Goal: Task Accomplishment & Management: Complete application form

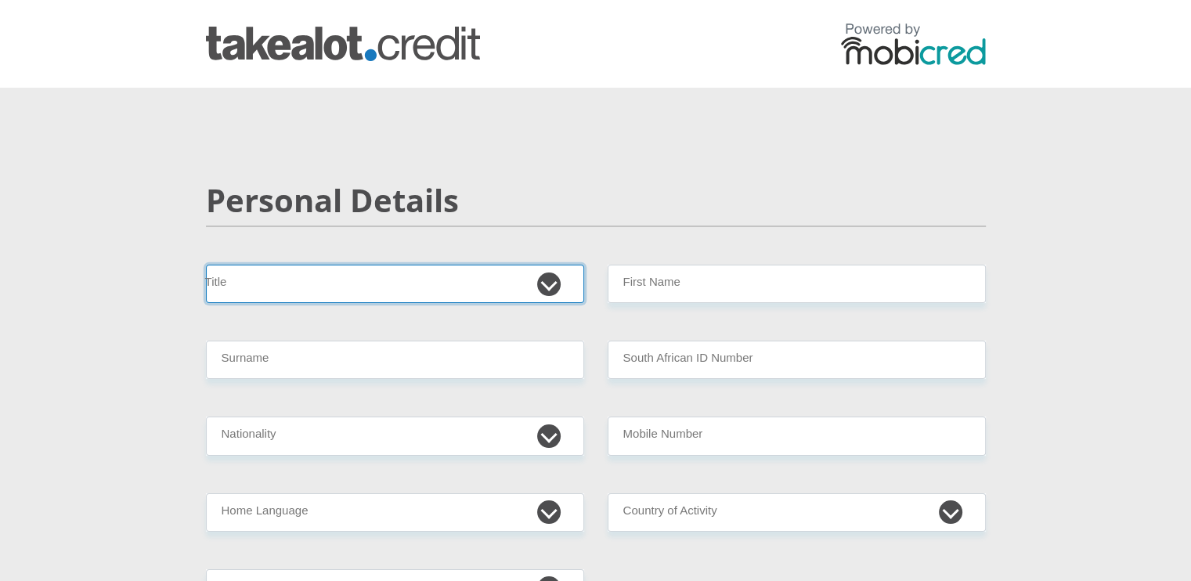
click at [276, 287] on select "Mr Ms Mrs Dr [PERSON_NAME]" at bounding box center [395, 284] width 378 height 38
select select "Mr"
click at [206, 265] on select "Mr Ms Mrs Dr [PERSON_NAME]" at bounding box center [395, 284] width 378 height 38
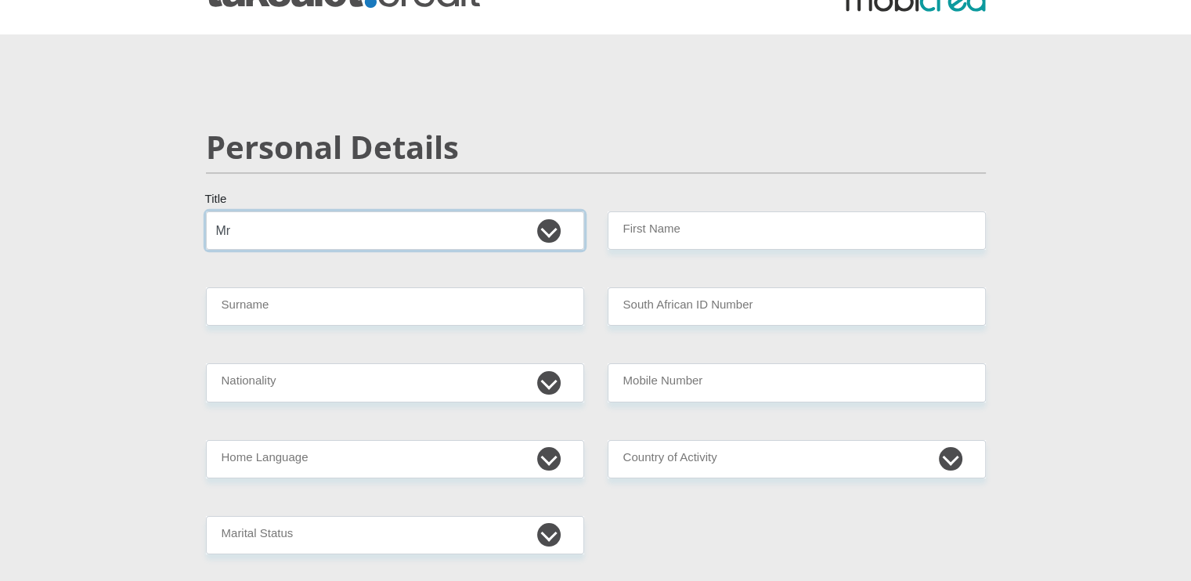
scroll to position [69, 0]
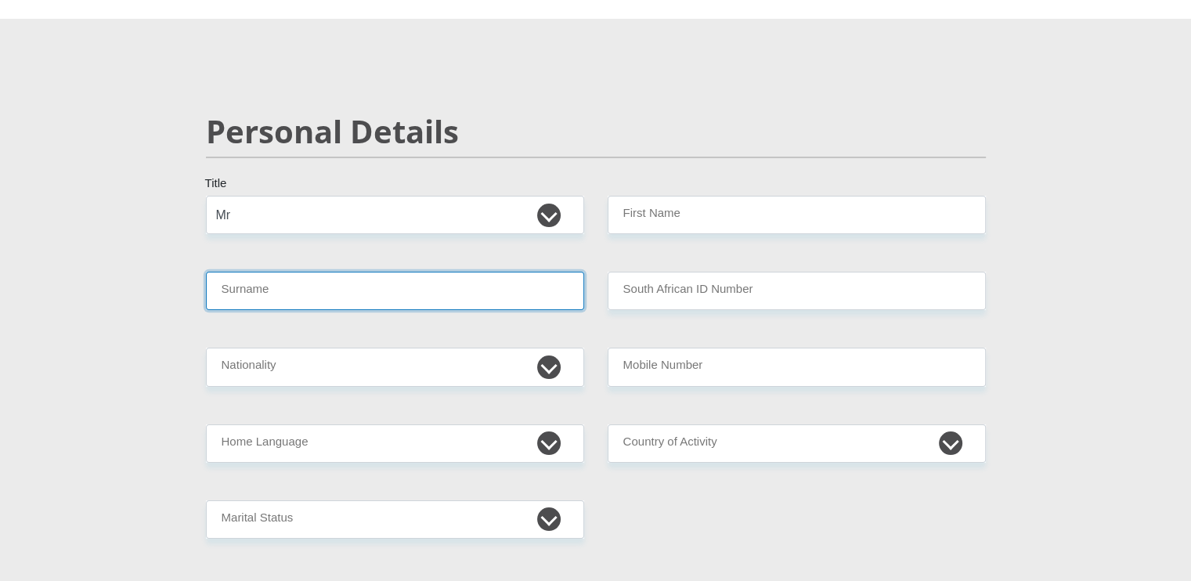
click at [339, 299] on input "Surname" at bounding box center [395, 291] width 378 height 38
type input "Masenya"
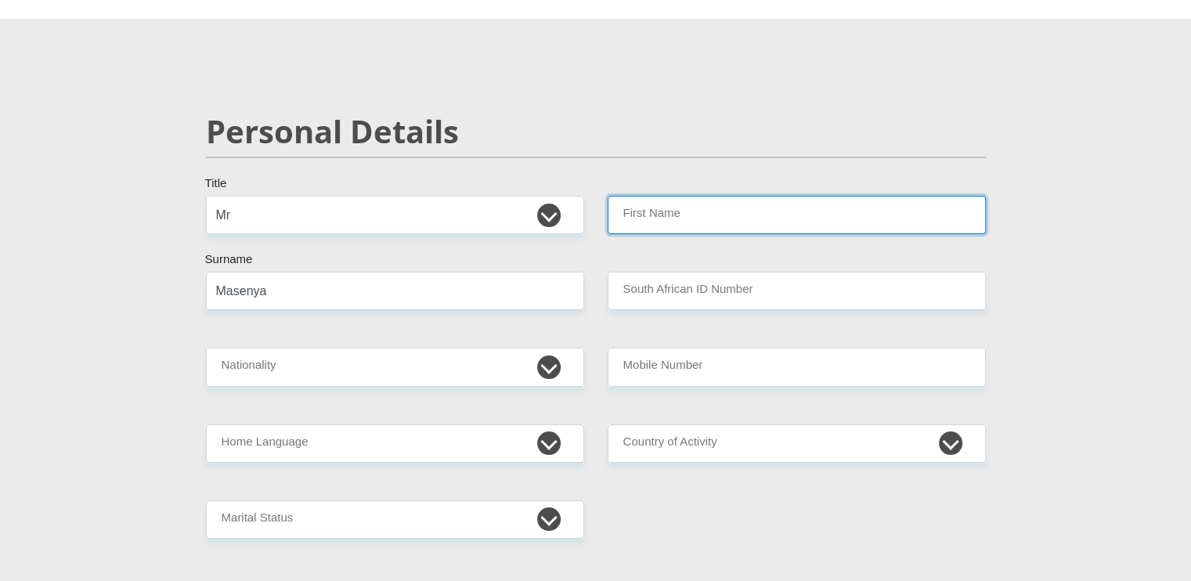
type input "MaiselaEphraim"
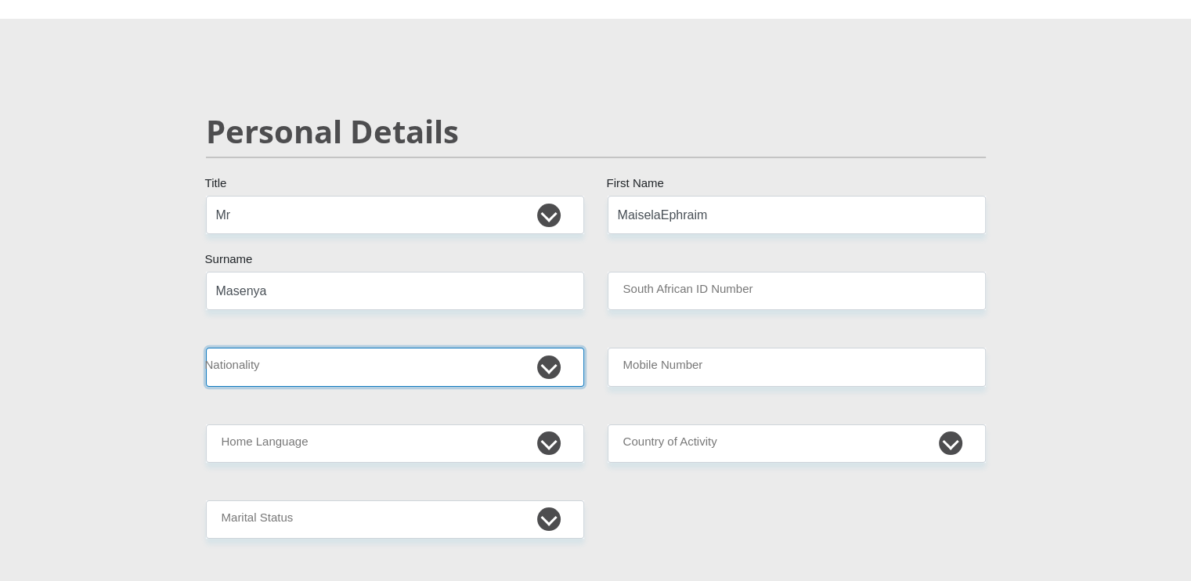
select select "ZAF"
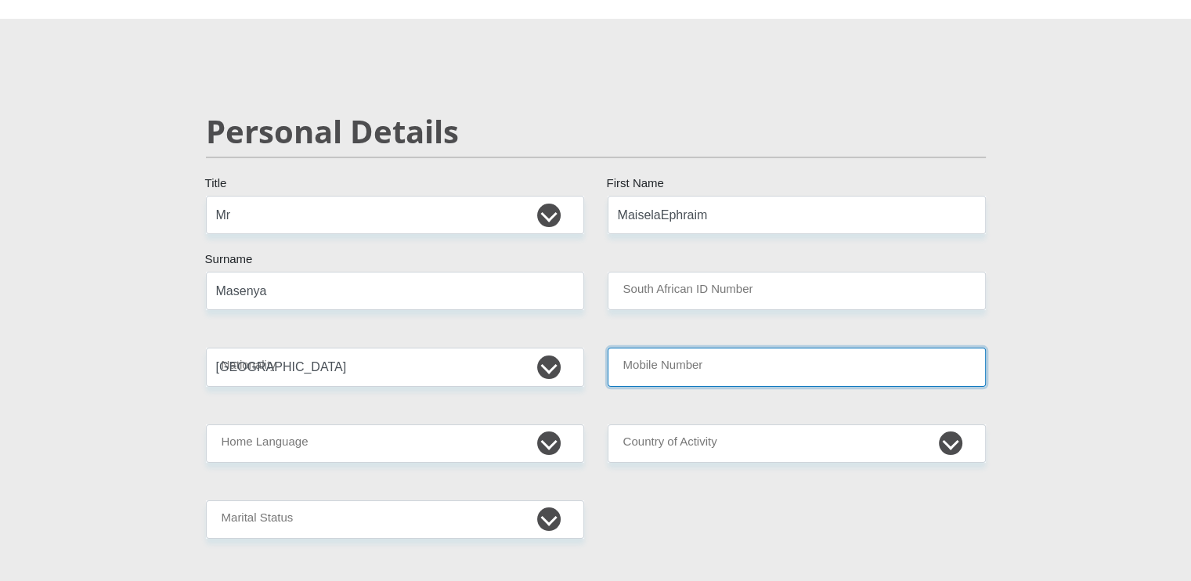
type input "0818665884"
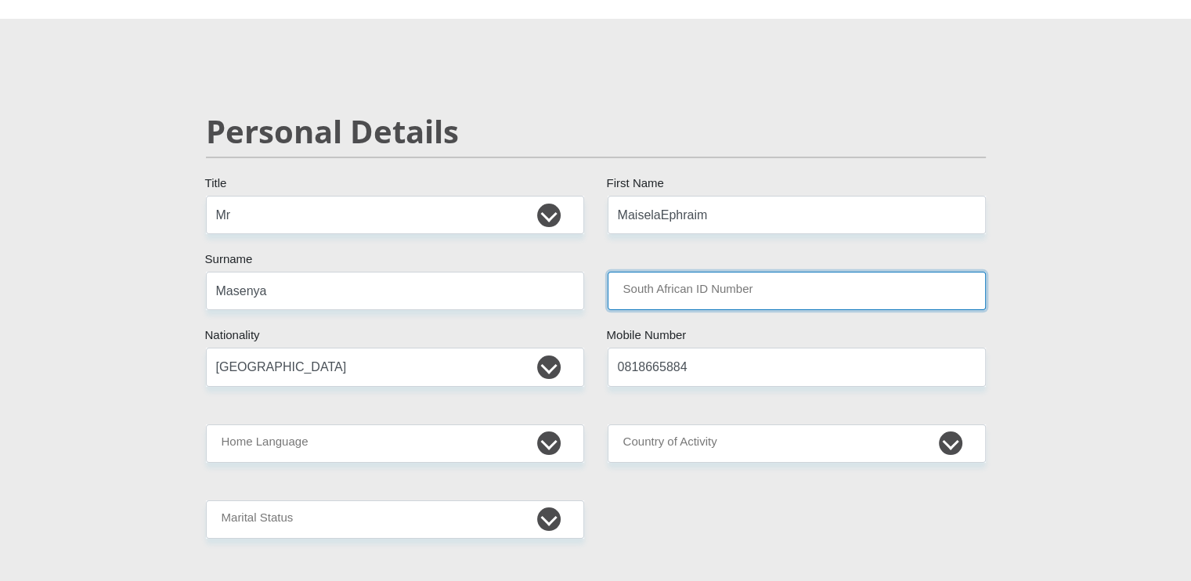
click at [625, 297] on input "South African ID Number" at bounding box center [797, 291] width 378 height 38
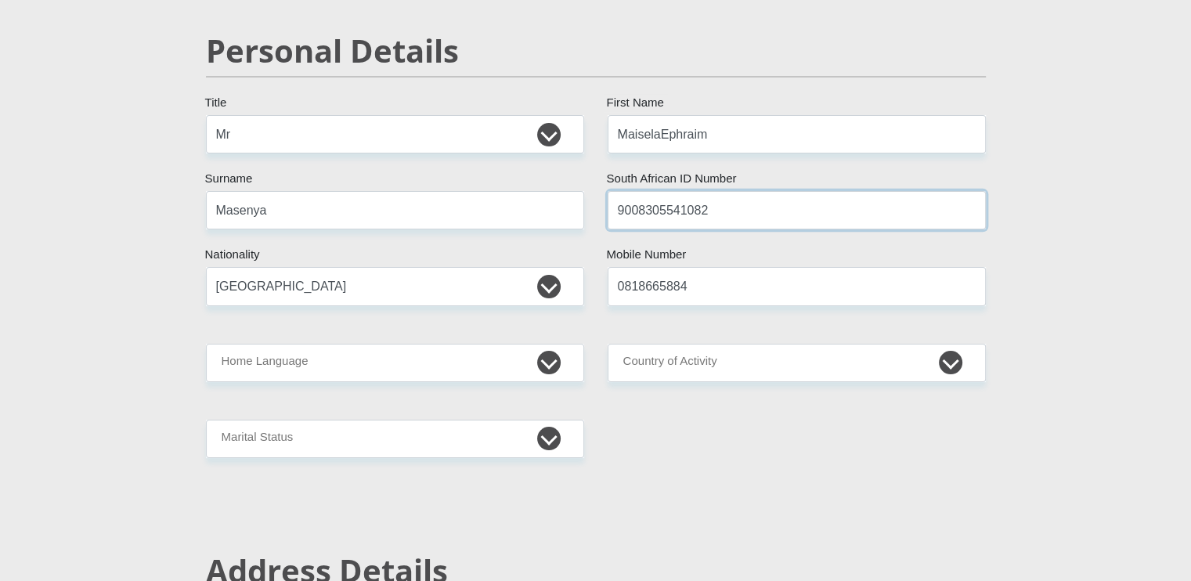
scroll to position [150, 0]
type input "9008305541082"
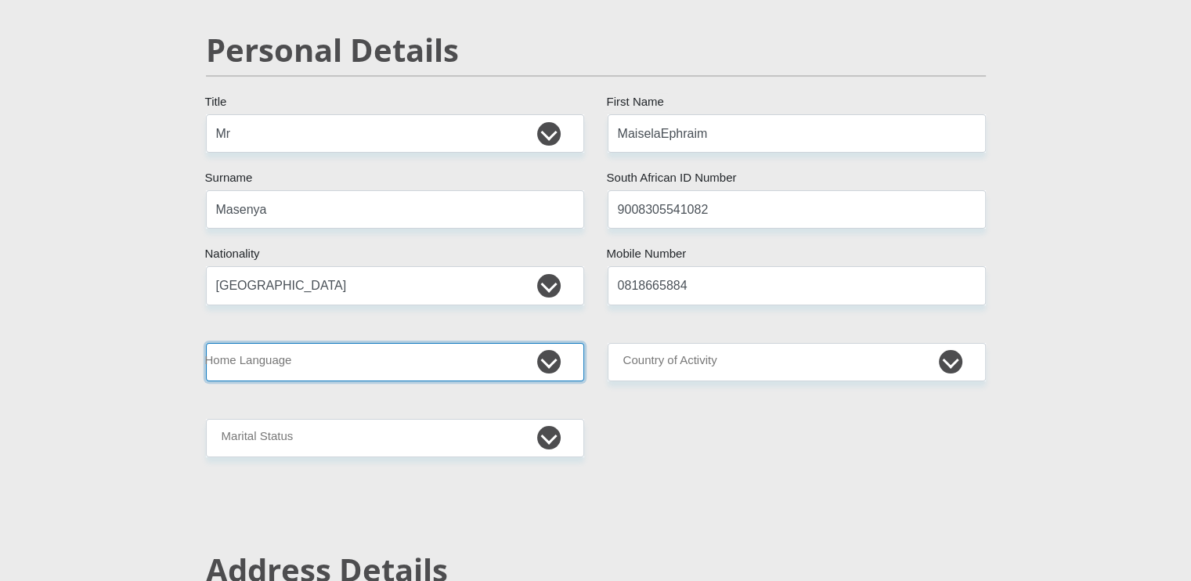
click at [554, 362] on select "Afrikaans English Sepedi South Ndebele Southern Sotho Swati Tsonga Tswana Venda…" at bounding box center [395, 362] width 378 height 38
select select "nso"
click at [206, 343] on select "Afrikaans English Sepedi South Ndebele Southern Sotho Swati Tsonga Tswana Venda…" at bounding box center [395, 362] width 378 height 38
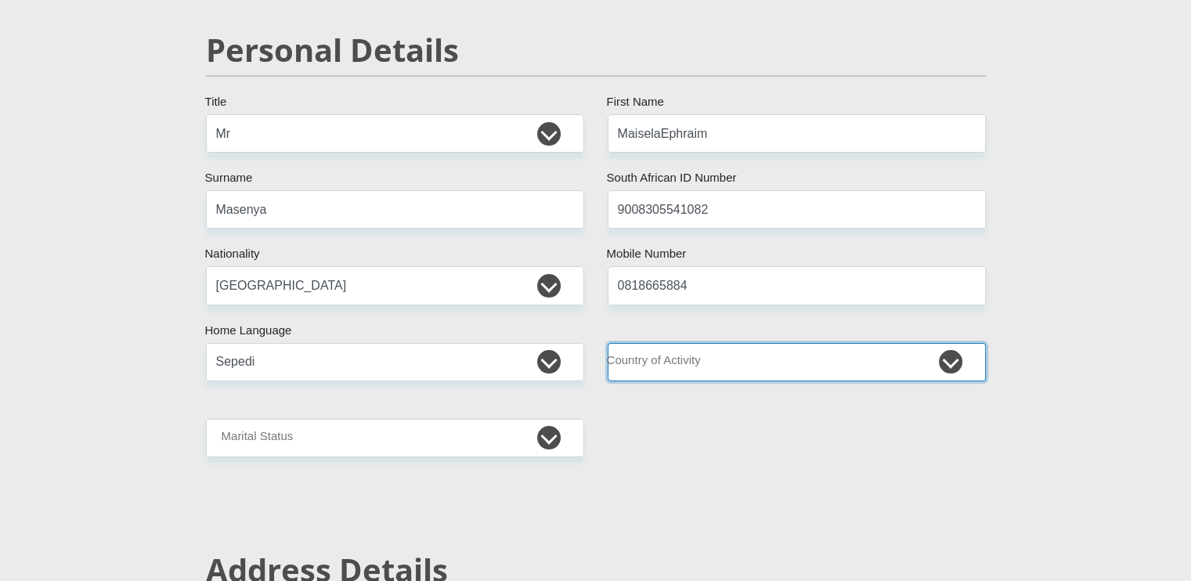
click at [951, 369] on select "[GEOGRAPHIC_DATA] [GEOGRAPHIC_DATA] [GEOGRAPHIC_DATA] [GEOGRAPHIC_DATA] [GEOGRA…" at bounding box center [797, 362] width 378 height 38
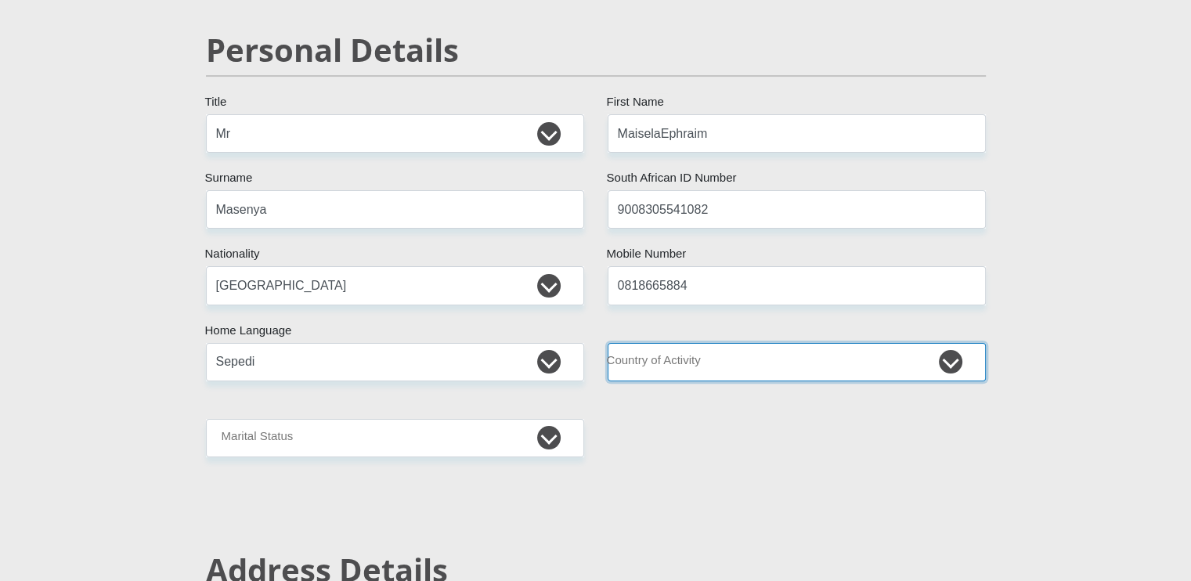
select select "ZAF"
click at [608, 343] on select "[GEOGRAPHIC_DATA] [GEOGRAPHIC_DATA] [GEOGRAPHIC_DATA] [GEOGRAPHIC_DATA] [GEOGRA…" at bounding box center [797, 362] width 378 height 38
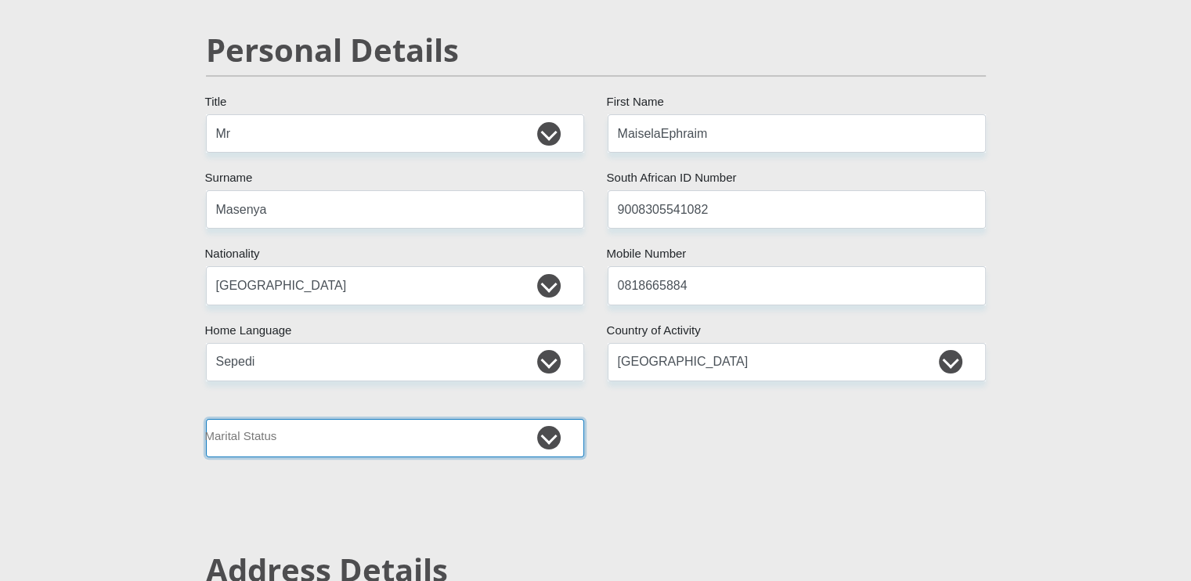
click at [550, 437] on select "Married ANC Single Divorced Widowed Married COP or Customary Law" at bounding box center [395, 438] width 378 height 38
select select "2"
click at [206, 419] on select "Married ANC Single Divorced Widowed Married COP or Customary Law" at bounding box center [395, 438] width 378 height 38
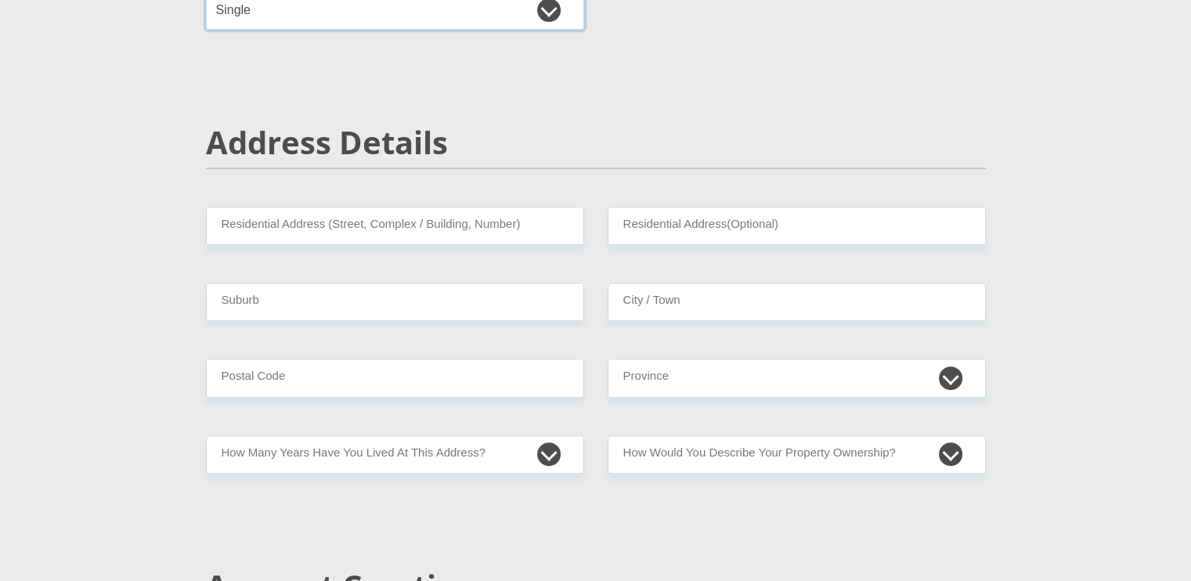
scroll to position [582, 0]
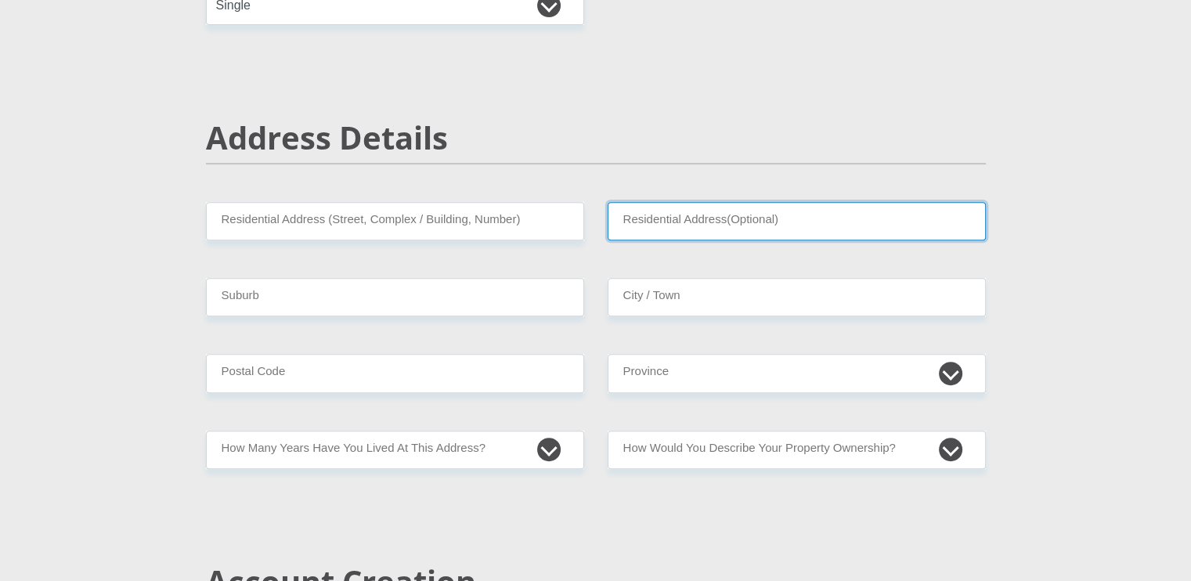
click at [645, 225] on input "Residential Address(Optional)" at bounding box center [797, 221] width 378 height 38
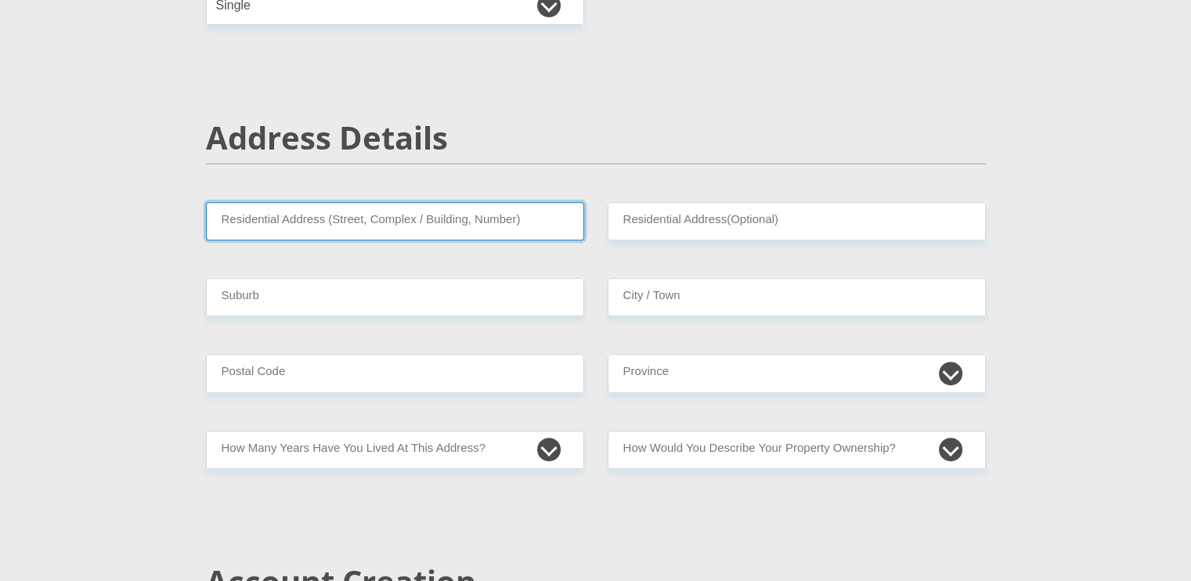
click at [507, 225] on input "Residential Address (Street, Complex / Building, Number)" at bounding box center [395, 221] width 378 height 38
type input "[STREET_ADDRESS]"
type input "SOSHANGUVE"
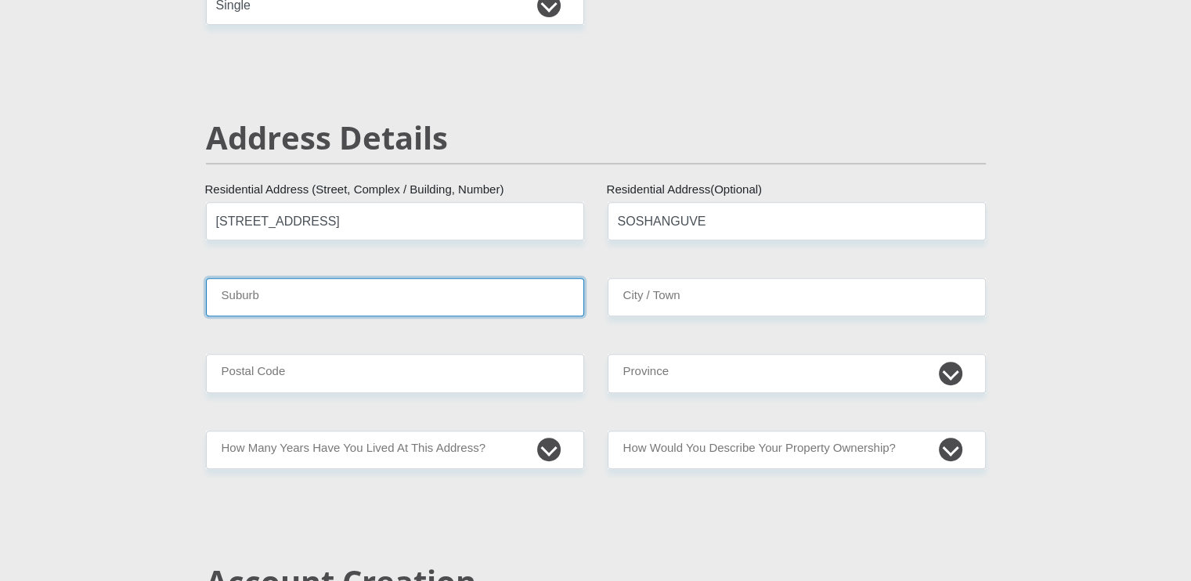
type input "[GEOGRAPHIC_DATA]"
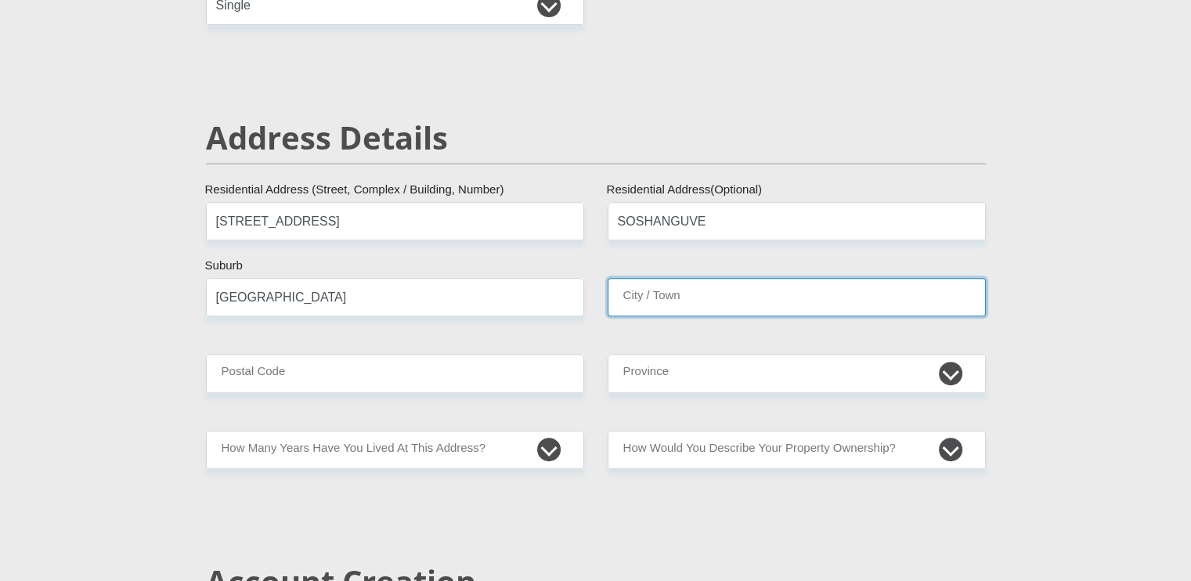
type input "[GEOGRAPHIC_DATA]"
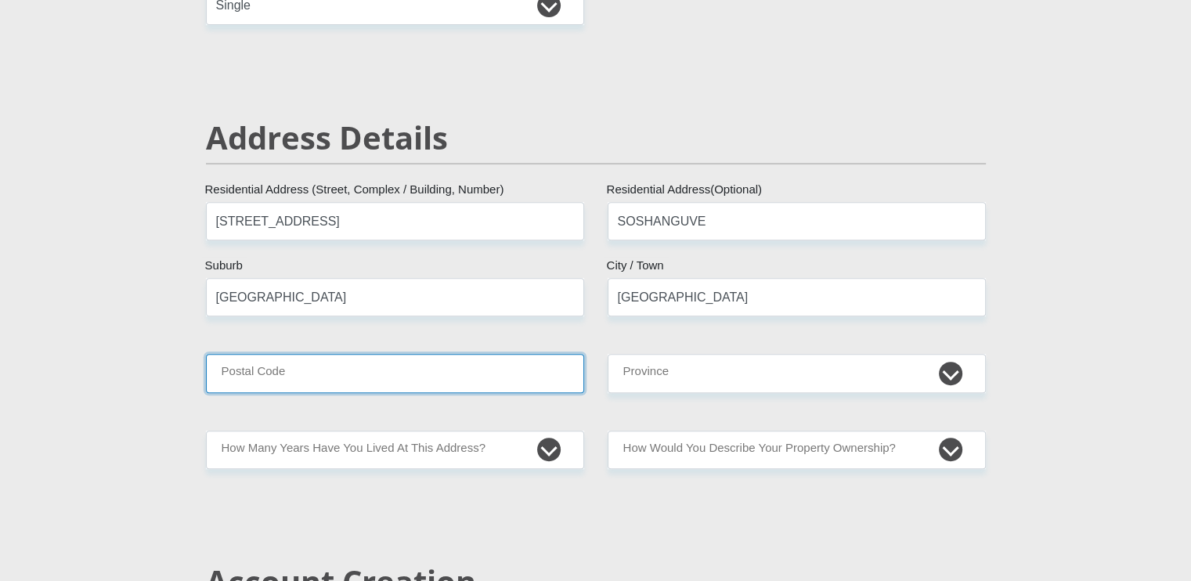
type input "0152"
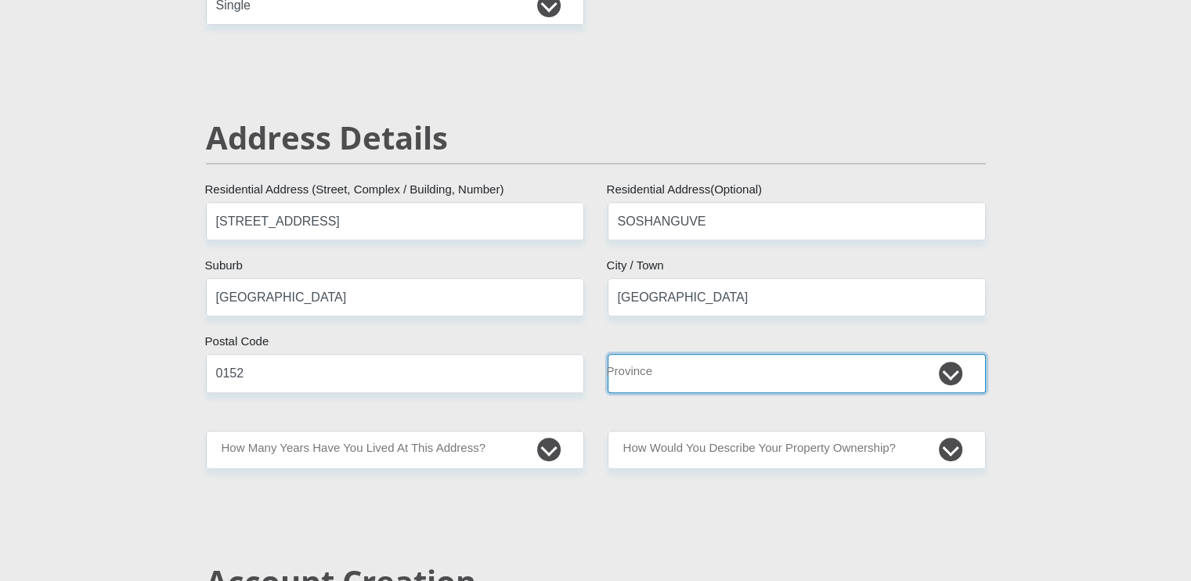
click at [957, 382] on select "Eastern Cape Free State [GEOGRAPHIC_DATA] [GEOGRAPHIC_DATA][DATE] [GEOGRAPHIC_D…" at bounding box center [797, 373] width 378 height 38
select select "Gauteng"
click at [608, 354] on select "Eastern Cape Free State [GEOGRAPHIC_DATA] [GEOGRAPHIC_DATA][DATE] [GEOGRAPHIC_D…" at bounding box center [797, 373] width 378 height 38
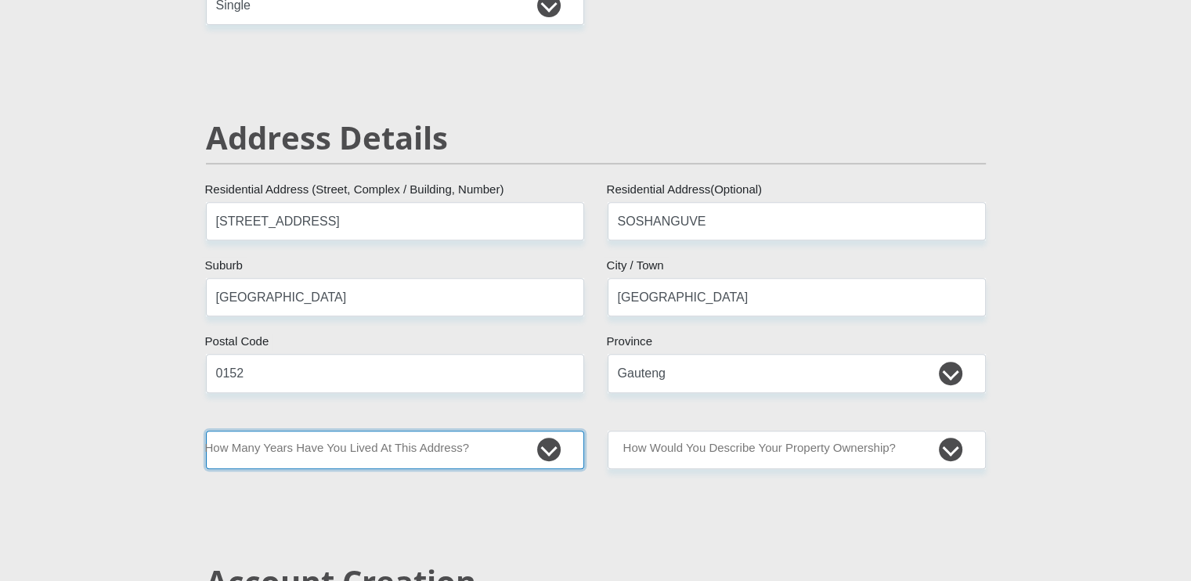
click at [542, 453] on select "less than 1 year 1-3 years 3-5 years 5+ years" at bounding box center [395, 450] width 378 height 38
select select "2"
click at [206, 431] on select "less than 1 year 1-3 years 3-5 years 5+ years" at bounding box center [395, 450] width 378 height 38
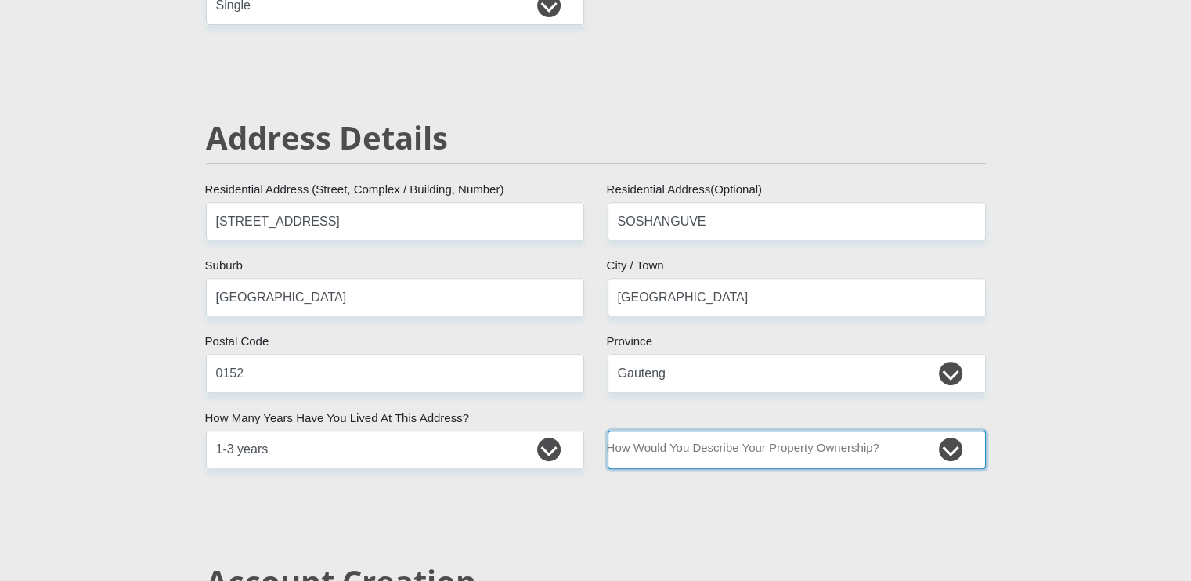
click at [957, 450] on select "Owned Rented Family Owned Company Dwelling" at bounding box center [797, 450] width 378 height 38
select select "Owned"
click at [608, 431] on select "Owned Rented Family Owned Company Dwelling" at bounding box center [797, 450] width 378 height 38
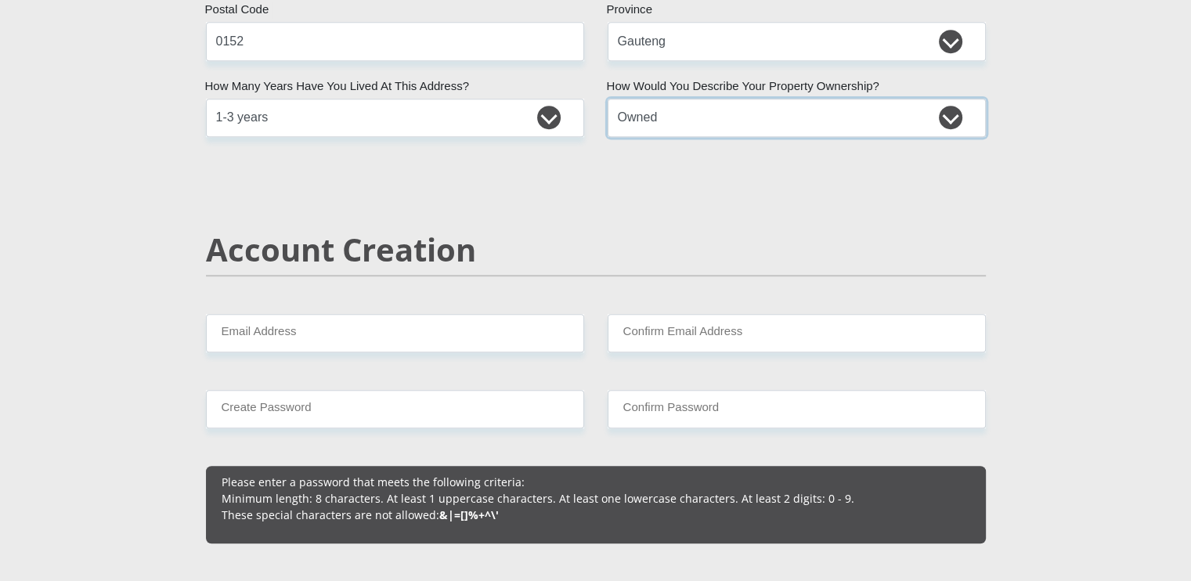
scroll to position [916, 0]
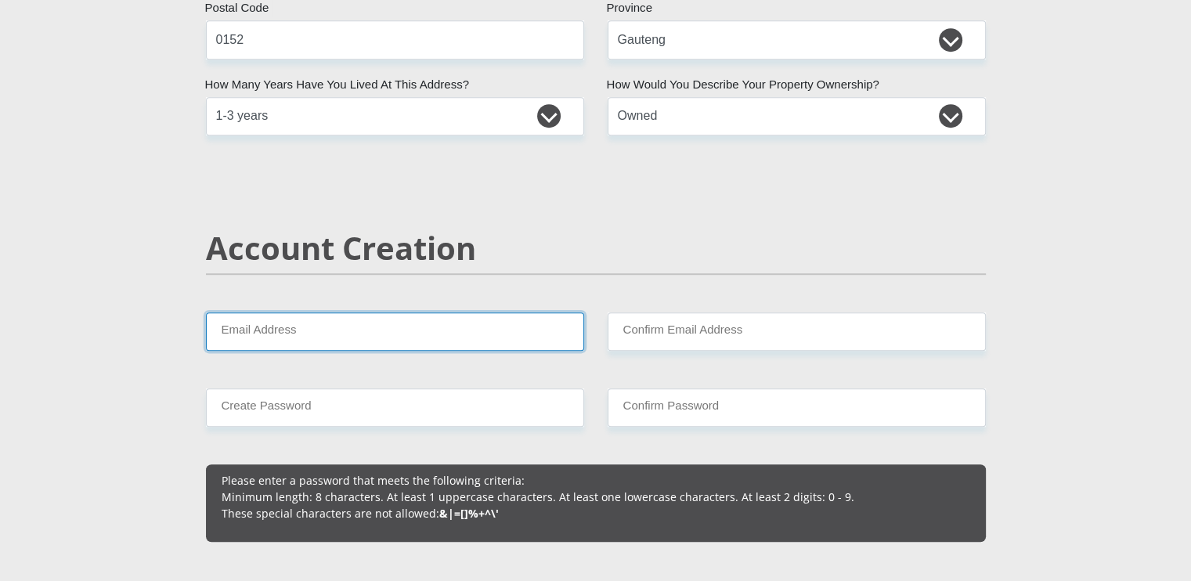
click at [474, 332] on input "Email Address" at bounding box center [395, 331] width 378 height 38
type input "[EMAIL_ADDRESS][DOMAIN_NAME]"
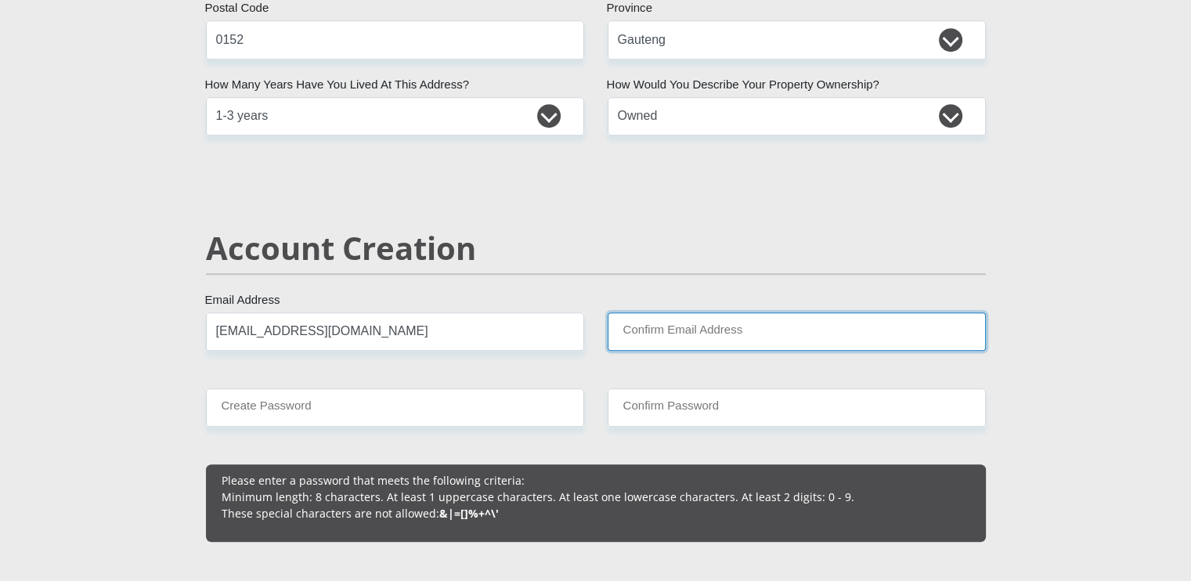
type input "[EMAIL_ADDRESS][DOMAIN_NAME]"
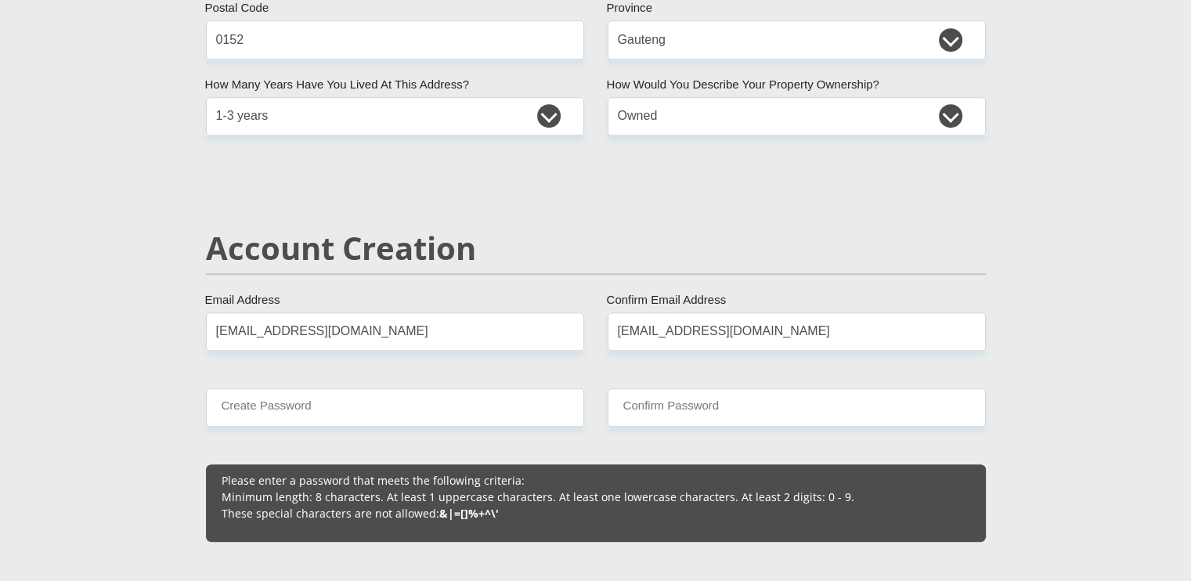
type input "0818665884"
type input "[PERSON_NAME]"
type input "Masenya"
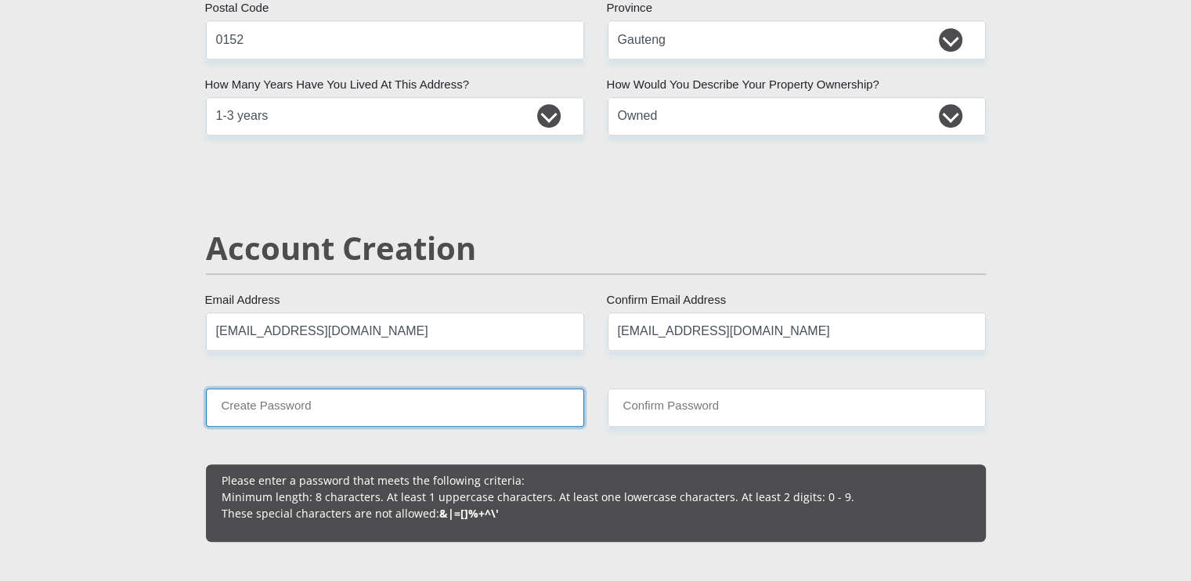
click at [374, 406] on input "Create Password" at bounding box center [395, 407] width 378 height 38
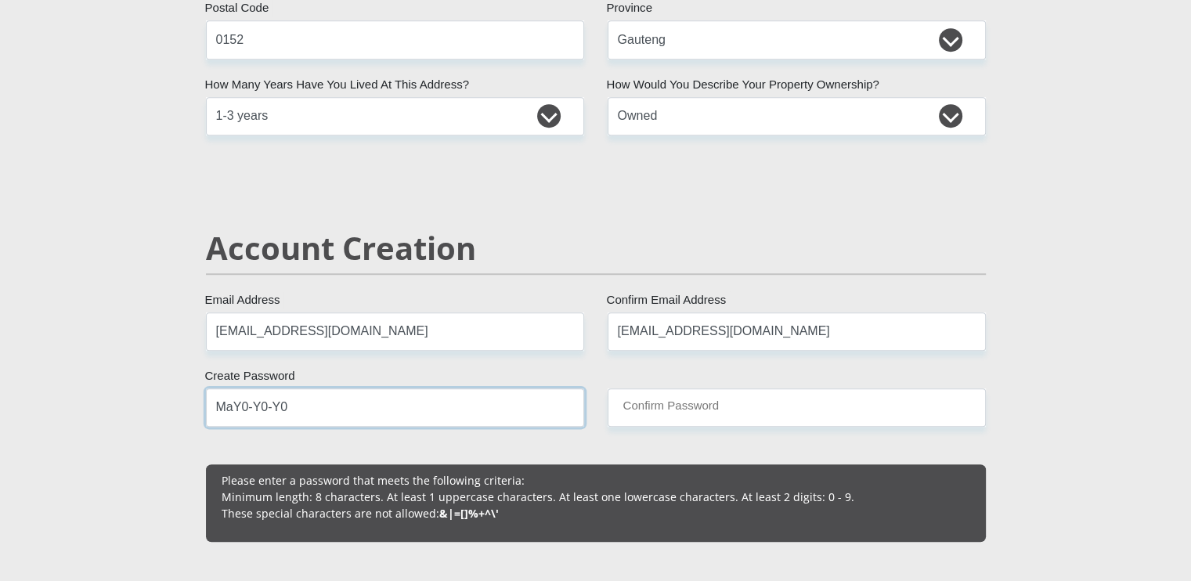
type input "MaY0-Y0-Y0"
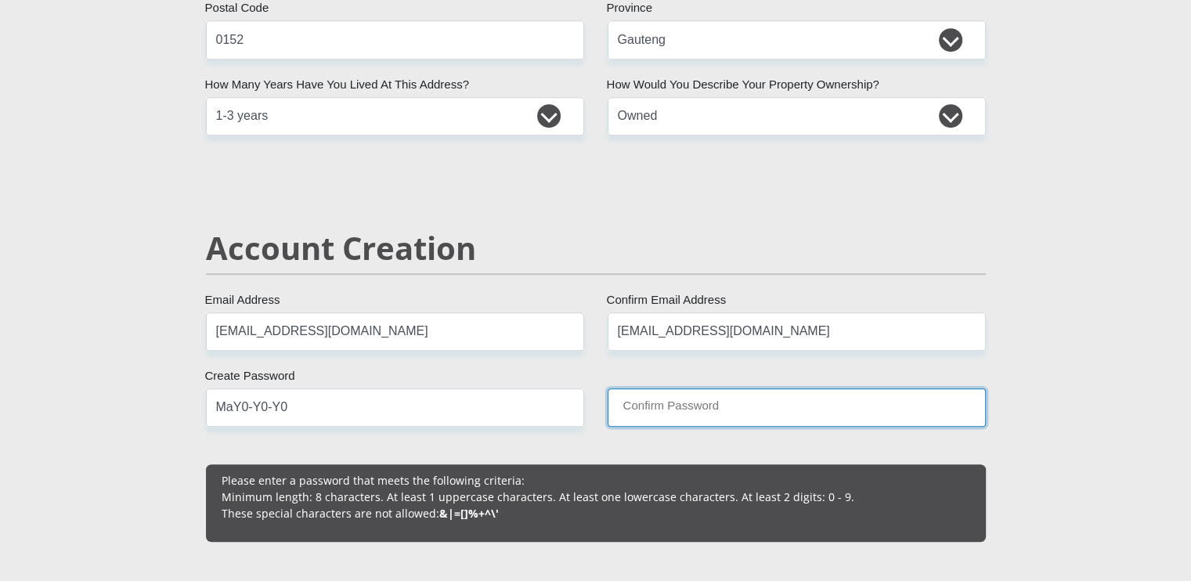
click at [639, 413] on input "Confirm Password" at bounding box center [797, 407] width 378 height 38
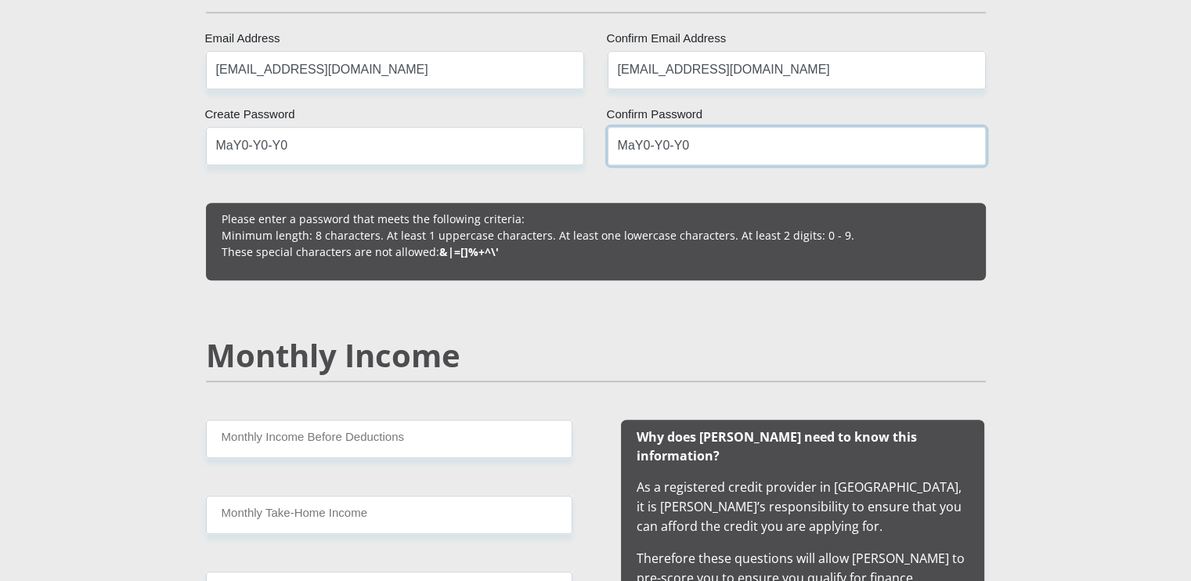
scroll to position [1179, 0]
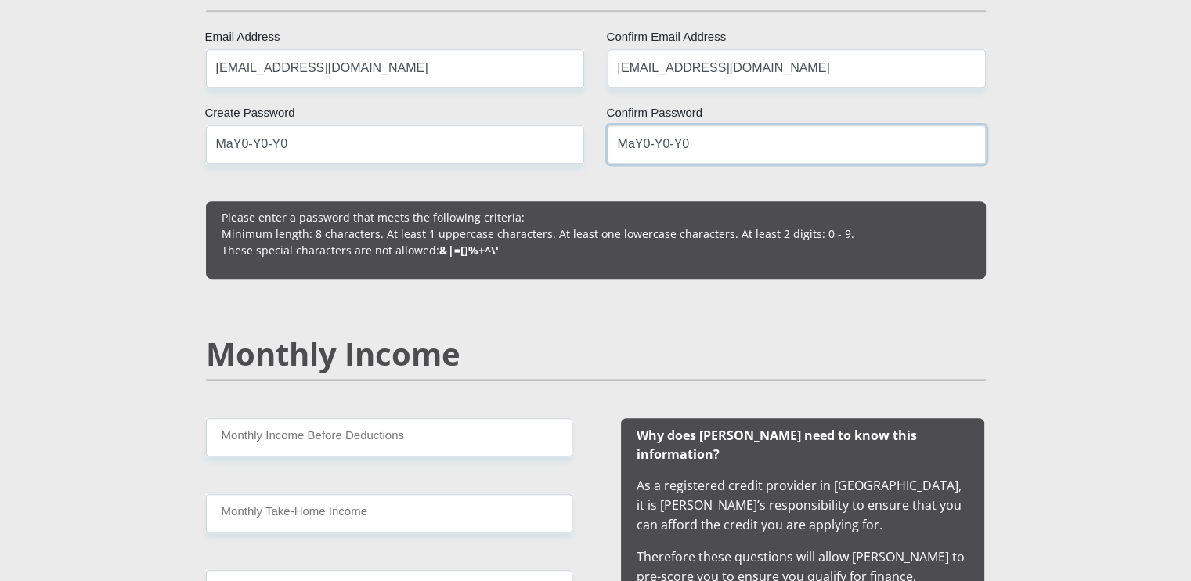
type input "MaY0-Y0-Y0"
click at [428, 442] on input "Monthly Income Before Deductions" at bounding box center [389, 437] width 366 height 38
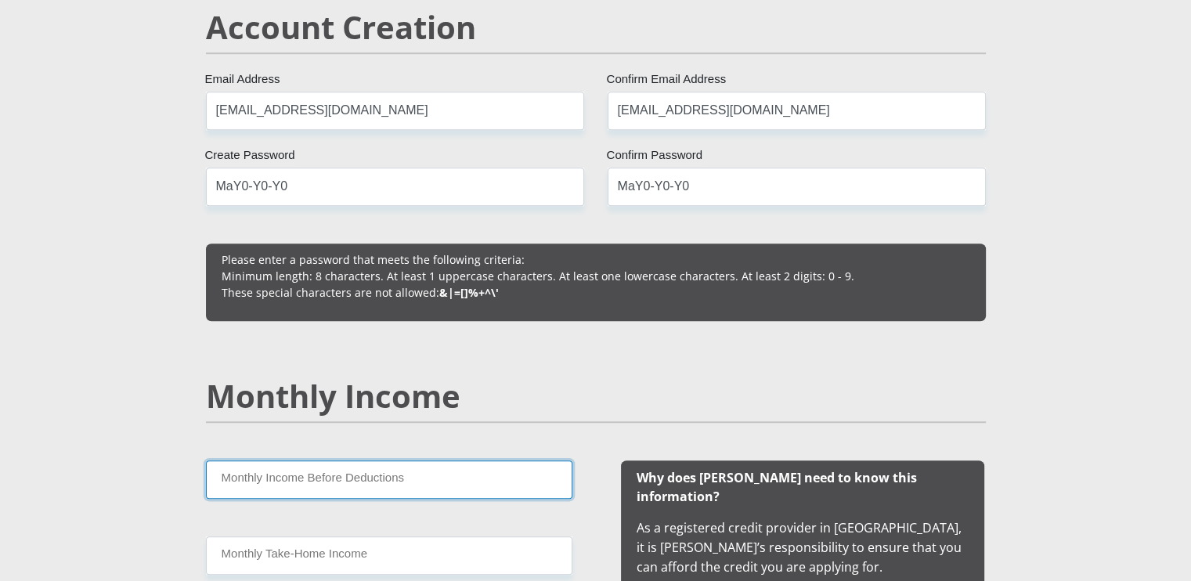
scroll to position [1121, 0]
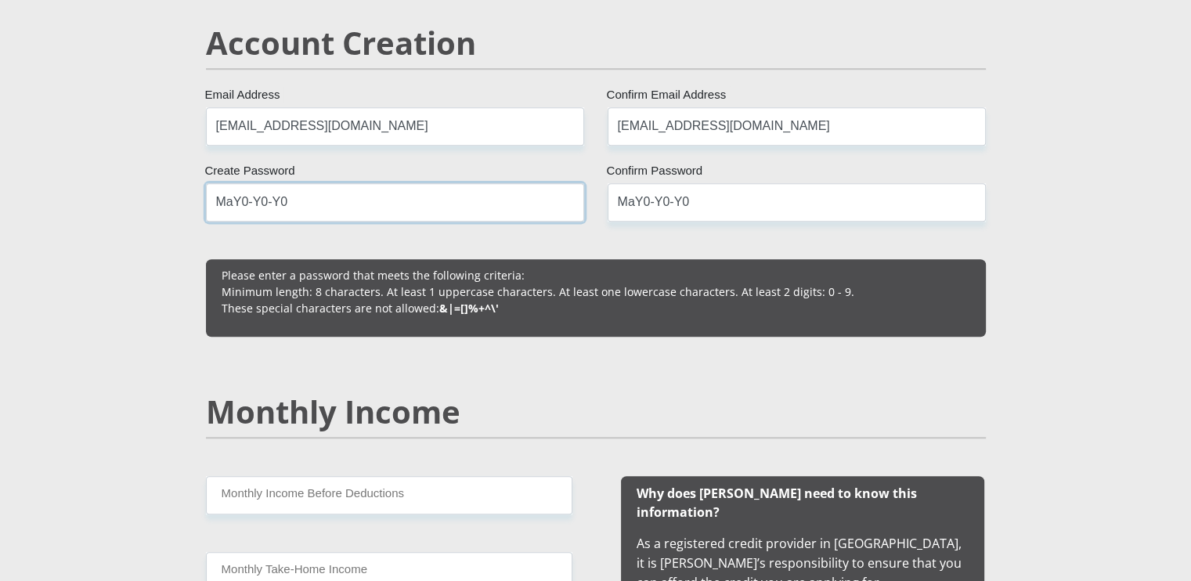
click at [272, 207] on input "MaY0-Y0-Y0" at bounding box center [395, 202] width 378 height 38
click at [251, 200] on input "MaY0-Y0Y0" at bounding box center [395, 202] width 378 height 38
click at [265, 200] on input "MaY0-Y0Y0" at bounding box center [395, 202] width 378 height 38
type input "MaY0-Y0-Y0"
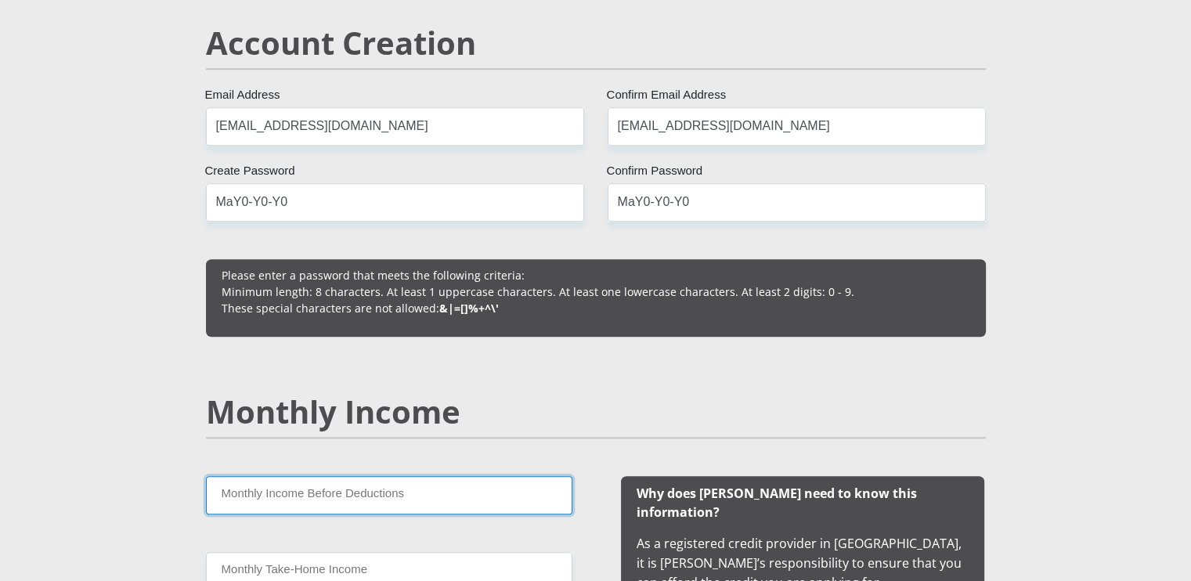
click at [413, 481] on input "Monthly Income Before Deductions" at bounding box center [389, 495] width 366 height 38
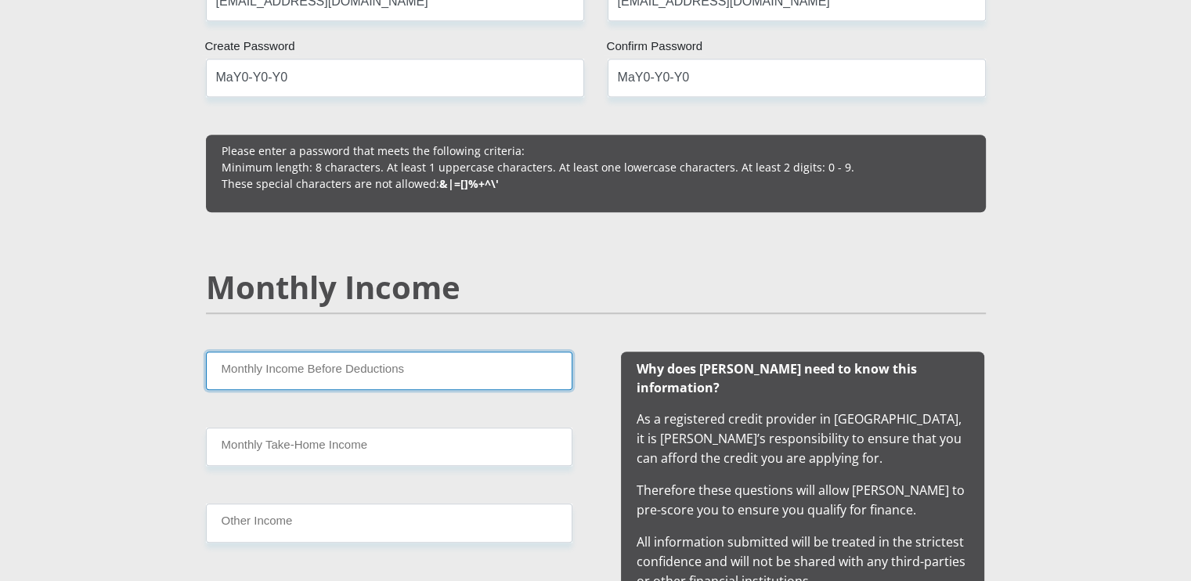
scroll to position [1246, 0]
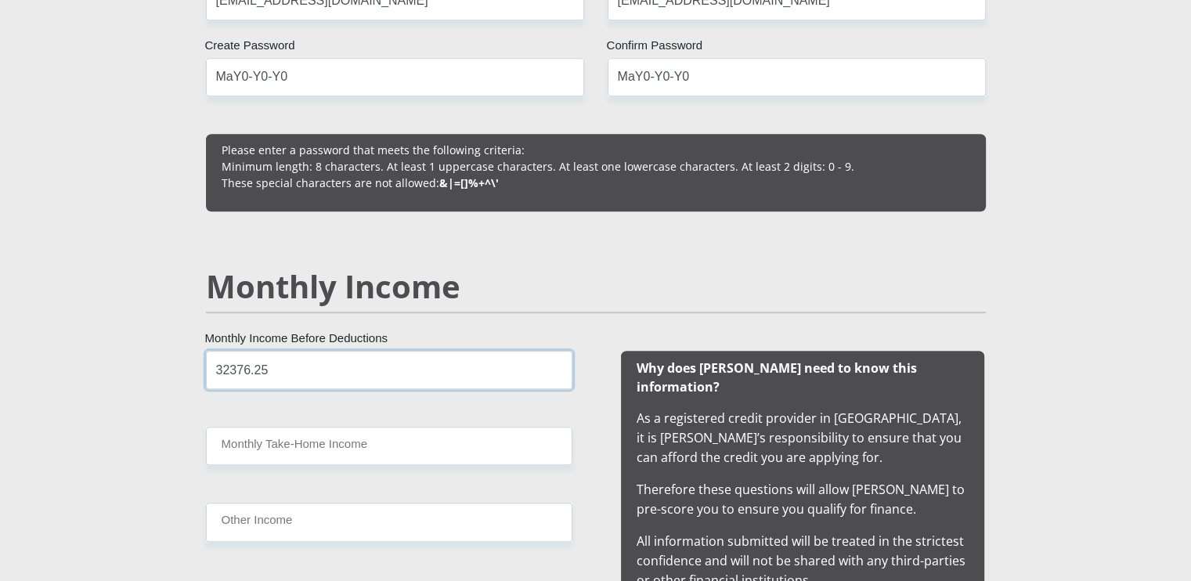
type input "32376.25"
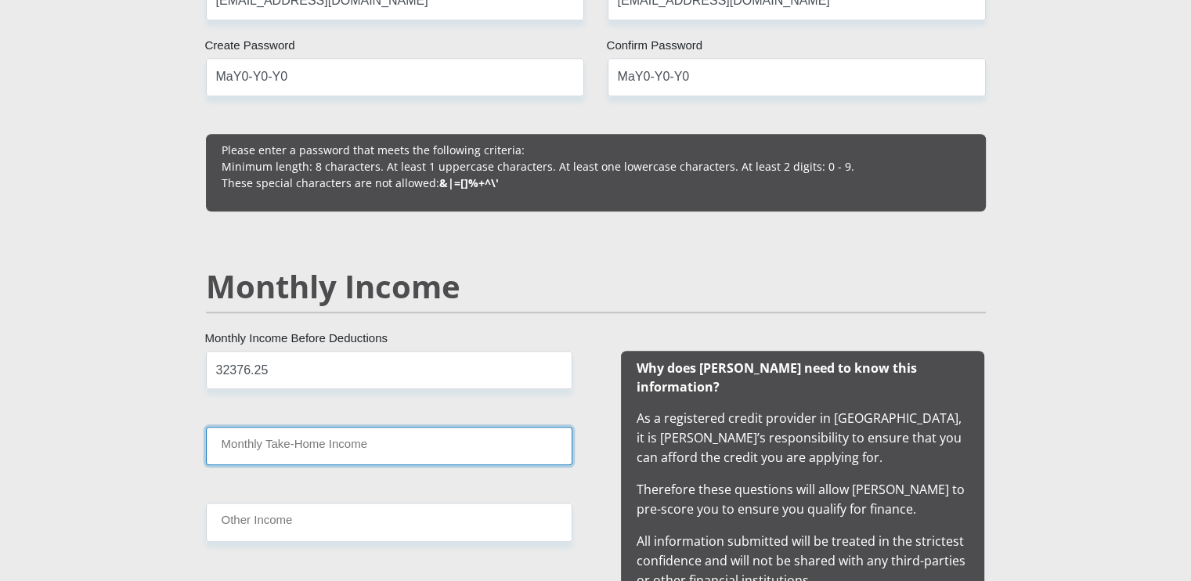
click at [250, 440] on input "Monthly Take-Home Income" at bounding box center [389, 446] width 366 height 38
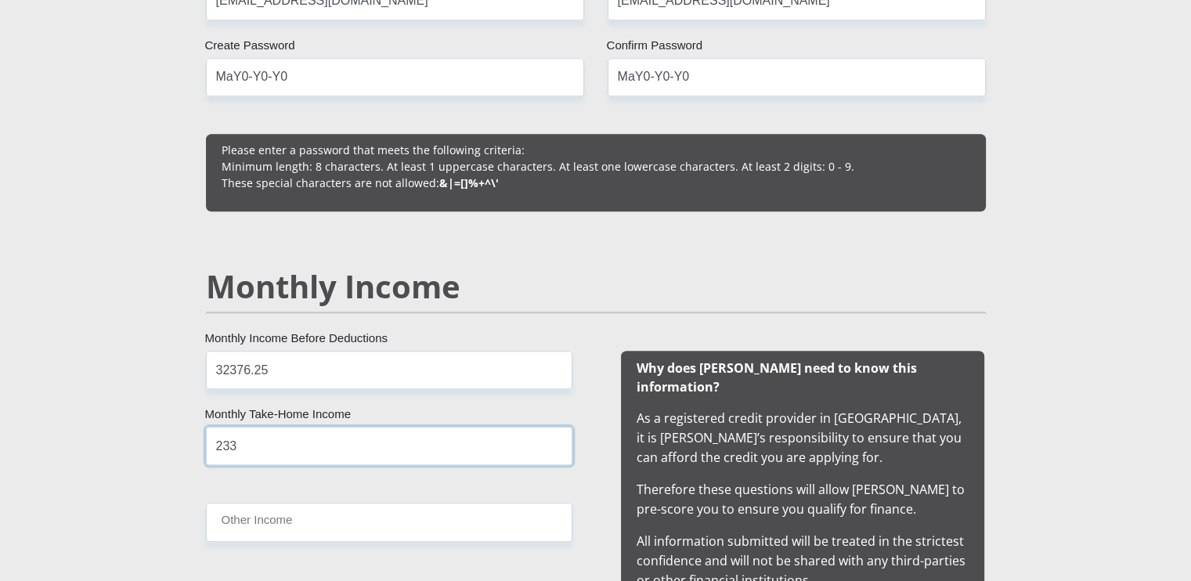
type input "233"
click at [279, 372] on input "32376.25" at bounding box center [389, 370] width 366 height 38
type input "34349.25"
click at [243, 443] on input "233" at bounding box center [389, 446] width 366 height 38
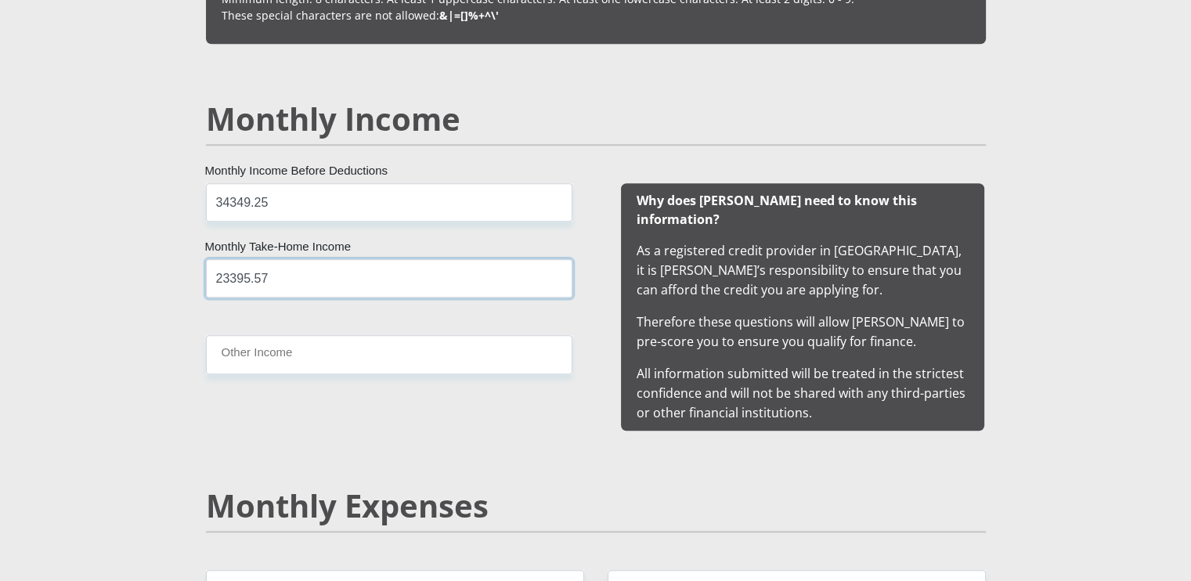
scroll to position [1415, 0]
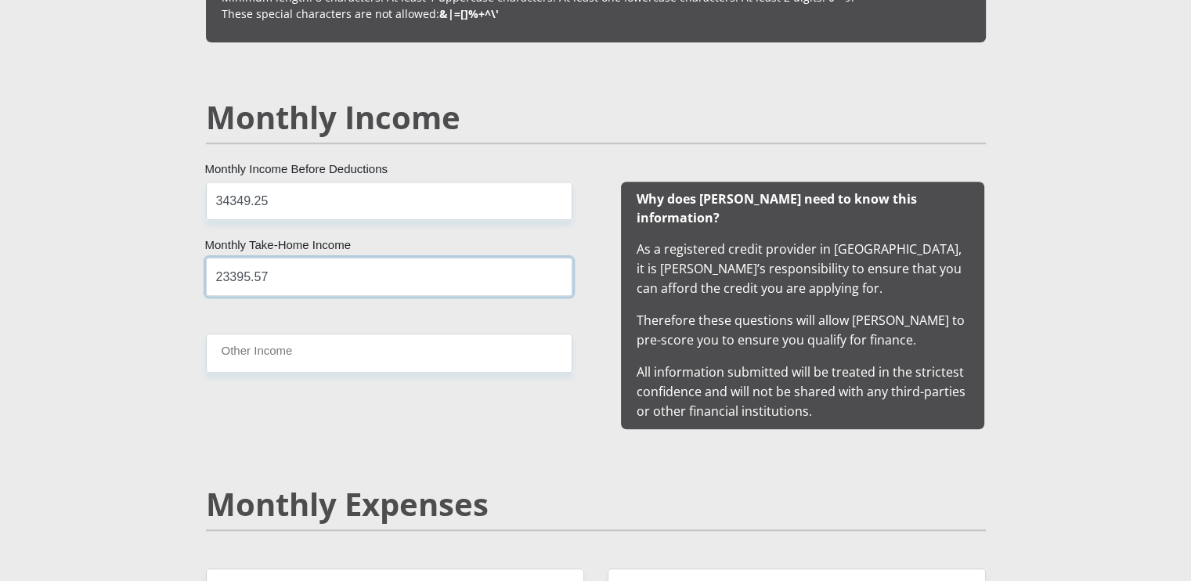
type input "23395.57"
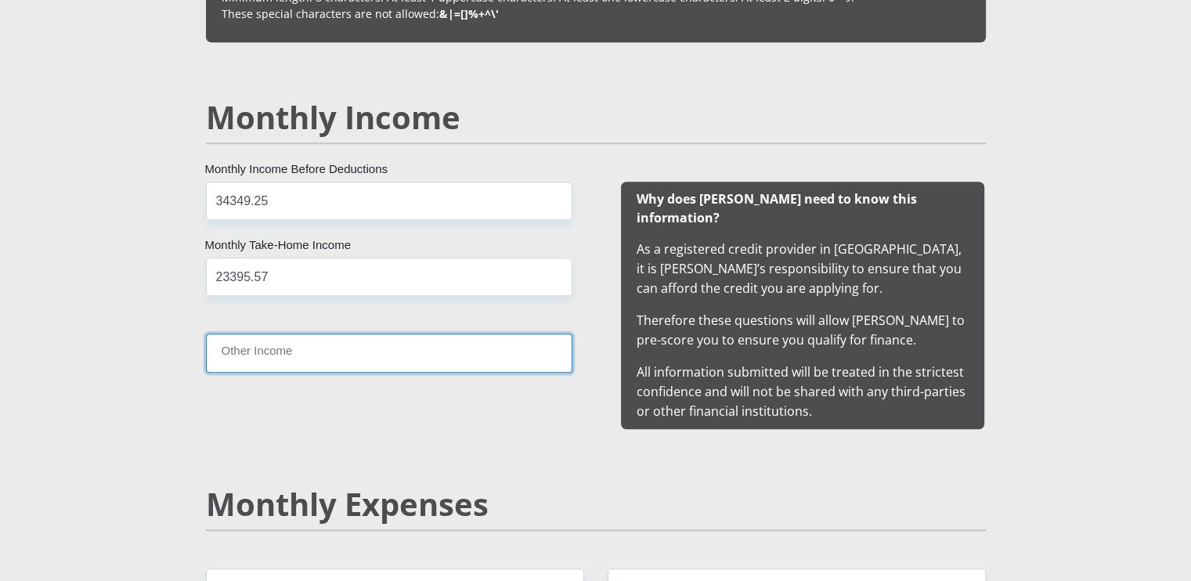
click at [254, 347] on input "Other Income" at bounding box center [389, 353] width 366 height 38
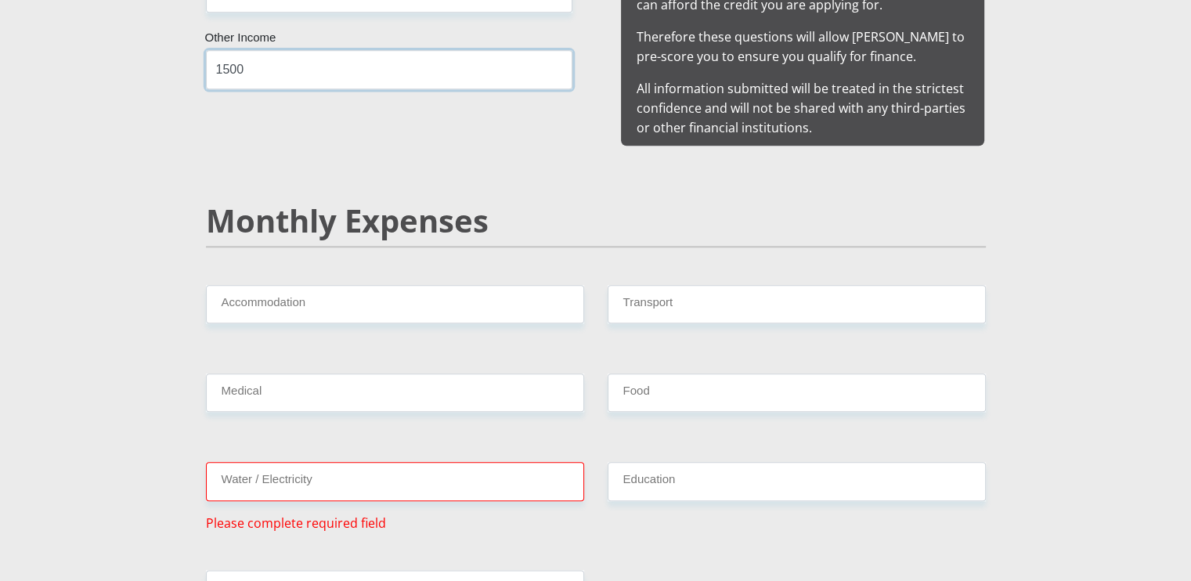
scroll to position [1700, 0]
type input "1500"
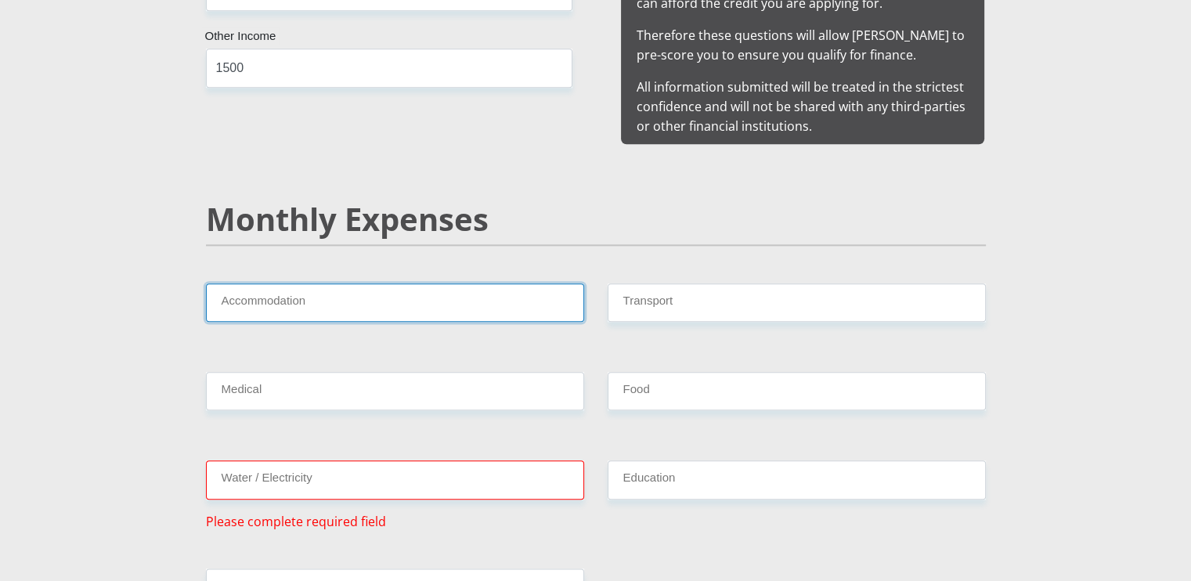
click at [262, 287] on input "Accommodation" at bounding box center [395, 302] width 378 height 38
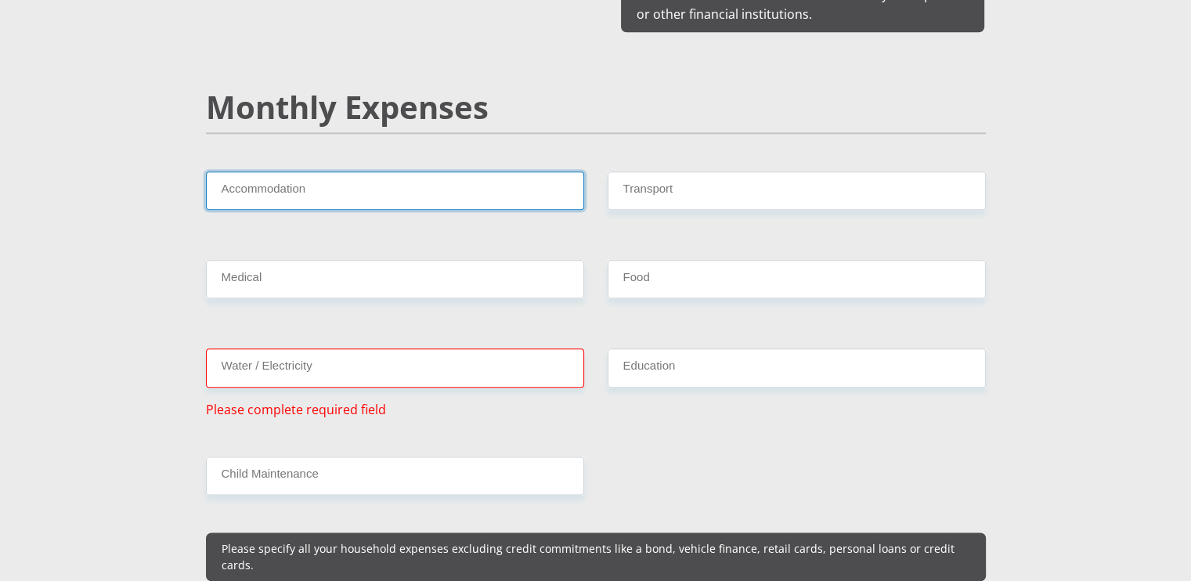
scroll to position [1813, 0]
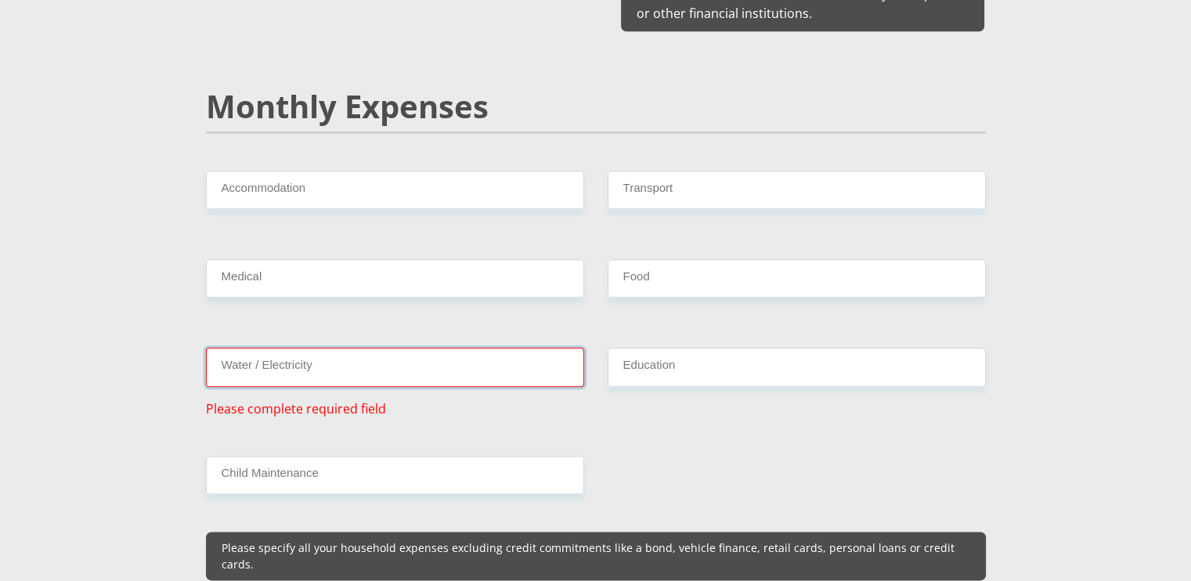
click at [319, 357] on input "Water / Electricity" at bounding box center [395, 367] width 378 height 38
click at [251, 353] on input "Water / Electricity" at bounding box center [395, 367] width 378 height 38
click at [289, 176] on input "Accommodation" at bounding box center [395, 190] width 378 height 38
click at [686, 171] on input "Transport" at bounding box center [797, 190] width 378 height 38
type input "1500"
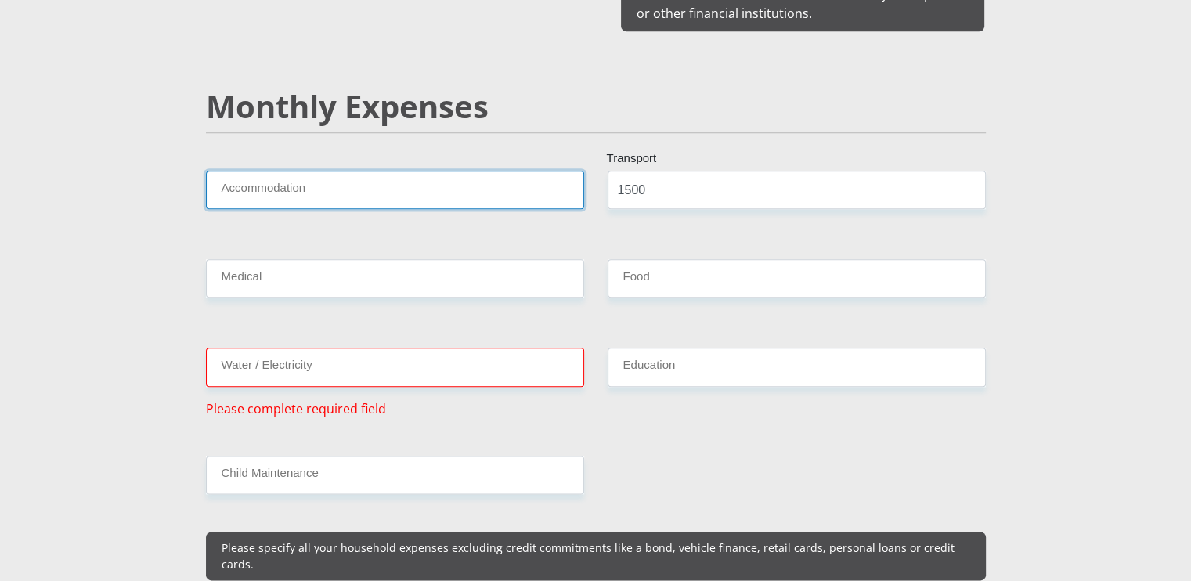
click at [348, 174] on input "Accommodation" at bounding box center [395, 190] width 378 height 38
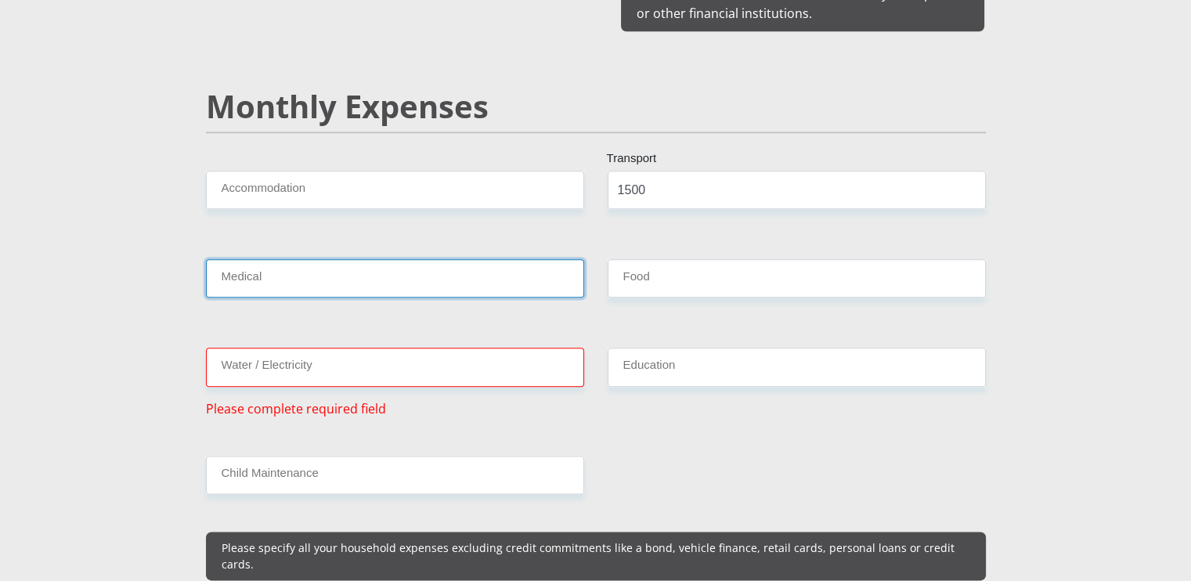
click at [330, 259] on input "Medical" at bounding box center [395, 278] width 378 height 38
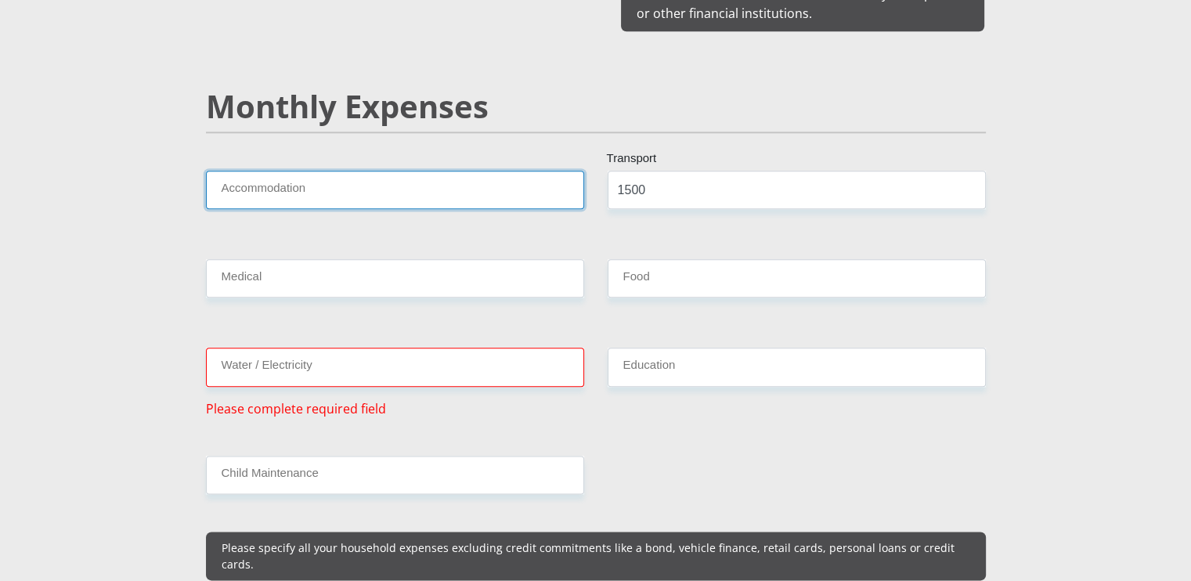
click at [314, 171] on input "Accommodation" at bounding box center [395, 190] width 378 height 38
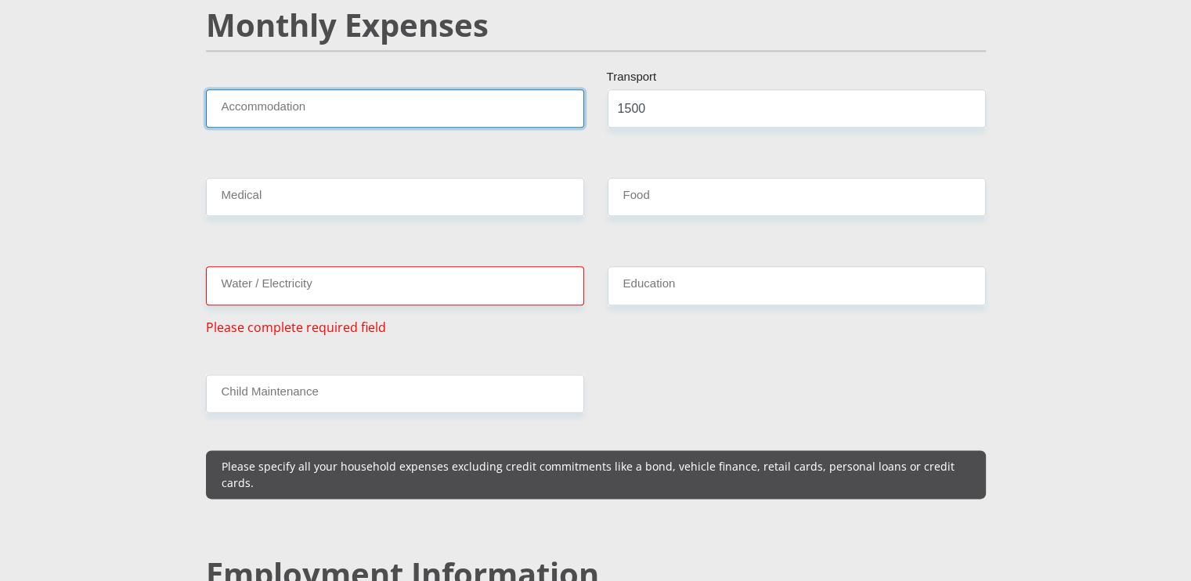
scroll to position [1897, 0]
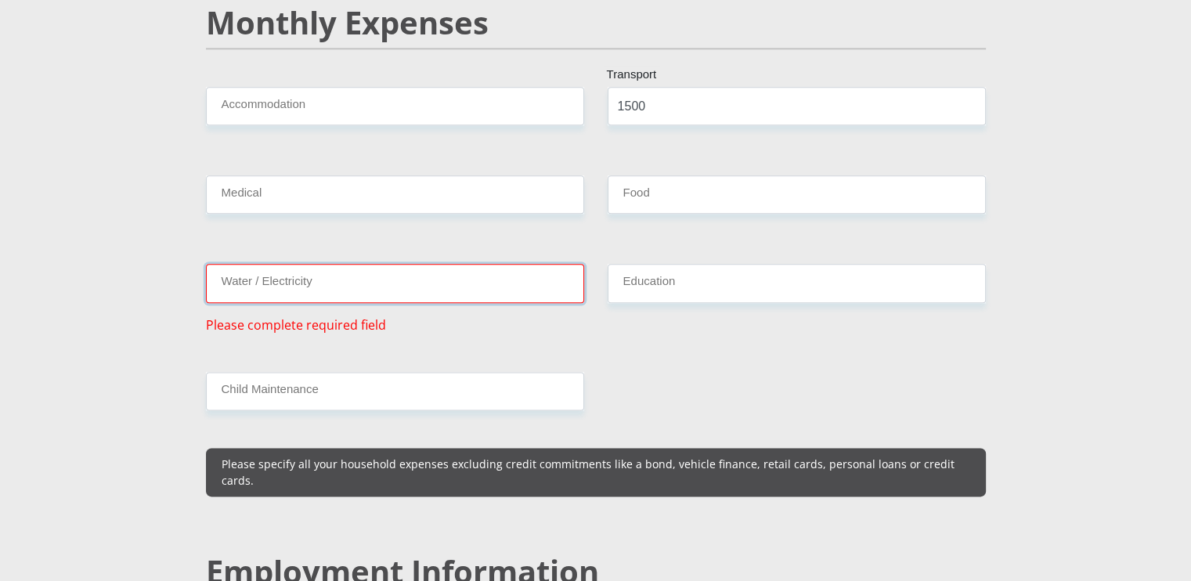
click at [460, 272] on input "Water / Electricity" at bounding box center [395, 283] width 378 height 38
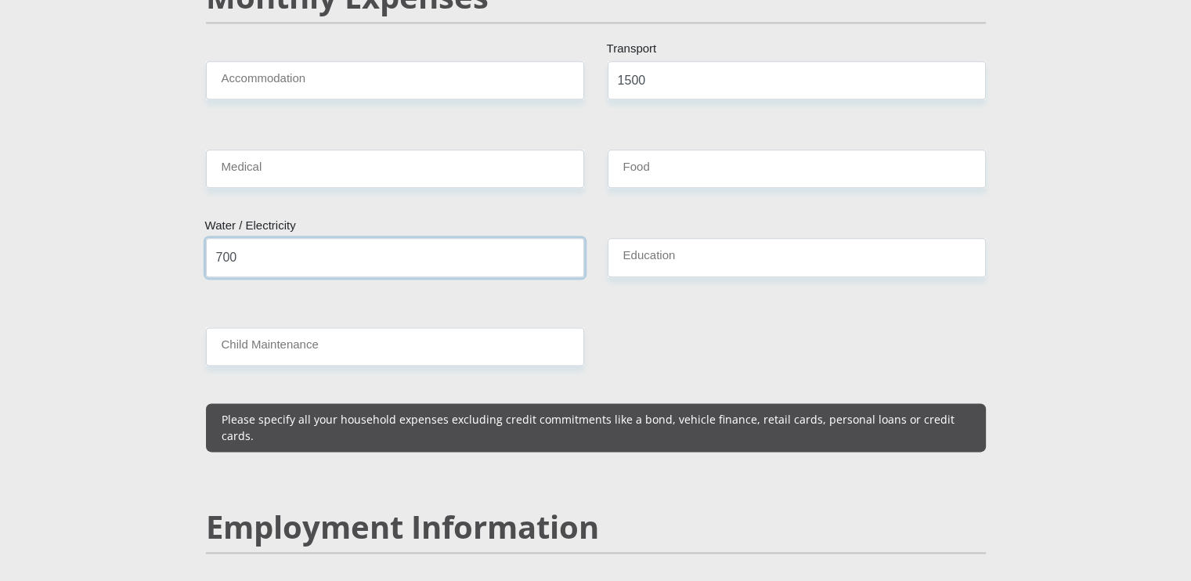
scroll to position [1807, 0]
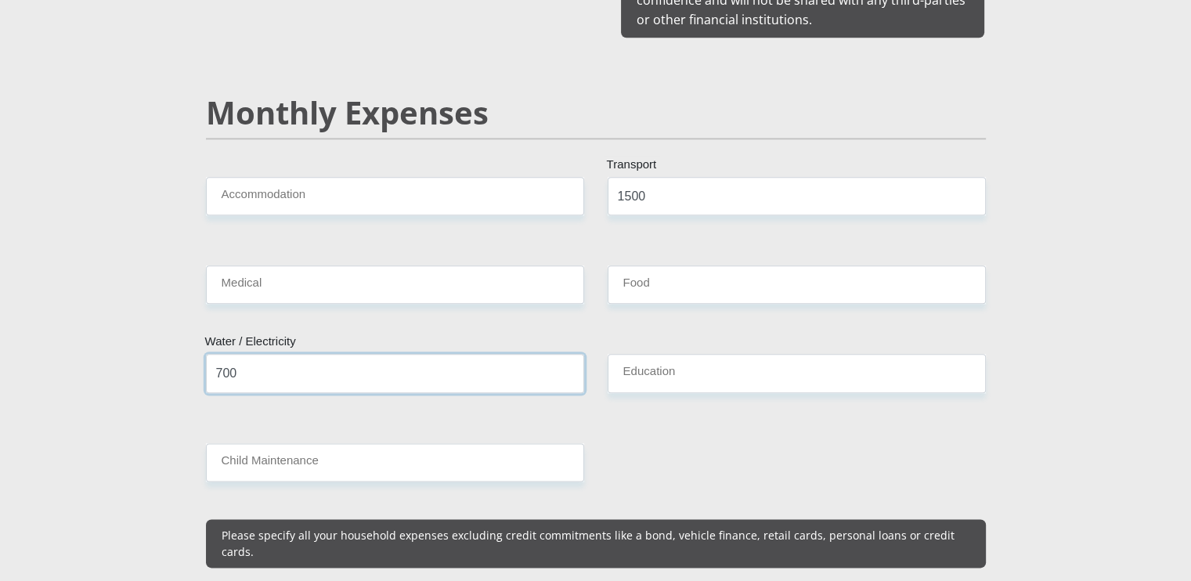
type input "700"
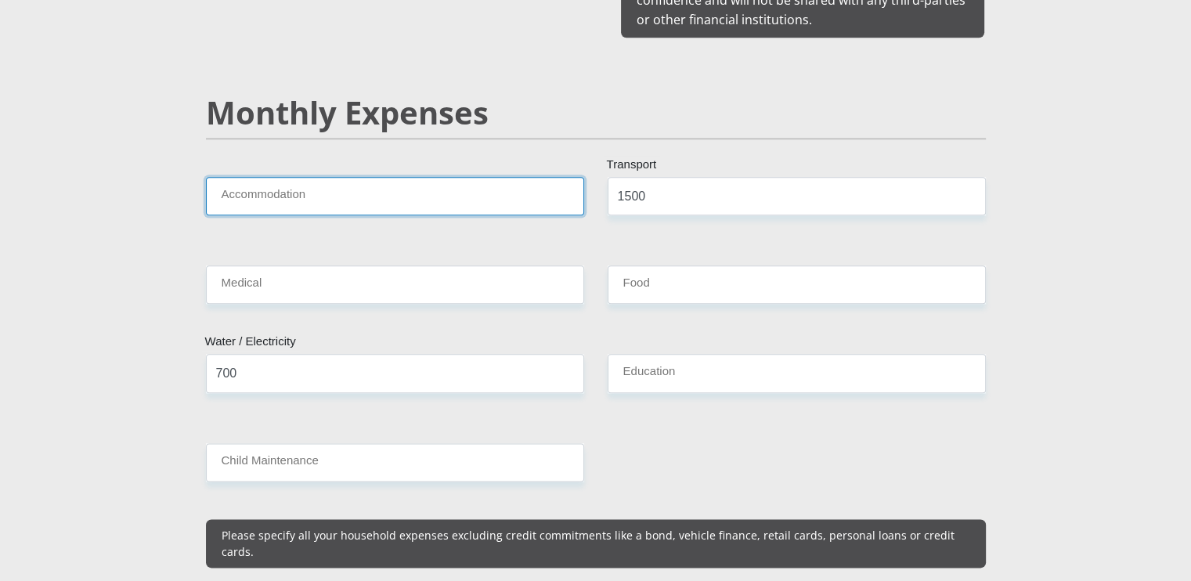
click at [294, 179] on input "Accommodation" at bounding box center [395, 196] width 378 height 38
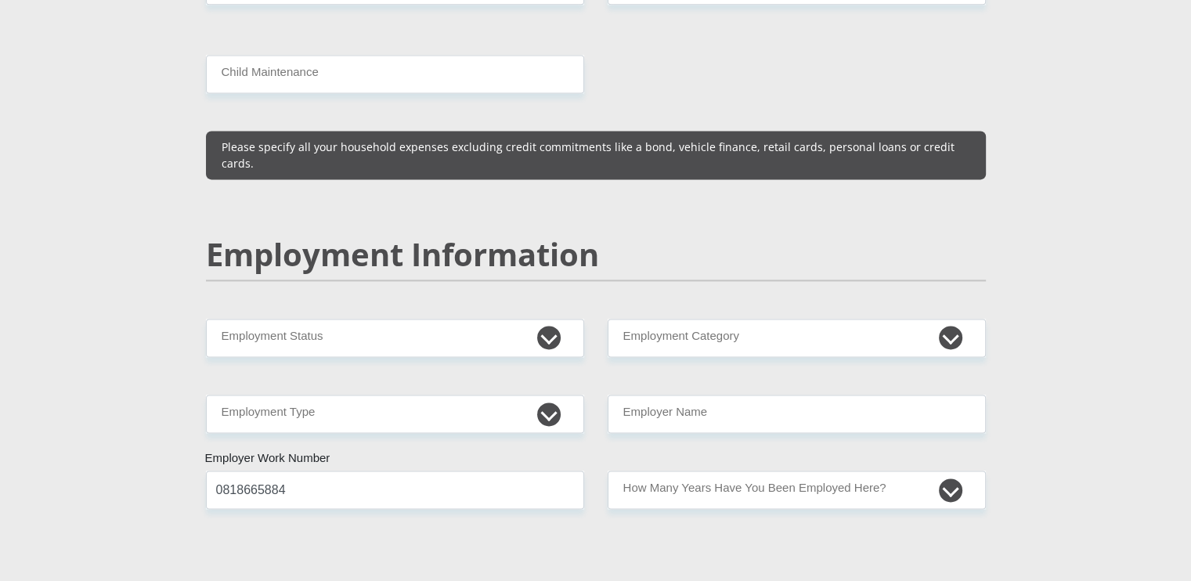
scroll to position [2197, 0]
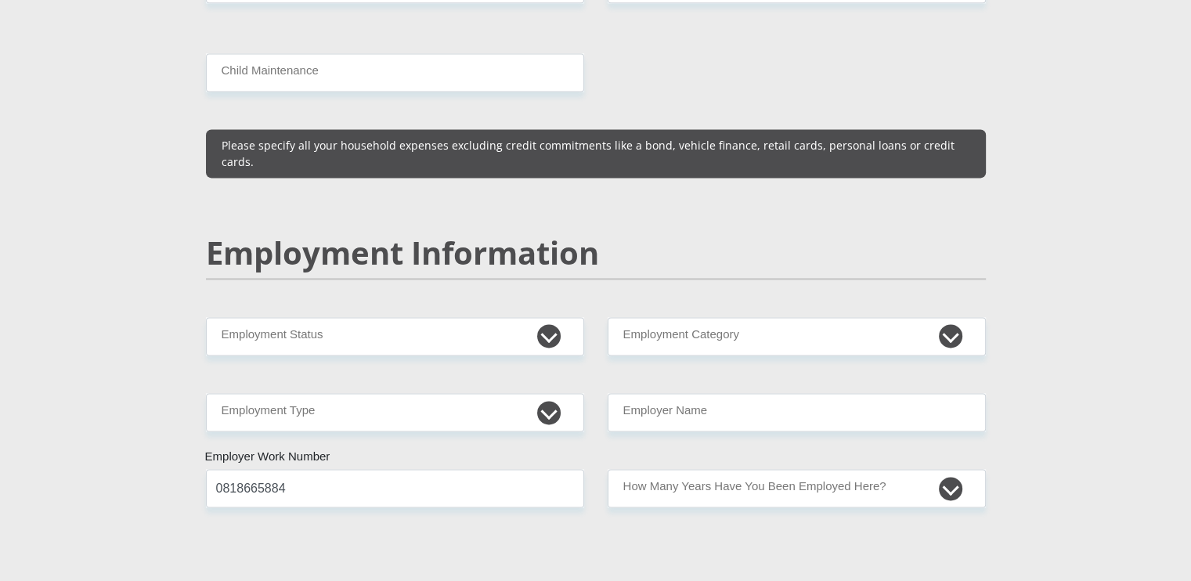
type input "6200"
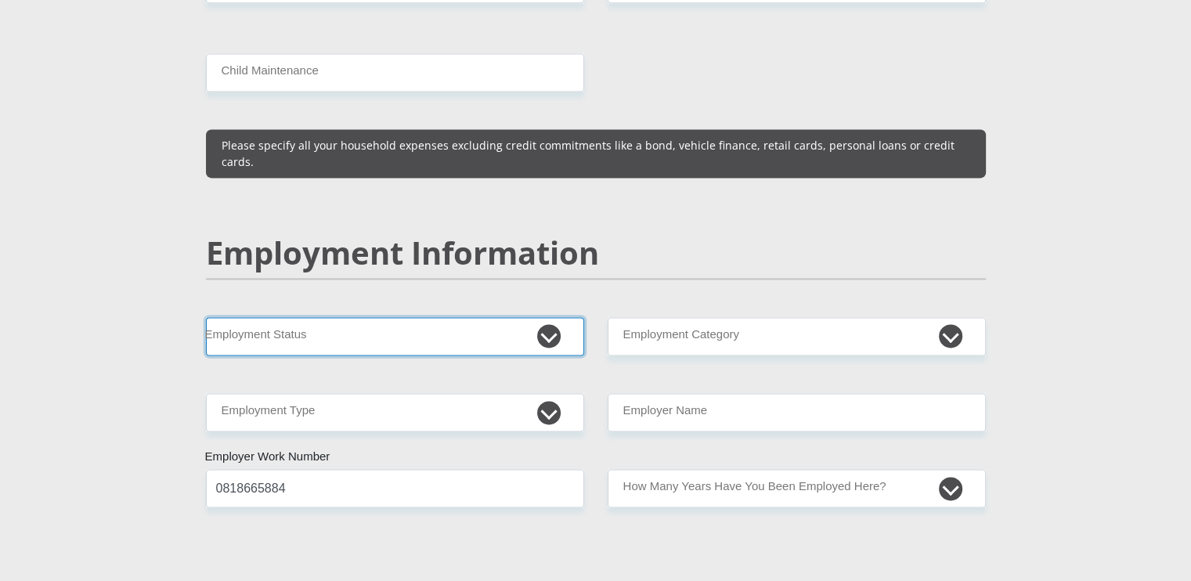
click at [546, 317] on select "Permanent/Full-time Part-time/Casual [DEMOGRAPHIC_DATA] Worker Self-Employed Ho…" at bounding box center [395, 336] width 378 height 38
select select "1"
click at [206, 317] on select "Permanent/Full-time Part-time/Casual [DEMOGRAPHIC_DATA] Worker Self-Employed Ho…" at bounding box center [395, 336] width 378 height 38
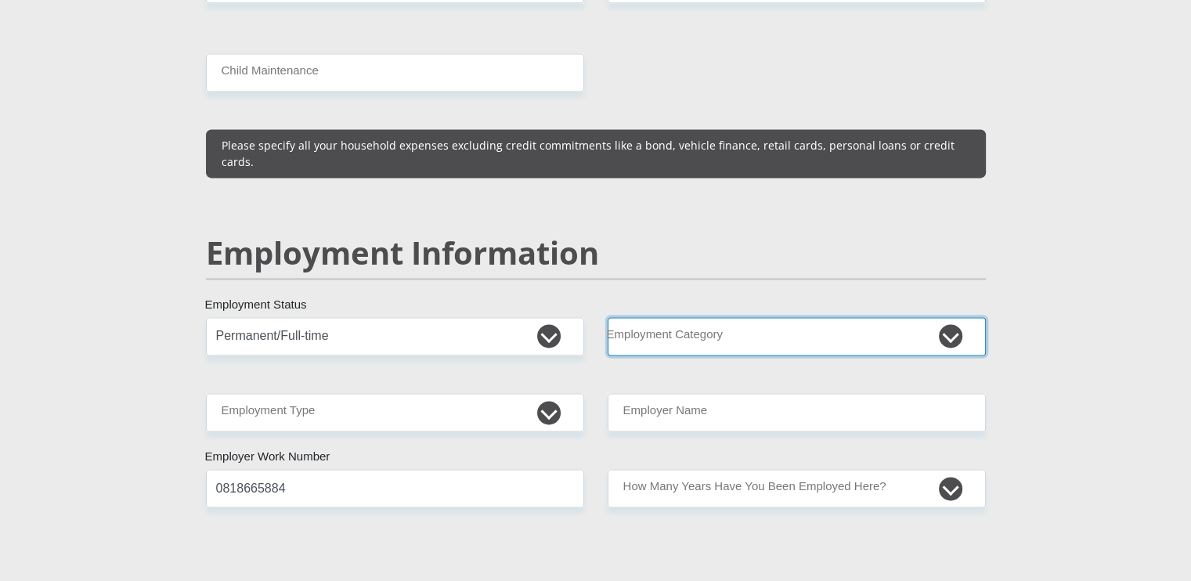
click at [942, 317] on select "AGRICULTURE ALCOHOL & TOBACCO CONSTRUCTION MATERIALS METALLURGY EQUIPMENT FOR R…" at bounding box center [797, 336] width 378 height 38
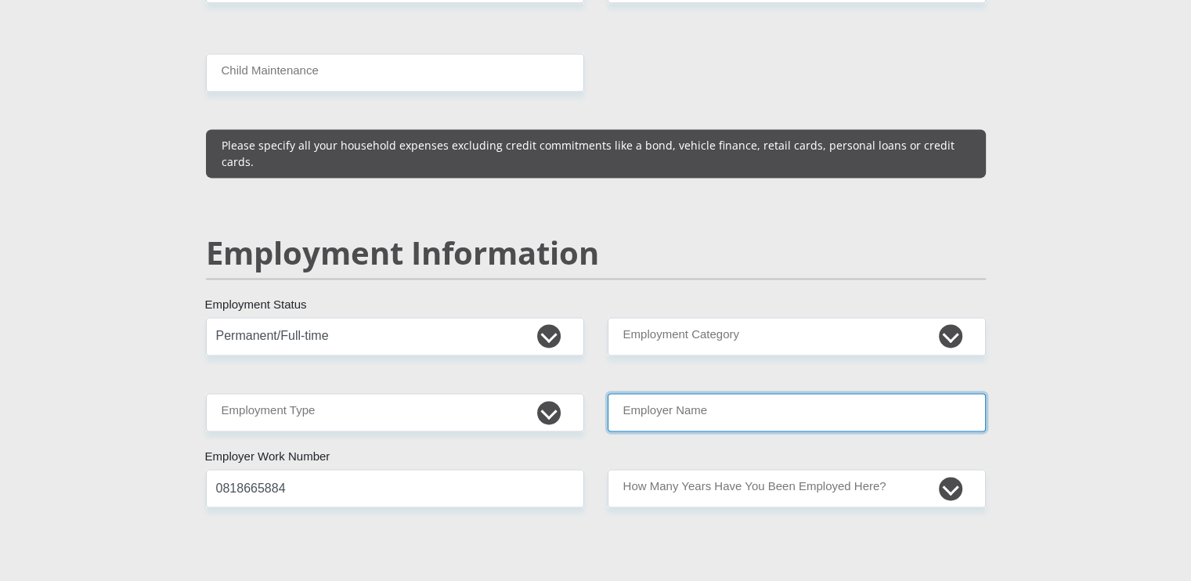
click at [802, 393] on input "Employer Name" at bounding box center [797, 412] width 378 height 38
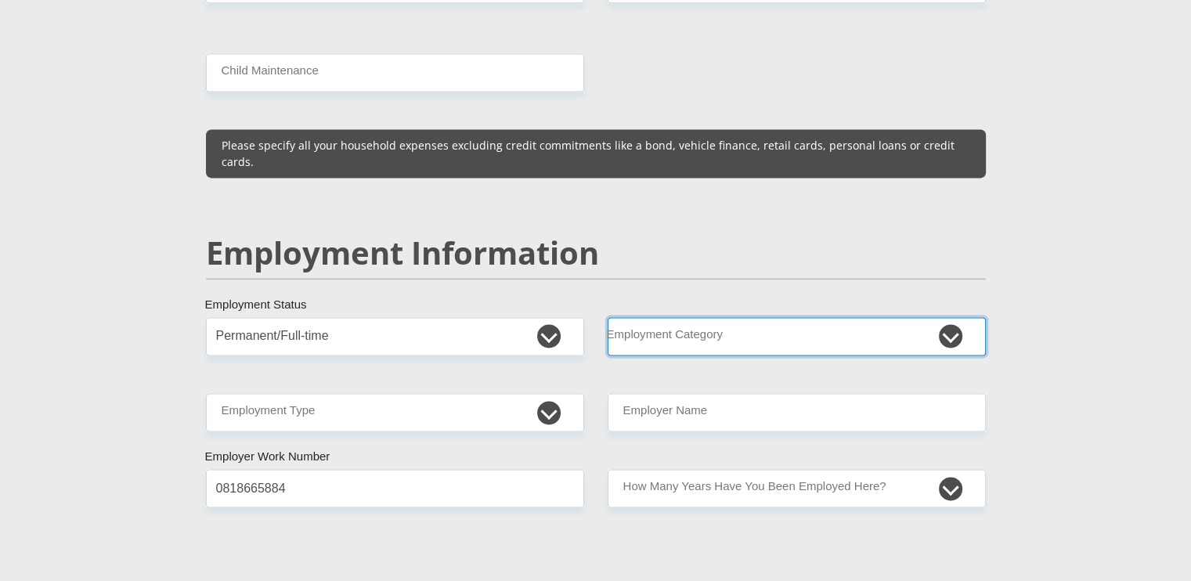
click at [806, 317] on select "AGRICULTURE ALCOHOL & TOBACCO CONSTRUCTION MATERIALS METALLURGY EQUIPMENT FOR R…" at bounding box center [797, 336] width 378 height 38
select select "46"
click at [608, 317] on select "AGRICULTURE ALCOHOL & TOBACCO CONSTRUCTION MATERIALS METALLURGY EQUIPMENT FOR R…" at bounding box center [797, 336] width 378 height 38
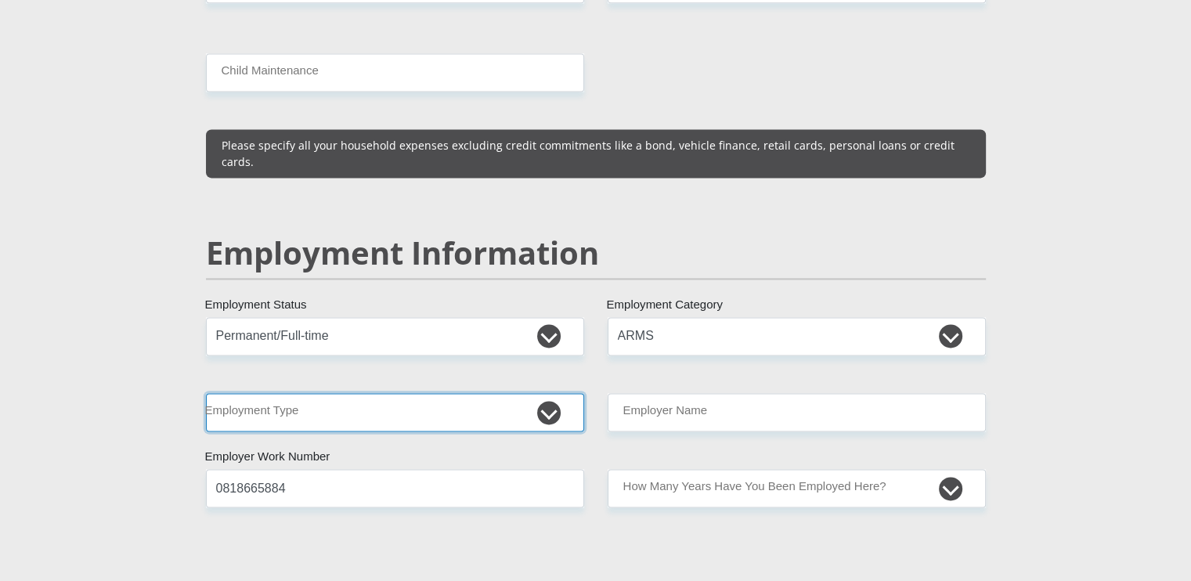
click at [555, 393] on select "College/Lecturer Craft Seller Creative Driver Executive Farmer Forces - Non Com…" at bounding box center [395, 412] width 378 height 38
select select "Forces - Officer"
click at [206, 393] on select "College/Lecturer Craft Seller Creative Driver Executive Farmer Forces - Non Com…" at bounding box center [395, 412] width 378 height 38
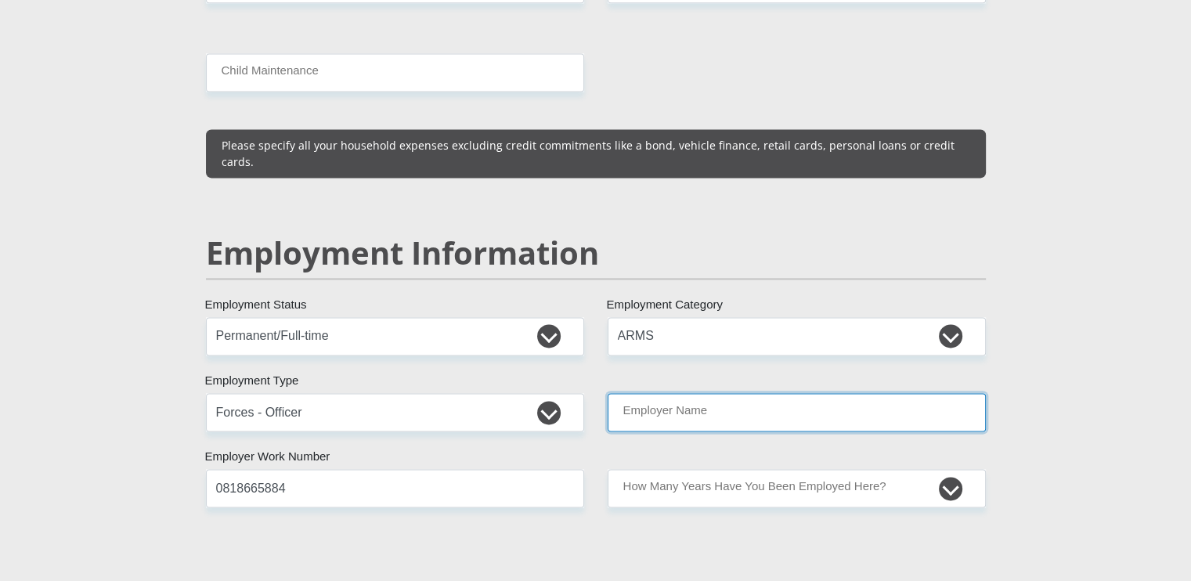
click at [881, 393] on input "Employer Name" at bounding box center [797, 412] width 378 height 38
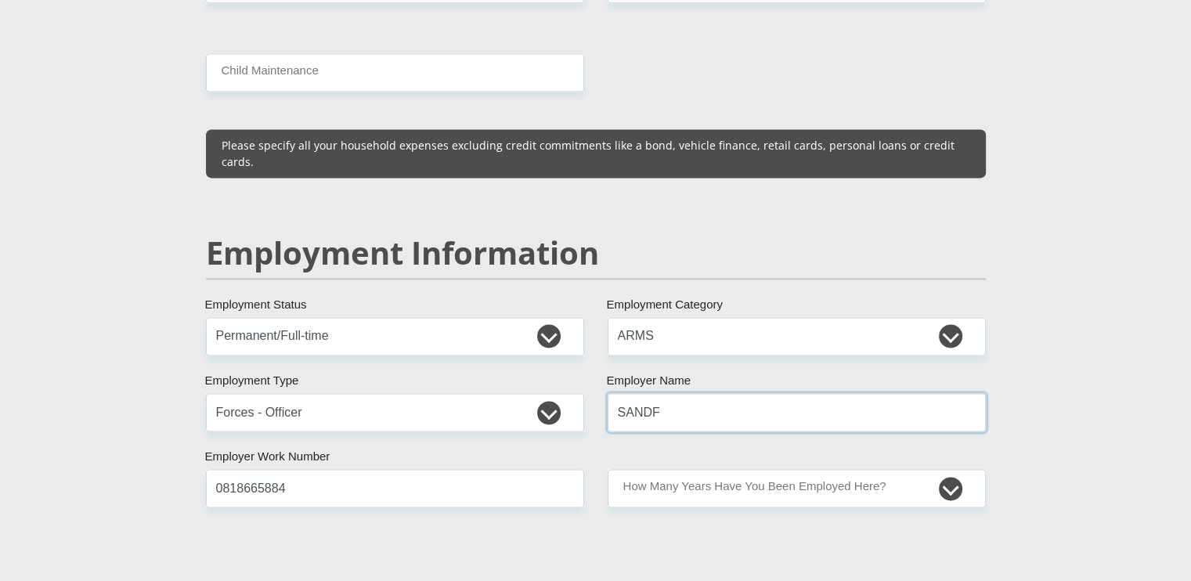
type input "SANDF"
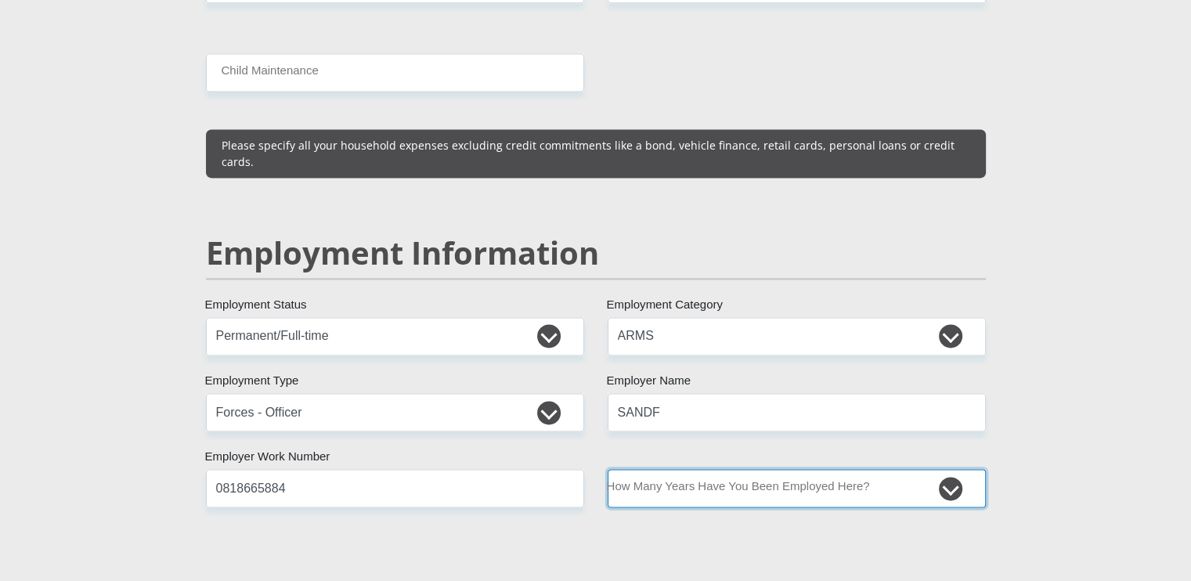
click at [954, 469] on select "less than 1 year 1-3 years 3-5 years 5+ years" at bounding box center [797, 488] width 378 height 38
select select "60"
click at [608, 469] on select "less than 1 year 1-3 years 3-5 years 5+ years" at bounding box center [797, 488] width 378 height 38
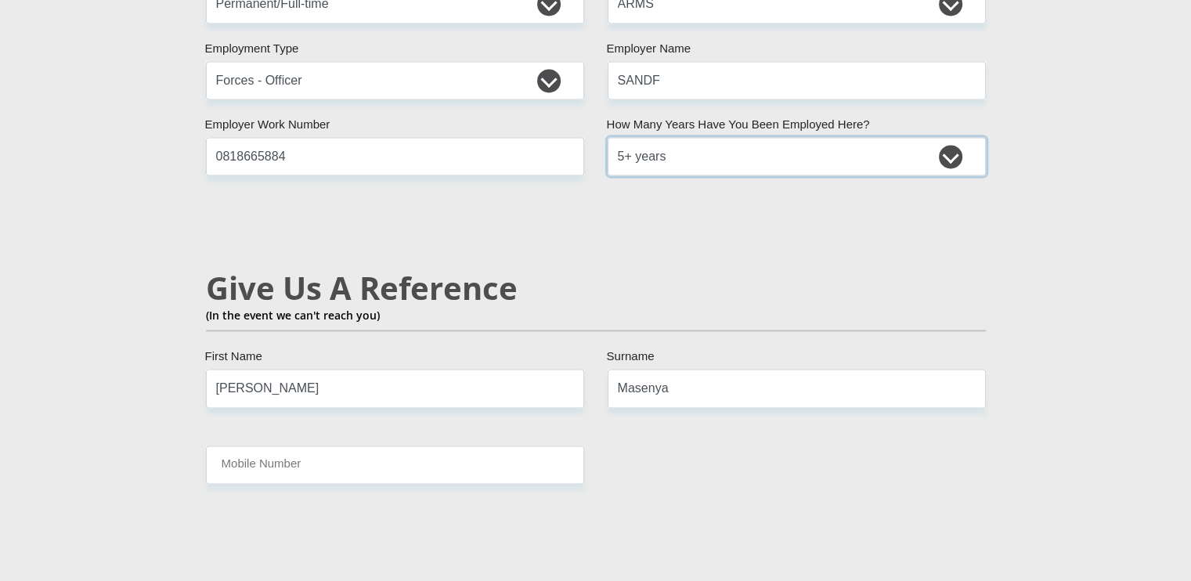
scroll to position [2542, 0]
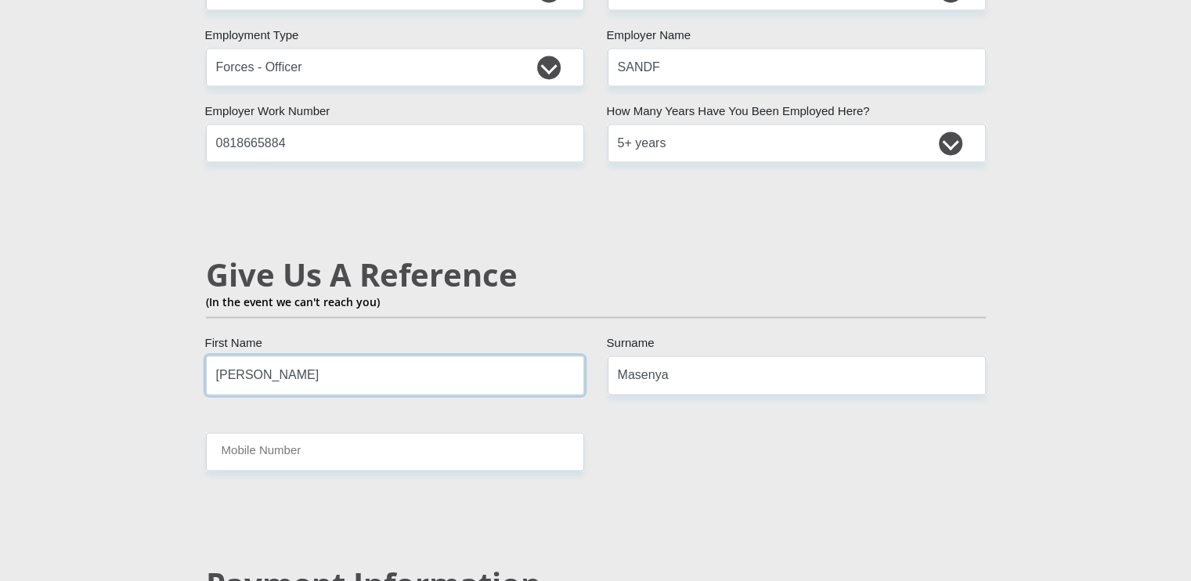
click at [337, 355] on input "[PERSON_NAME]" at bounding box center [395, 374] width 378 height 38
type input "M"
type input "DIKELEDI"
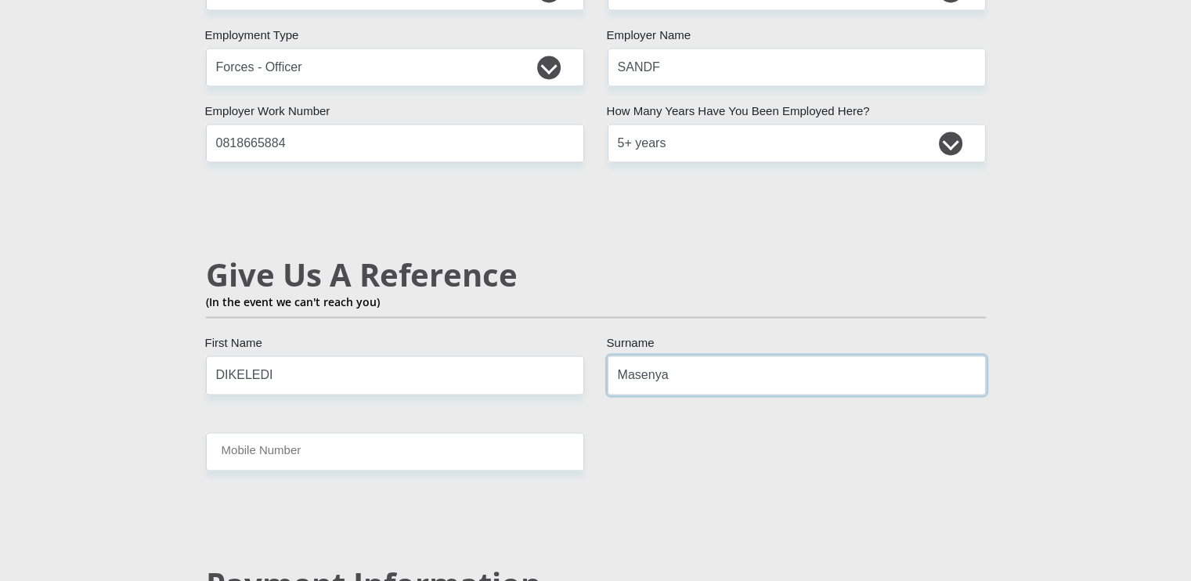
click at [705, 355] on input "Masenya" at bounding box center [797, 374] width 378 height 38
type input "M"
type input "SHAYI"
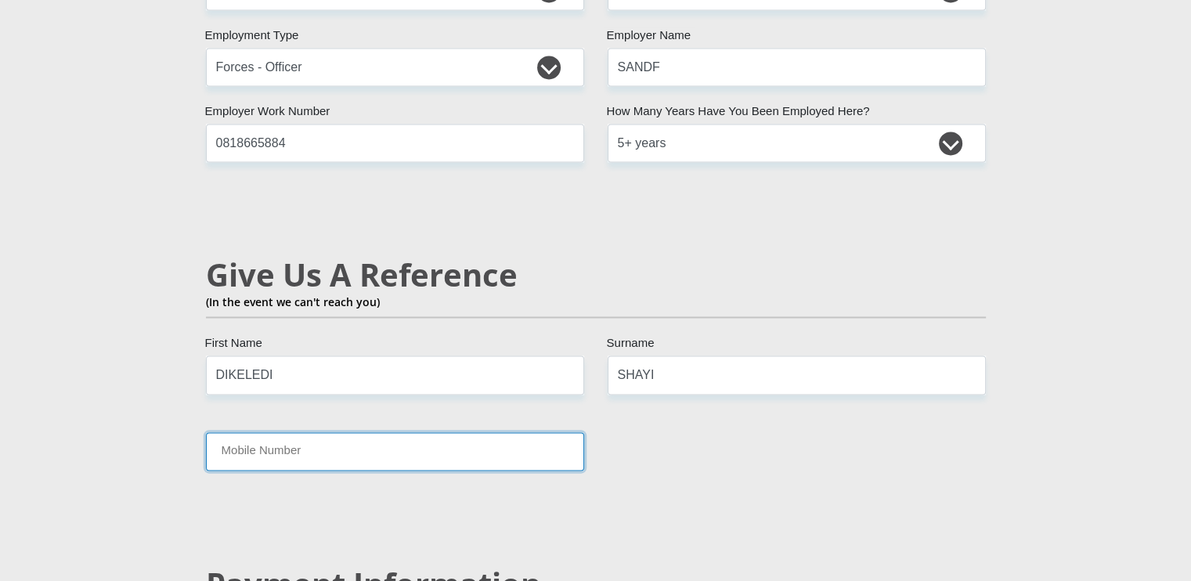
click at [355, 432] on input "Mobile Number" at bounding box center [395, 451] width 378 height 38
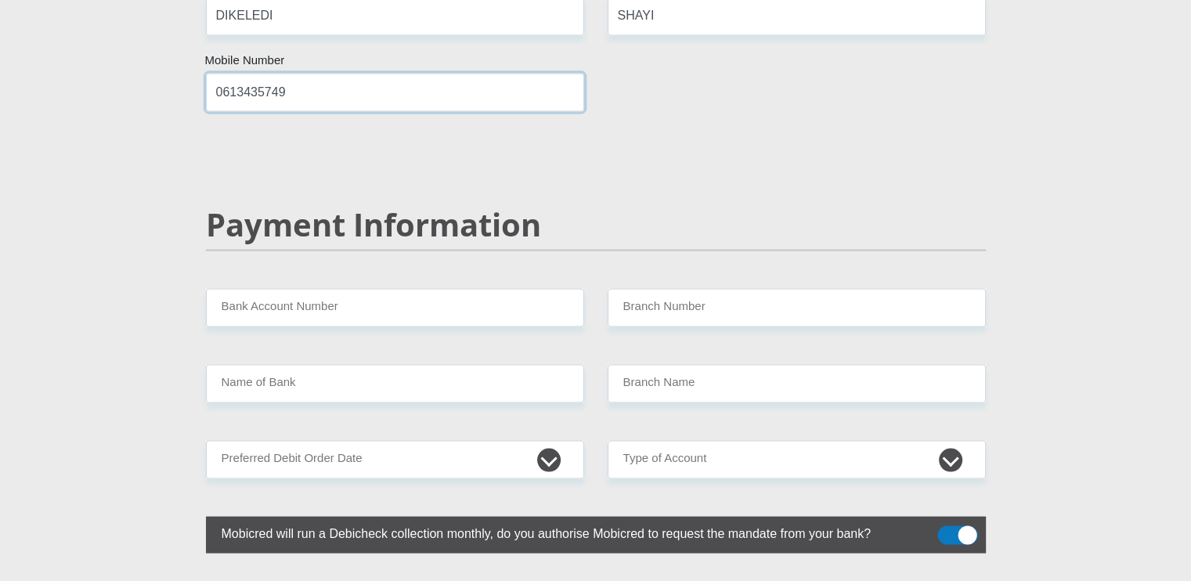
scroll to position [2902, 0]
type input "0613435749"
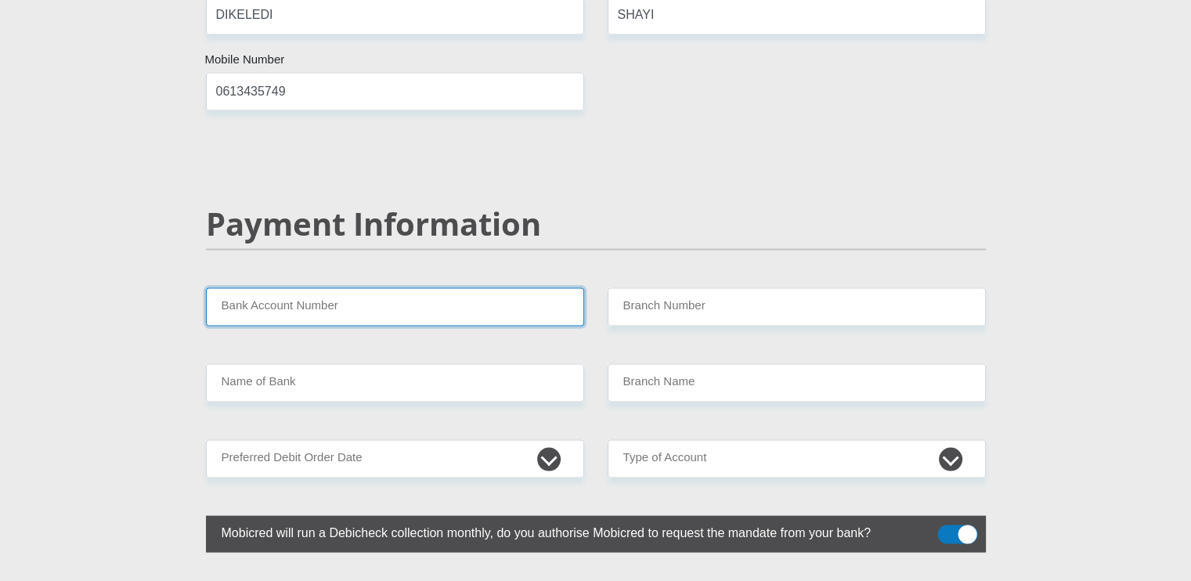
click at [403, 287] on input "Bank Account Number" at bounding box center [395, 306] width 378 height 38
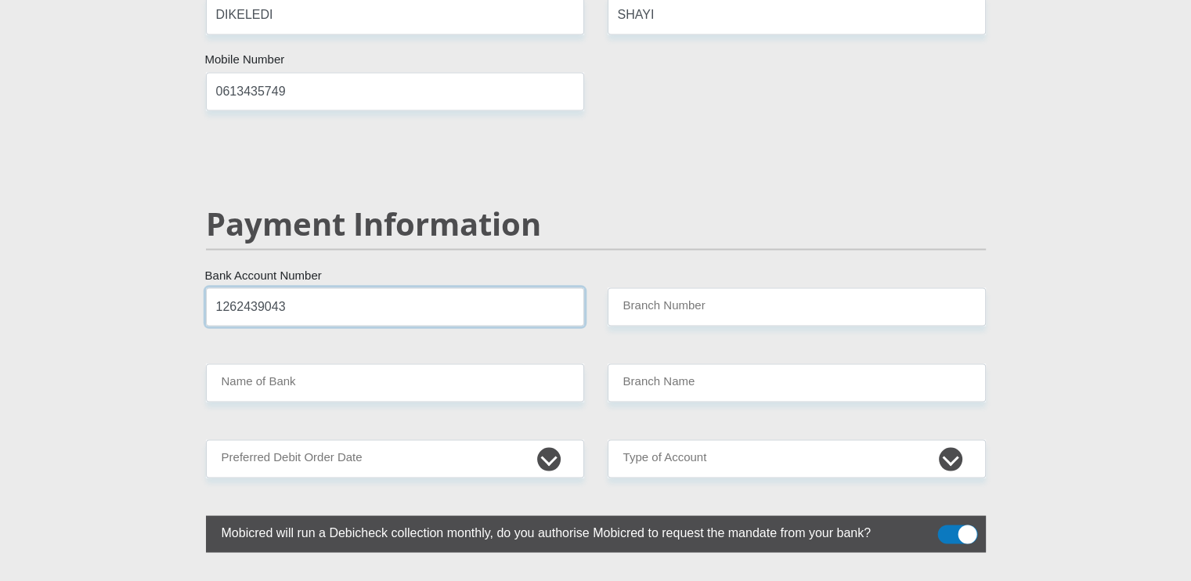
type input "1262439043"
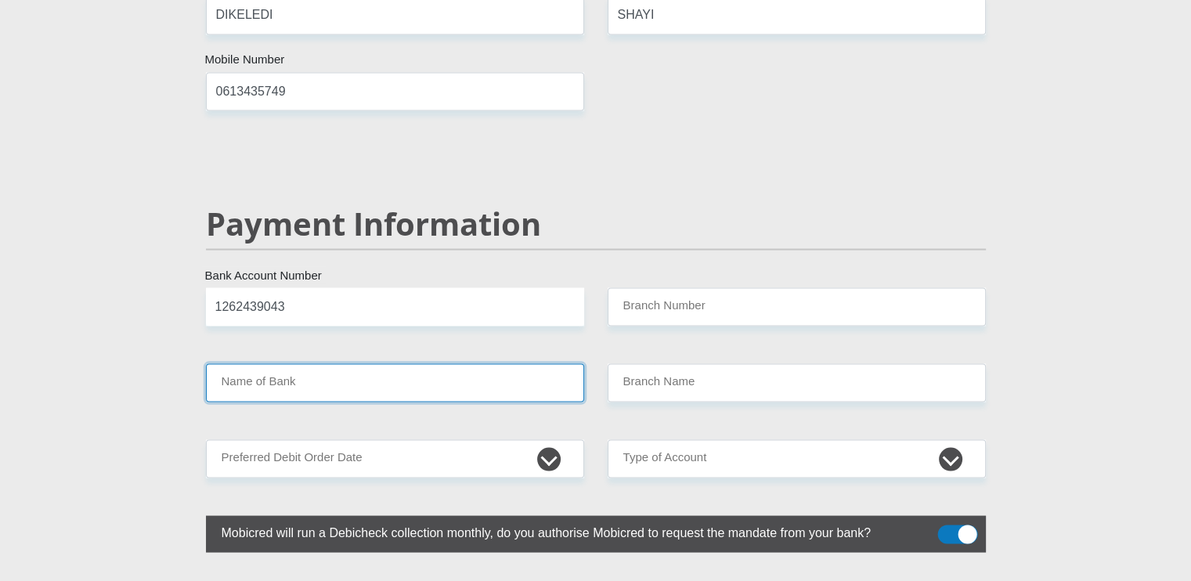
click at [416, 363] on input "Name of Bank" at bounding box center [395, 382] width 378 height 38
click at [254, 363] on input "Name of Bank" at bounding box center [395, 382] width 378 height 38
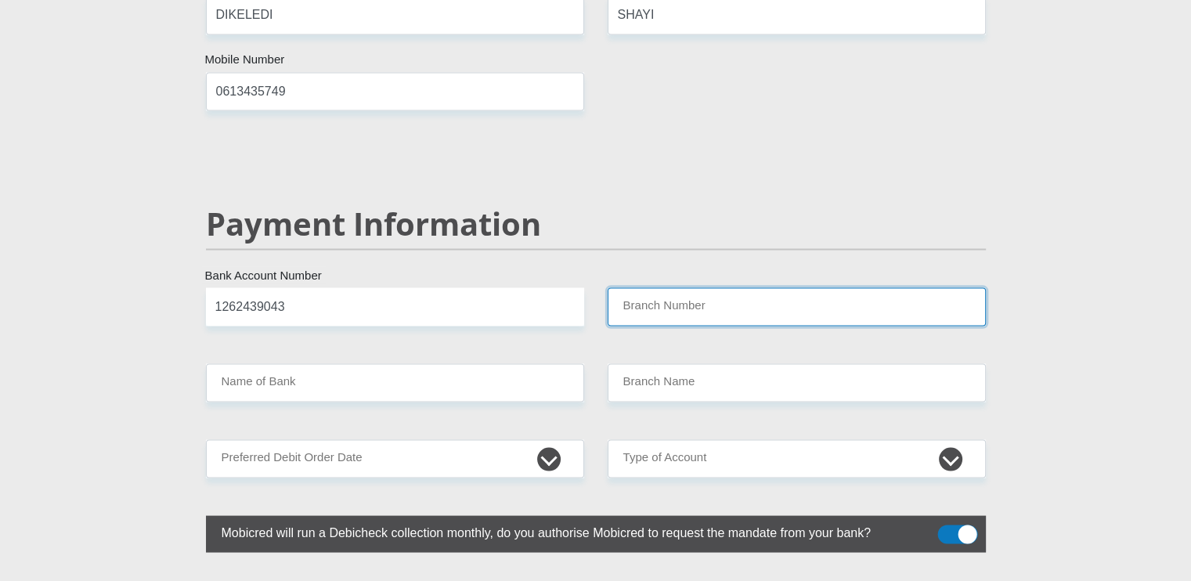
click at [656, 287] on input "Branch Number" at bounding box center [797, 306] width 378 height 38
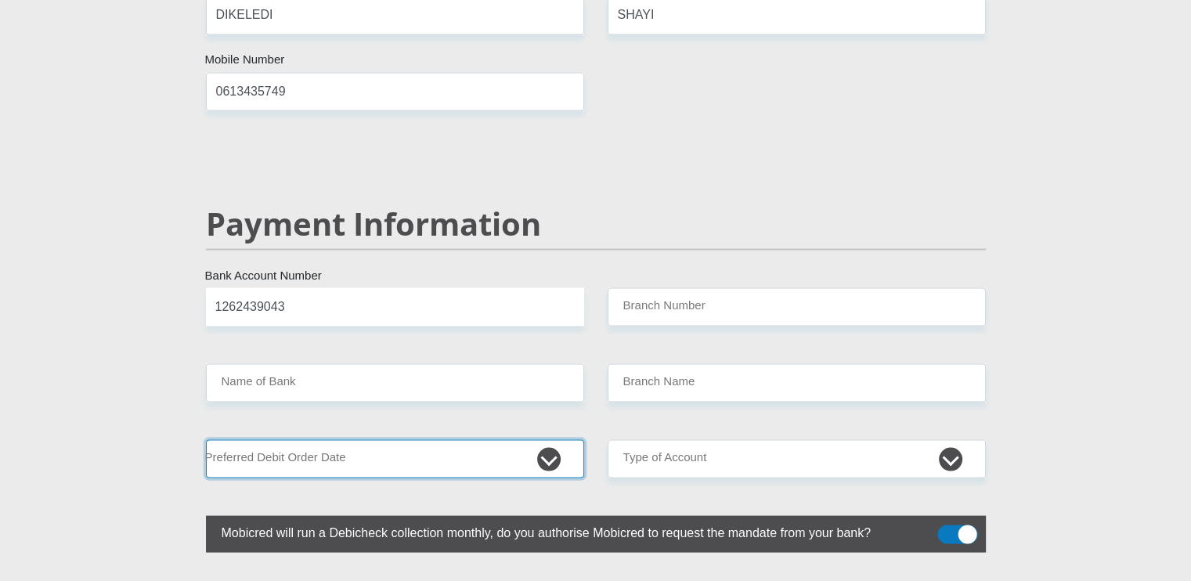
click at [362, 439] on select "1st 2nd 3rd 4th 5th 7th 18th 19th 20th 21st 22nd 23rd 24th 25th 26th 27th 28th …" at bounding box center [395, 458] width 378 height 38
select select "18"
click at [206, 439] on select "1st 2nd 3rd 4th 5th 7th 18th 19th 20th 21st 22nd 23rd 24th 25th 26th 27th 28th …" at bounding box center [395, 458] width 378 height 38
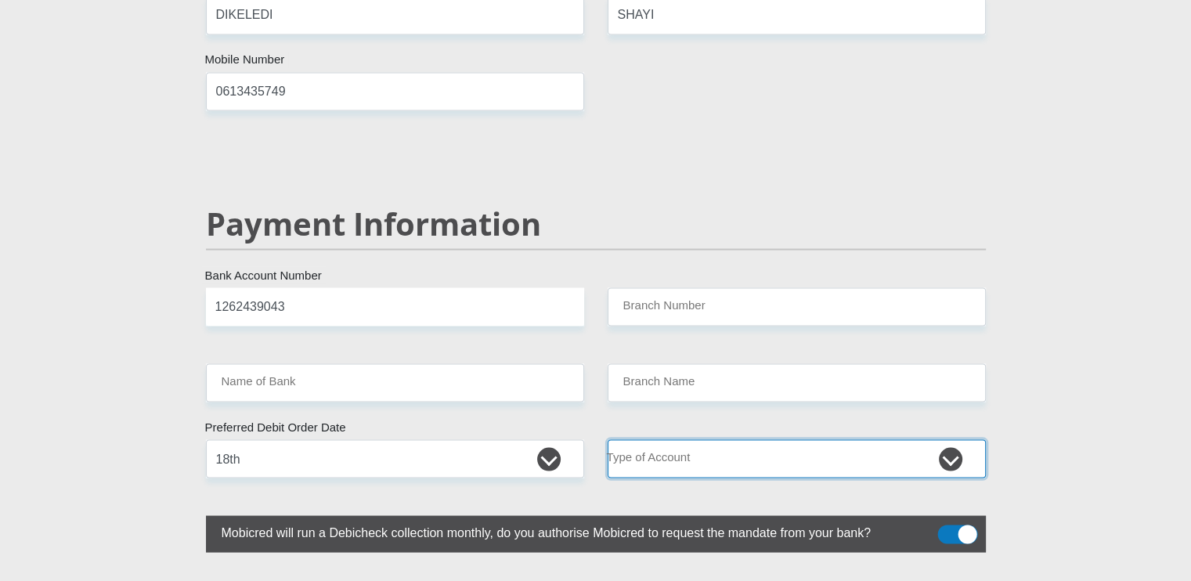
click at [953, 439] on select "Cheque Savings" at bounding box center [797, 458] width 378 height 38
select select "CUR"
click at [608, 439] on select "Cheque Savings" at bounding box center [797, 458] width 378 height 38
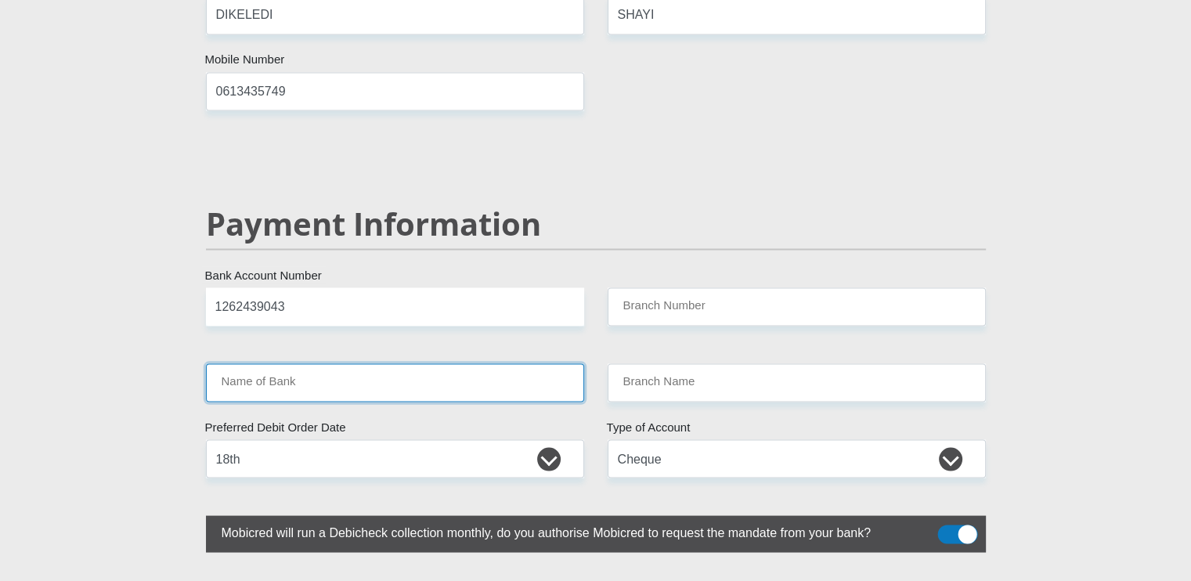
click at [385, 363] on input "Name of Bank" at bounding box center [395, 382] width 378 height 38
click at [382, 363] on input "Name of Bank" at bounding box center [395, 382] width 378 height 38
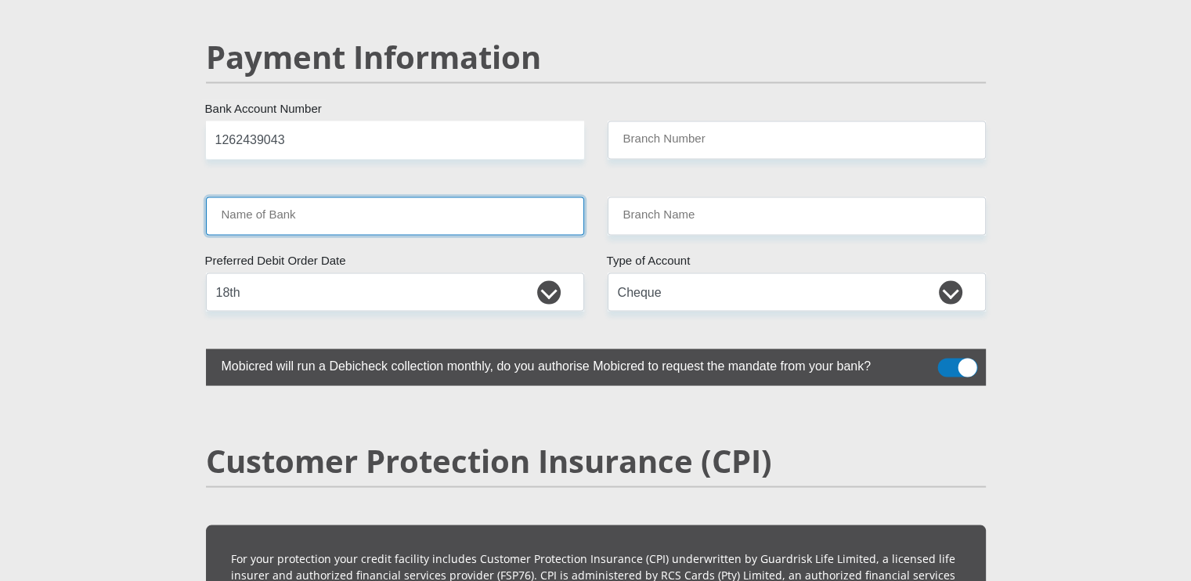
scroll to position [3052, 0]
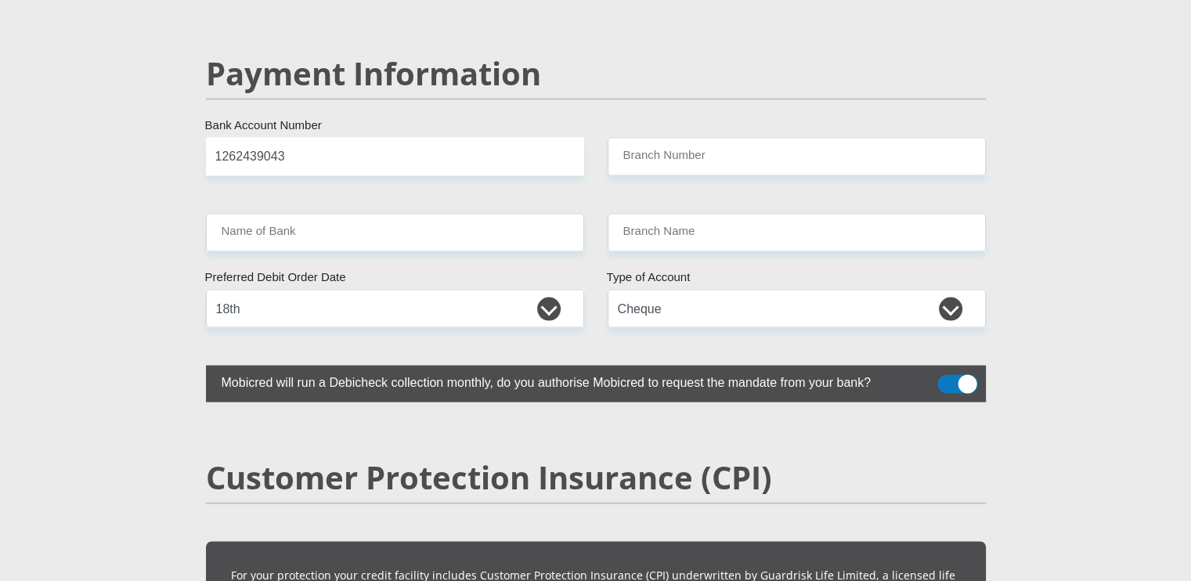
click at [944, 375] on span at bounding box center [957, 384] width 40 height 19
click at [947, 379] on input "checkbox" at bounding box center [947, 379] width 0 height 0
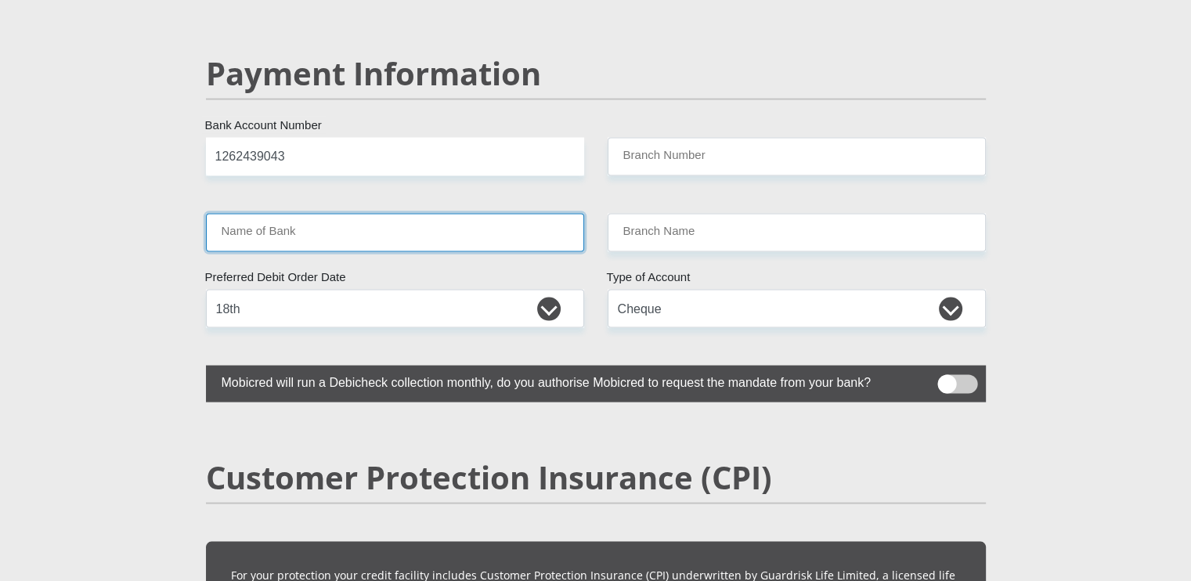
click at [360, 214] on input "Name of Bank" at bounding box center [395, 233] width 378 height 38
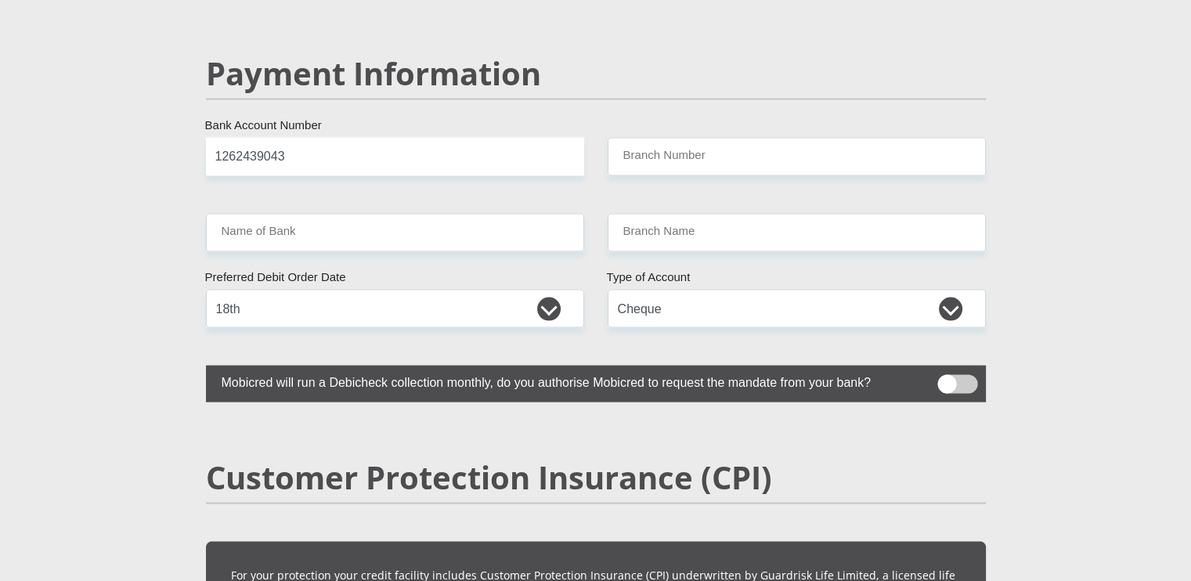
click at [971, 375] on span at bounding box center [957, 384] width 40 height 19
click at [947, 379] on input "checkbox" at bounding box center [947, 379] width 0 height 0
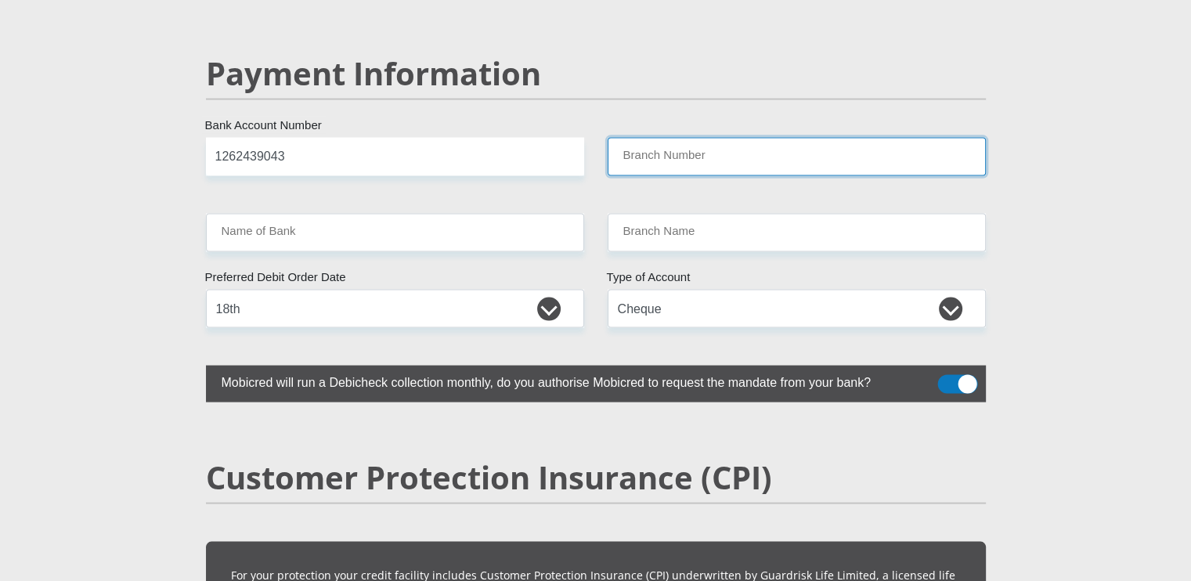
click at [719, 138] on input "Branch Number" at bounding box center [797, 157] width 378 height 38
type input "i"
type input "101266"
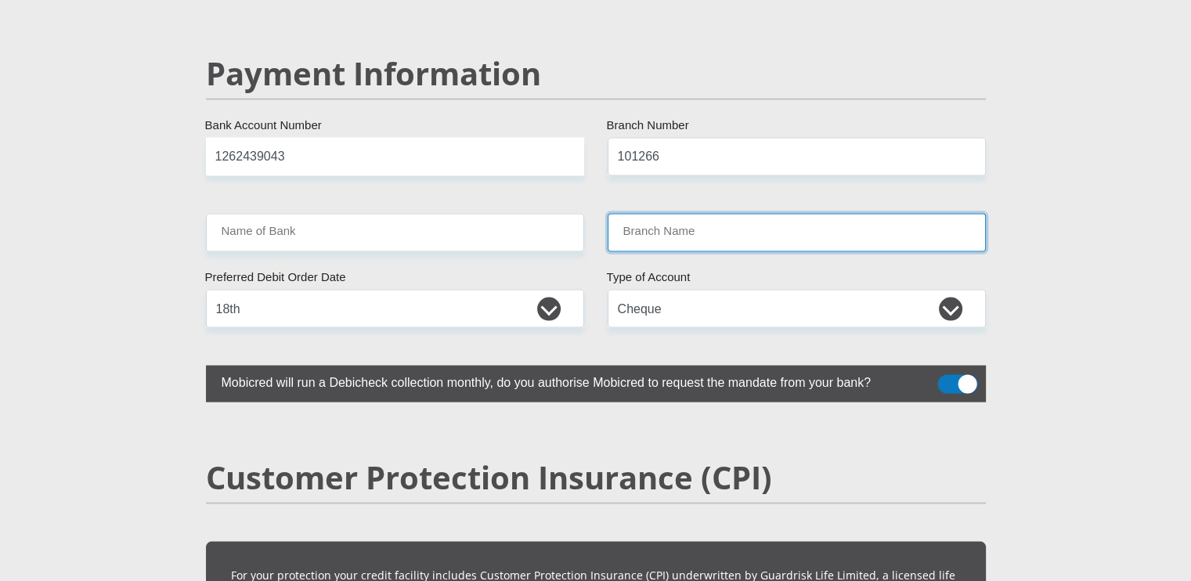
click at [685, 214] on input "Branch Name" at bounding box center [797, 233] width 378 height 38
type input "NEDBANK"
type input "SOSHANGUVE CROSSING"
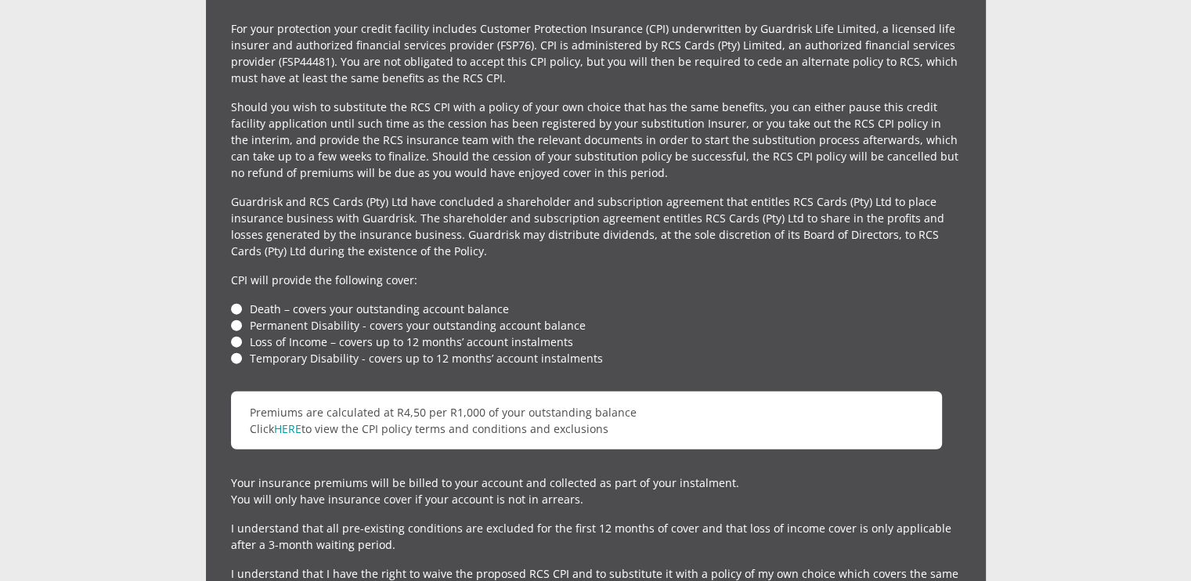
scroll to position [3573, 0]
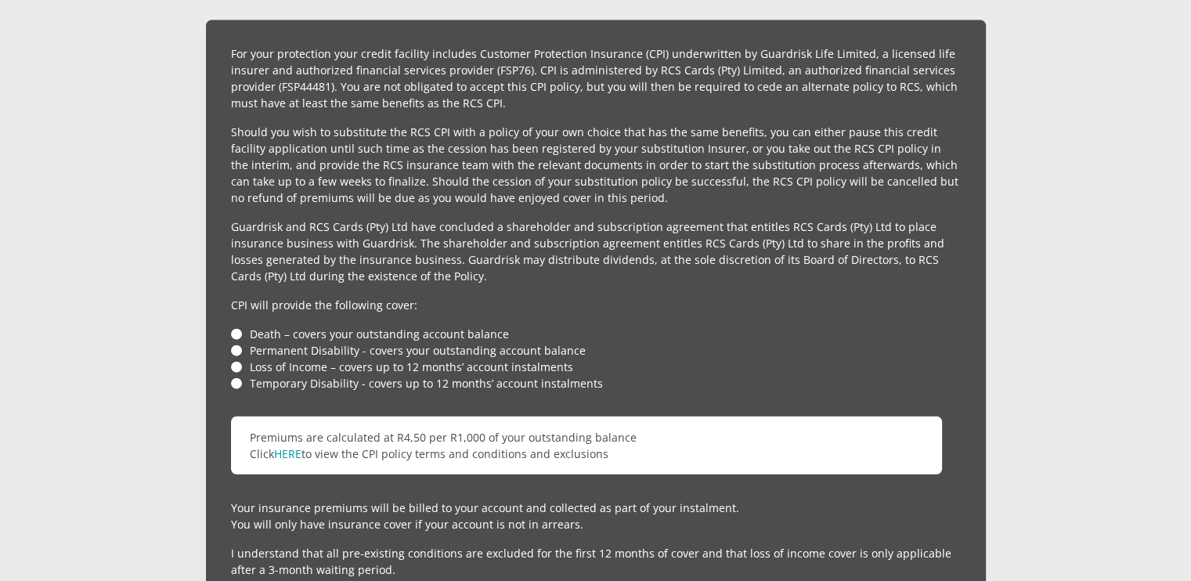
click at [235, 326] on li "Death – covers your outstanding account balance" at bounding box center [596, 334] width 730 height 16
click at [236, 326] on li "Death – covers your outstanding account balance" at bounding box center [596, 334] width 730 height 16
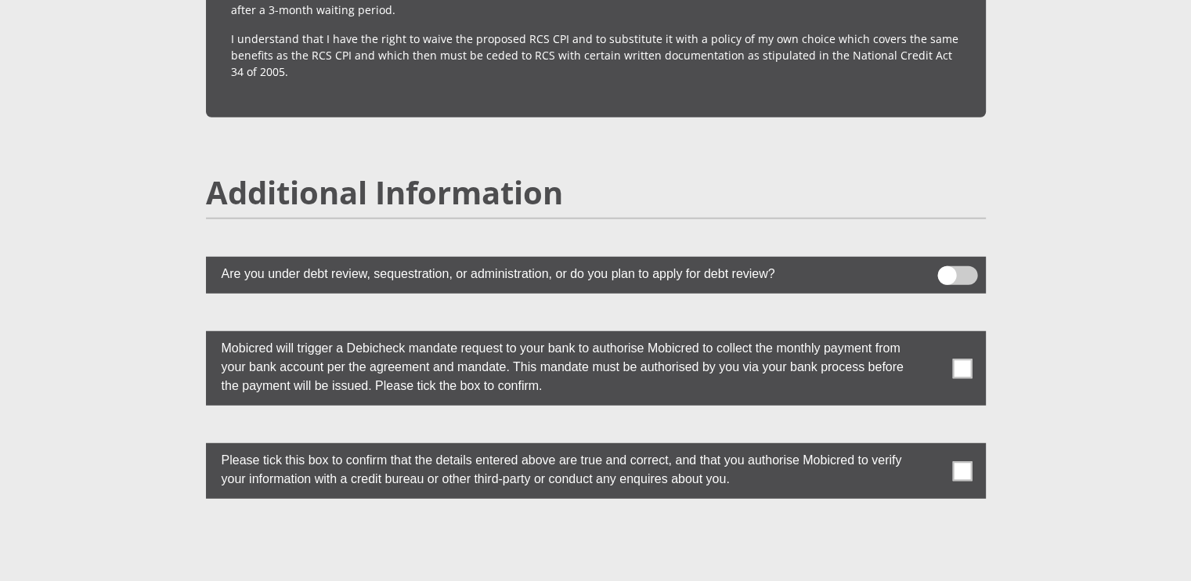
scroll to position [4134, 0]
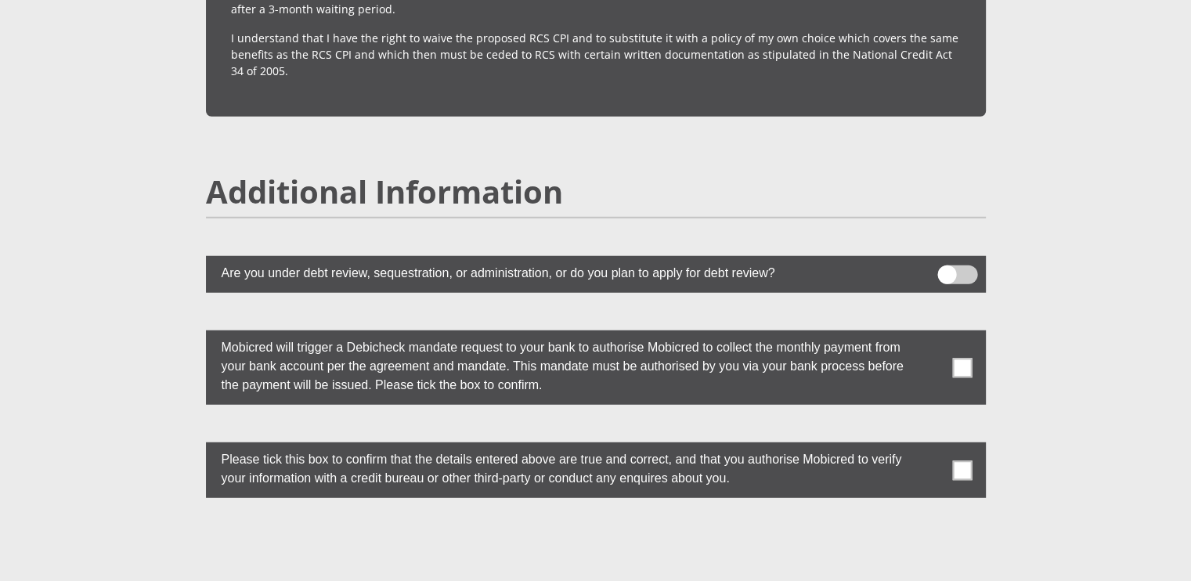
click at [967, 265] on span at bounding box center [957, 274] width 40 height 19
click at [947, 269] on input "checkbox" at bounding box center [947, 269] width 0 height 0
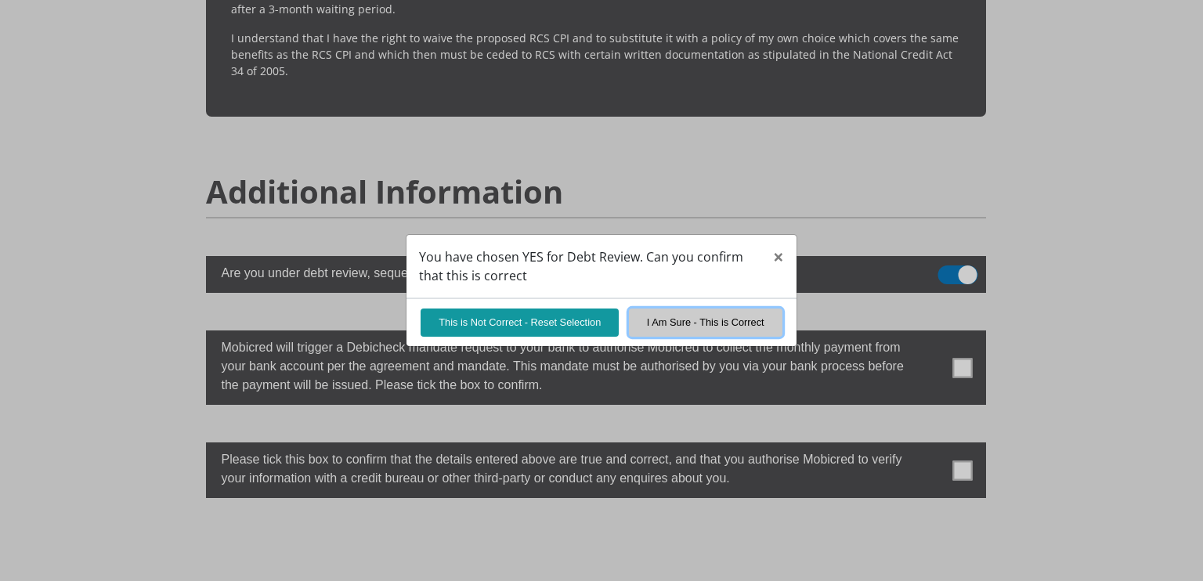
click at [715, 323] on button "I Am Sure - This is Correct" at bounding box center [705, 321] width 153 height 27
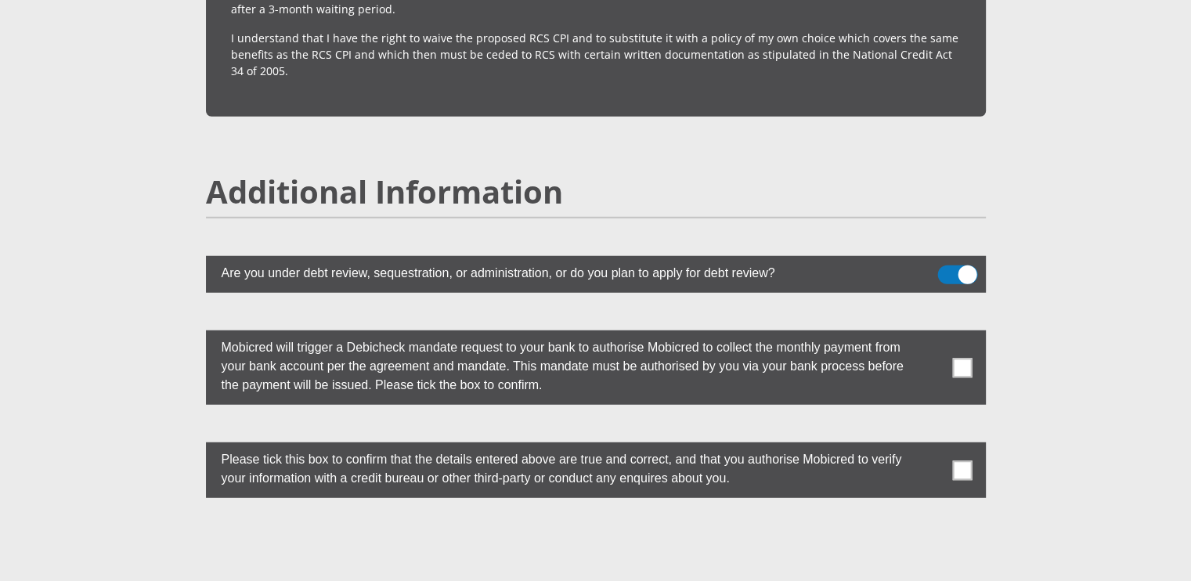
click at [961, 358] on span at bounding box center [962, 368] width 20 height 20
click at [931, 334] on input "checkbox" at bounding box center [931, 334] width 0 height 0
click at [958, 460] on span at bounding box center [962, 470] width 20 height 20
click at [931, 446] on input "checkbox" at bounding box center [931, 446] width 0 height 0
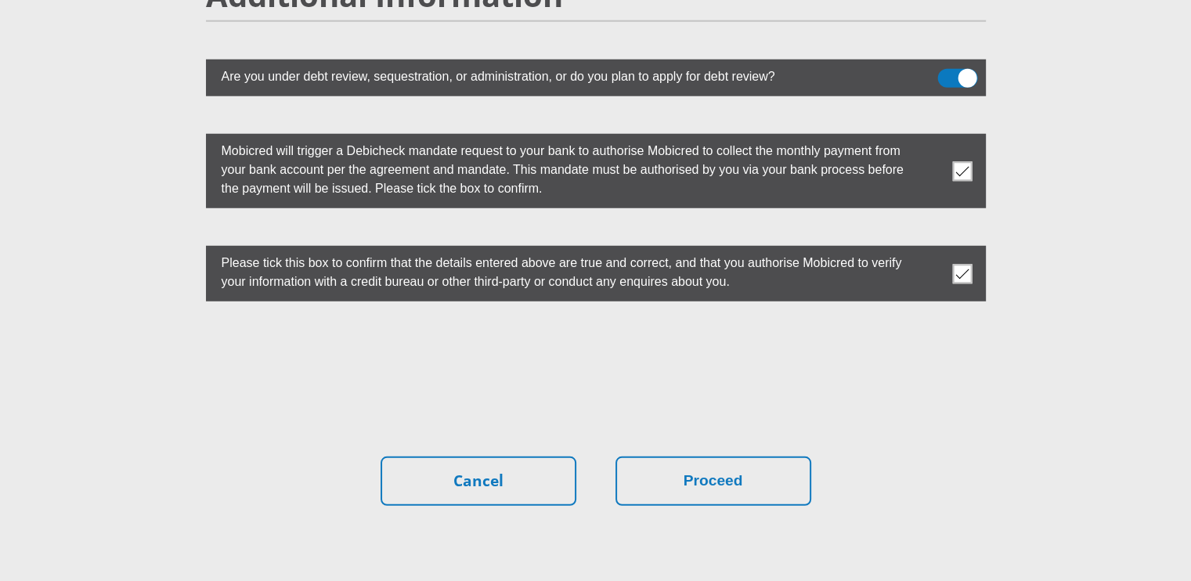
scroll to position [4333, 0]
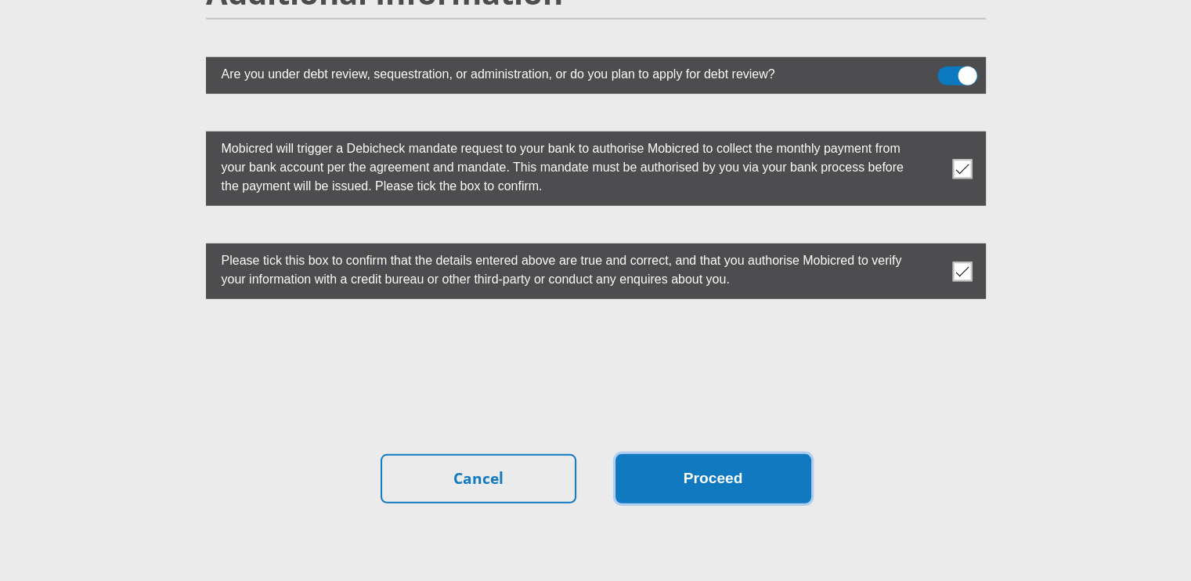
click at [755, 454] on button "Proceed" at bounding box center [713, 478] width 196 height 49
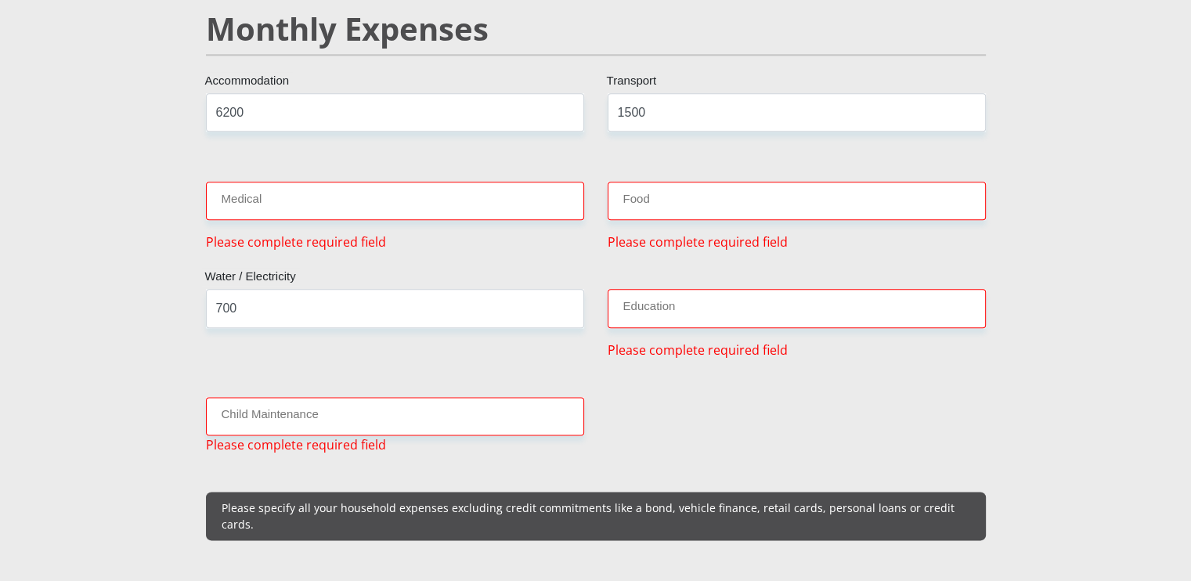
scroll to position [1868, 0]
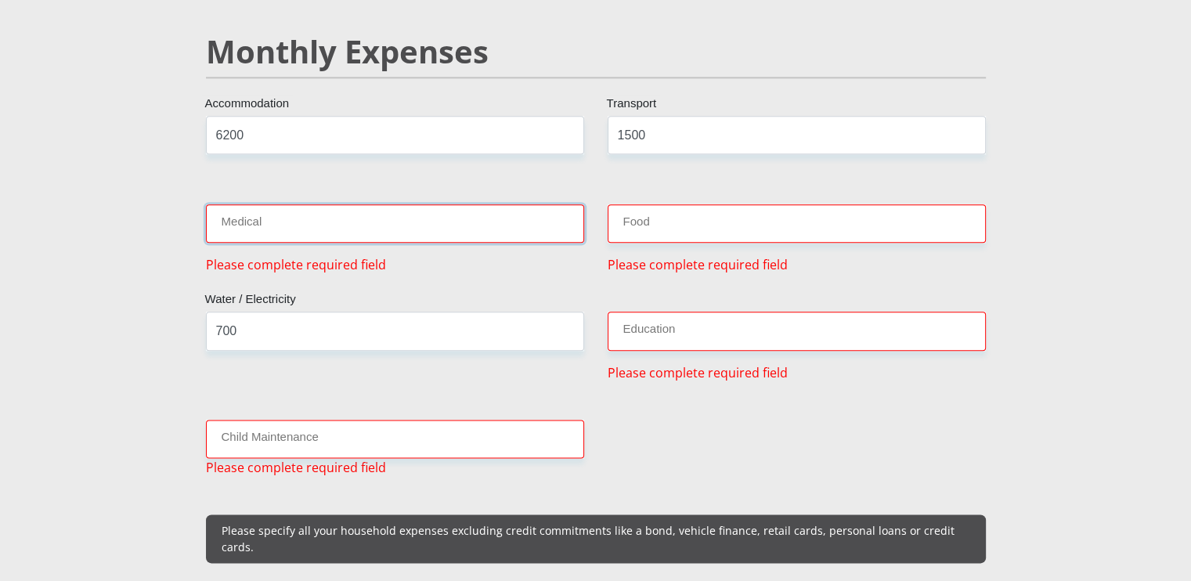
click at [381, 204] on input "Medical" at bounding box center [395, 223] width 378 height 38
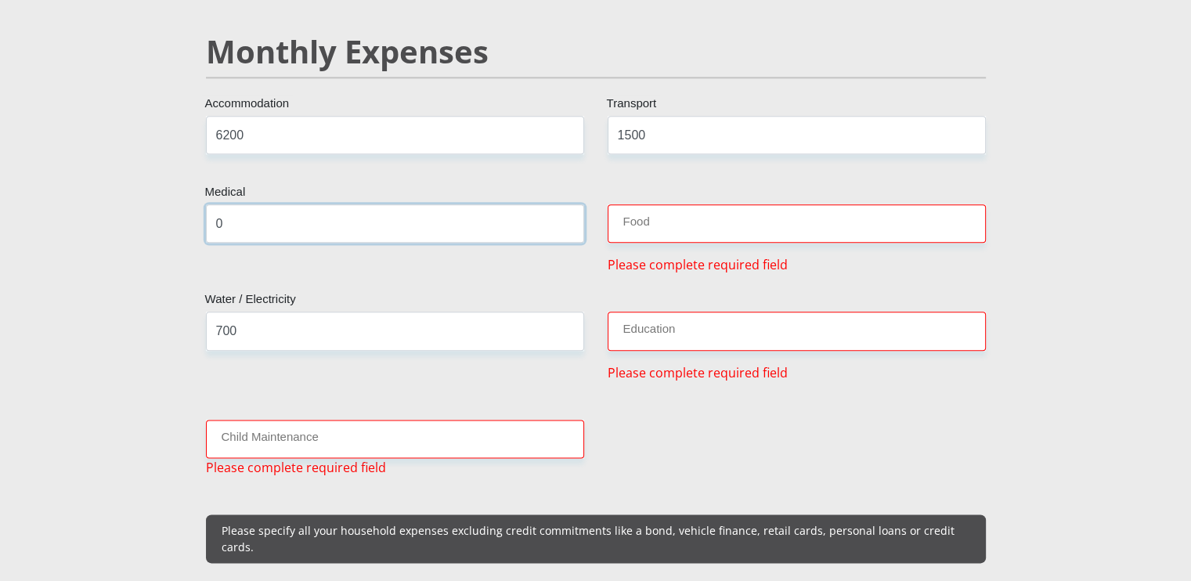
type input "0"
click at [648, 207] on input "Food" at bounding box center [797, 223] width 378 height 38
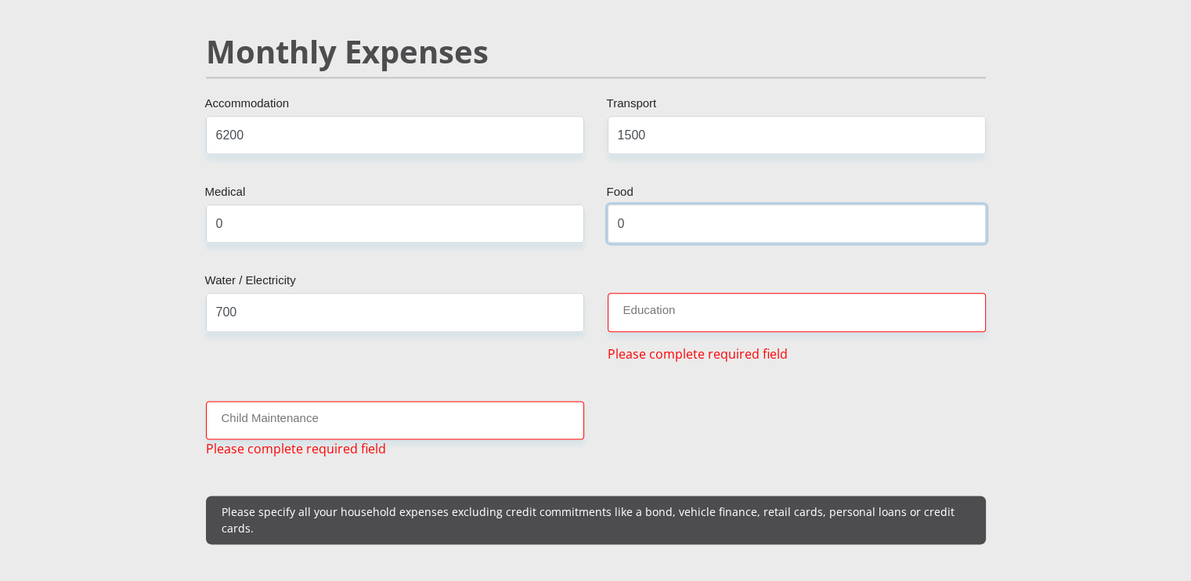
type input "0"
click at [625, 295] on input "Education" at bounding box center [797, 312] width 378 height 38
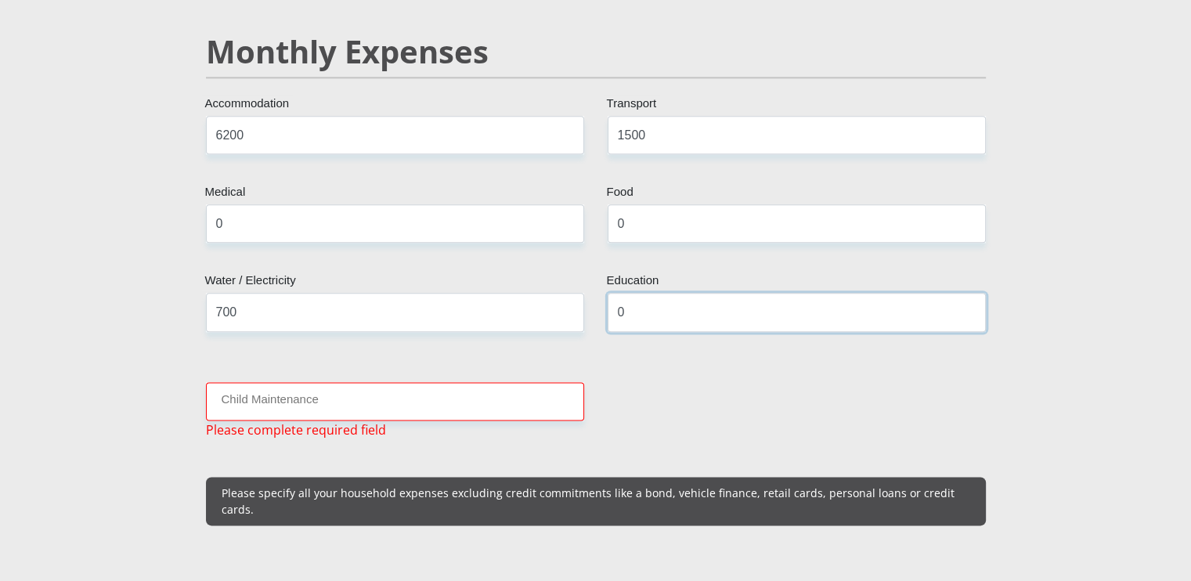
type input "0"
click at [342, 382] on input "Child Maintenance" at bounding box center [395, 401] width 378 height 38
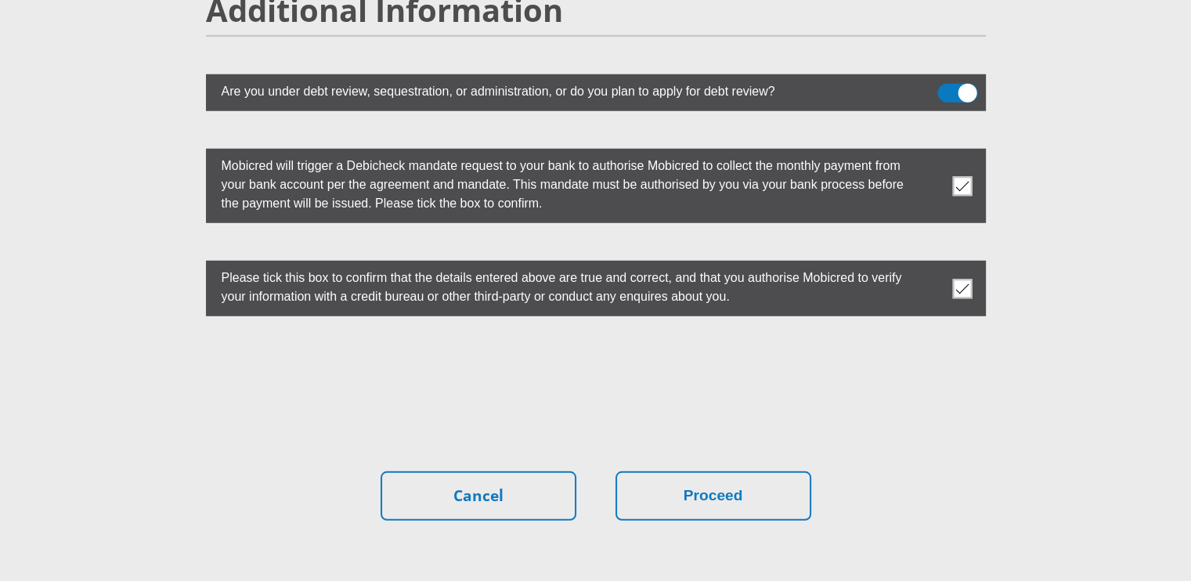
scroll to position [4399, 0]
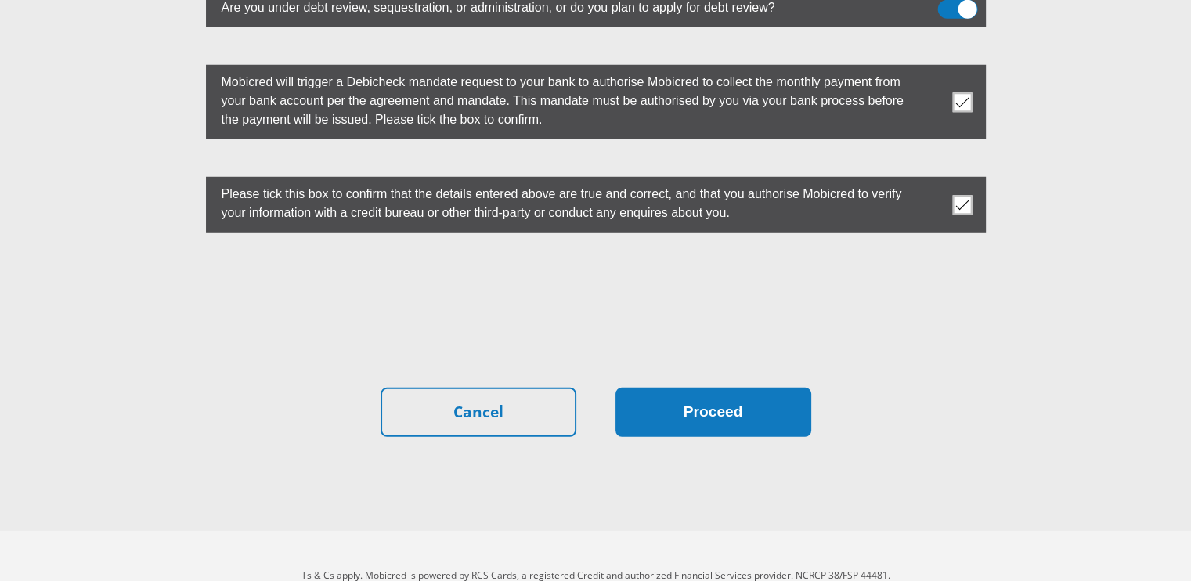
type input "0"
click at [709, 394] on button "Proceed" at bounding box center [713, 412] width 196 height 49
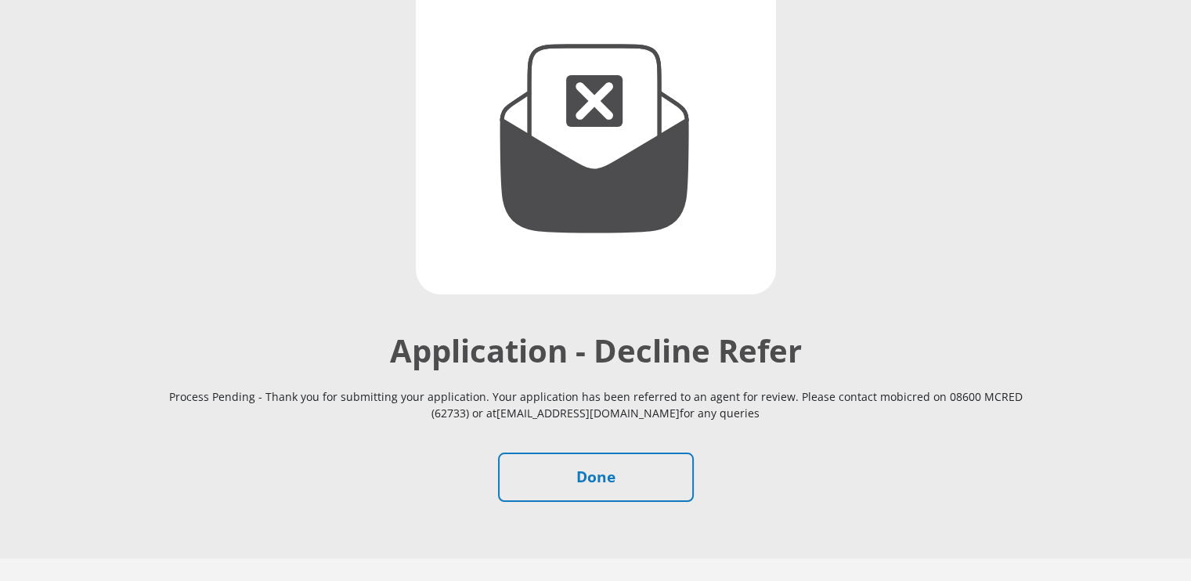
scroll to position [274, 0]
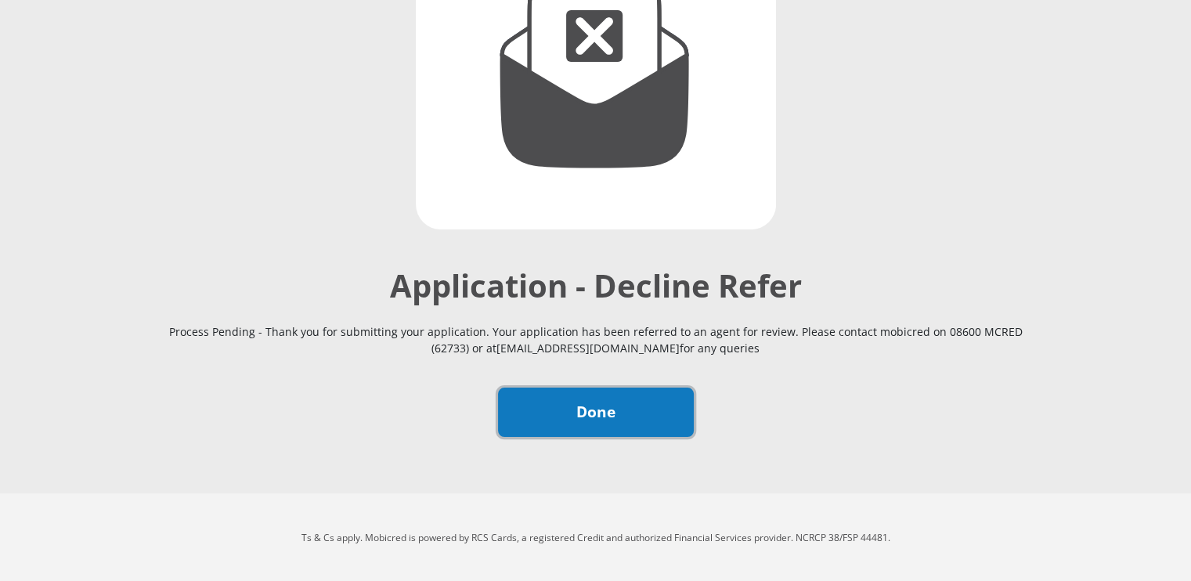
click at [653, 397] on link "Done" at bounding box center [596, 412] width 196 height 49
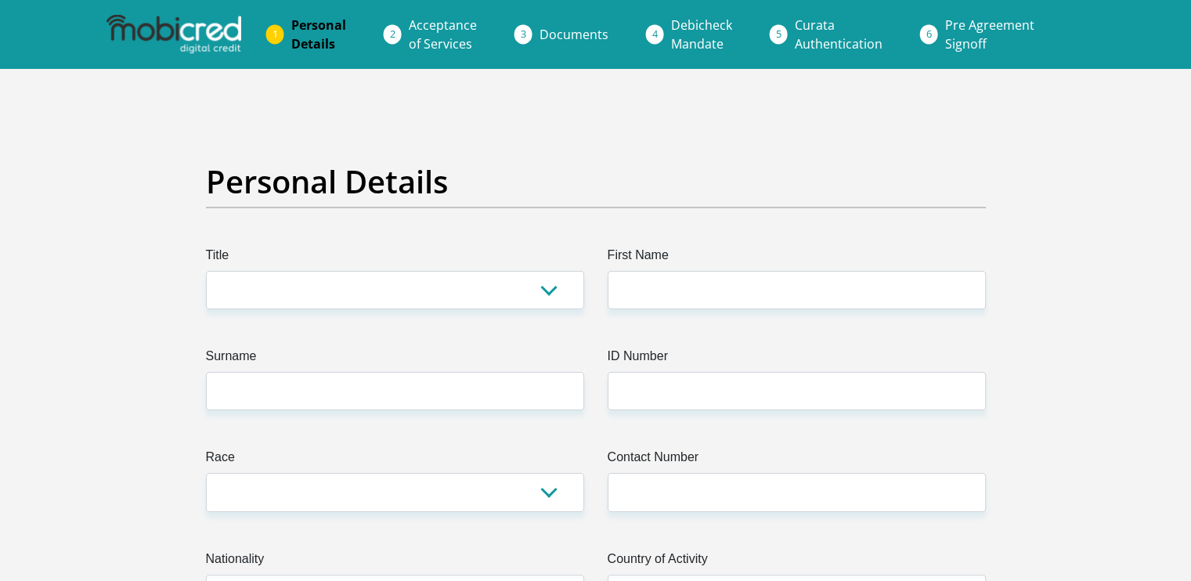
click at [994, 28] on span "Pre Agreement Signoff" at bounding box center [989, 34] width 89 height 36
click at [932, 34] on li "Pre Agreement Signoff" at bounding box center [1008, 34] width 152 height 50
click at [976, 28] on span "Pre Agreement Signoff" at bounding box center [989, 34] width 89 height 36
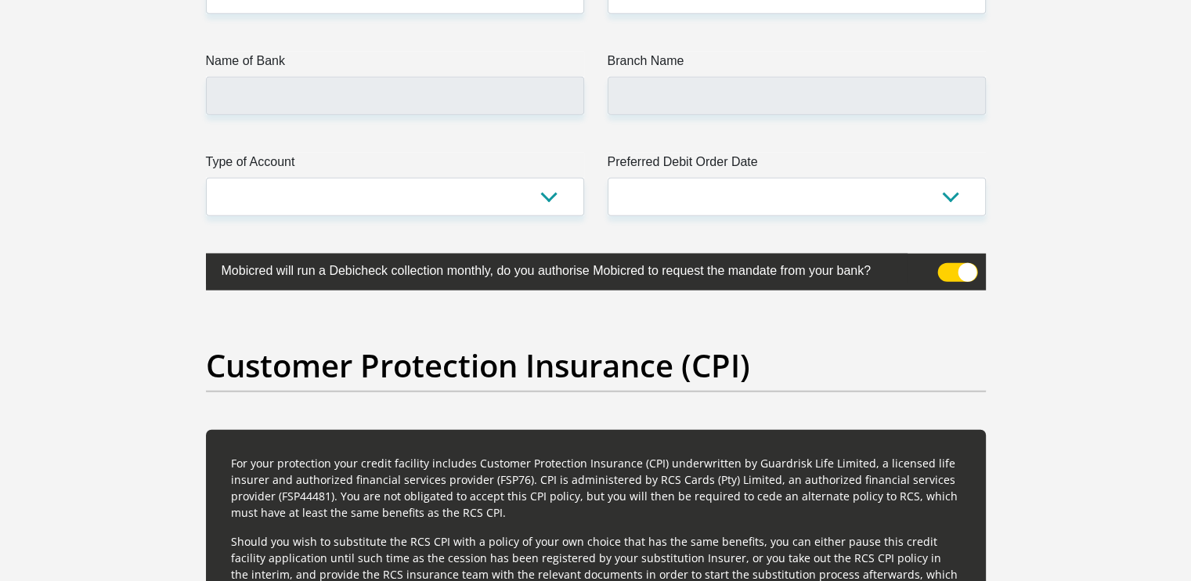
scroll to position [3622, 0]
